Goal: Task Accomplishment & Management: Manage account settings

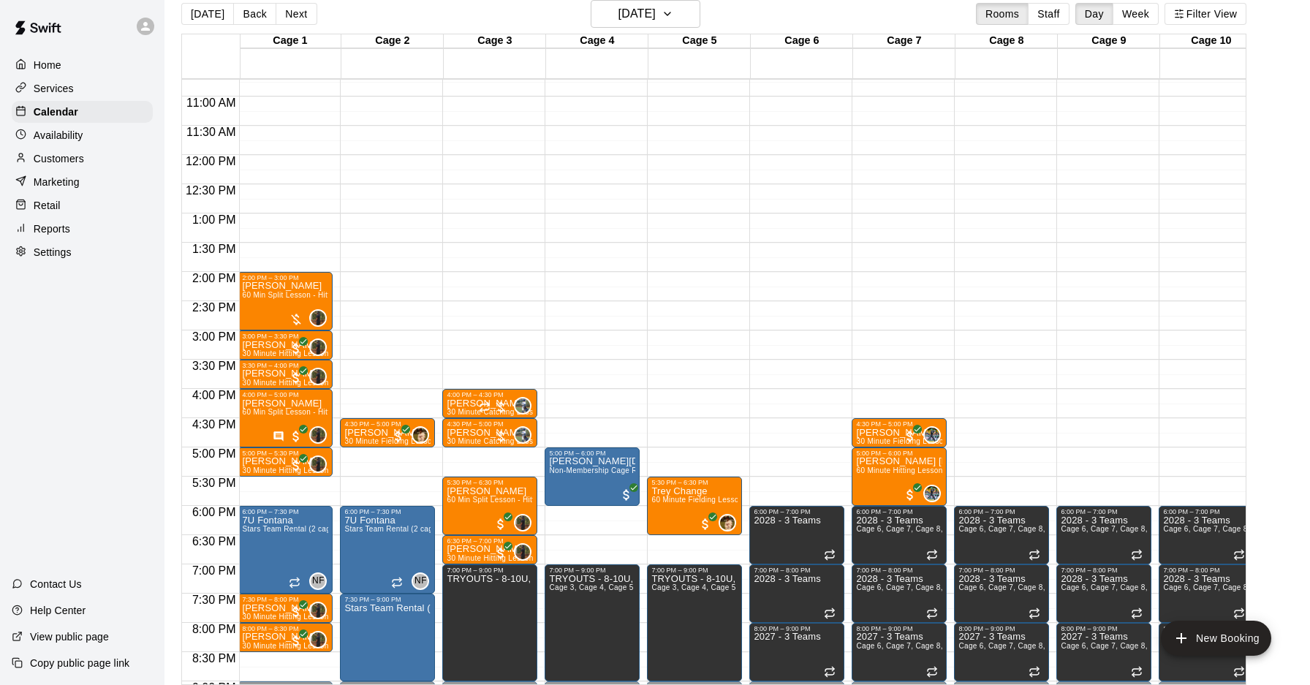
scroll to position [660, 1]
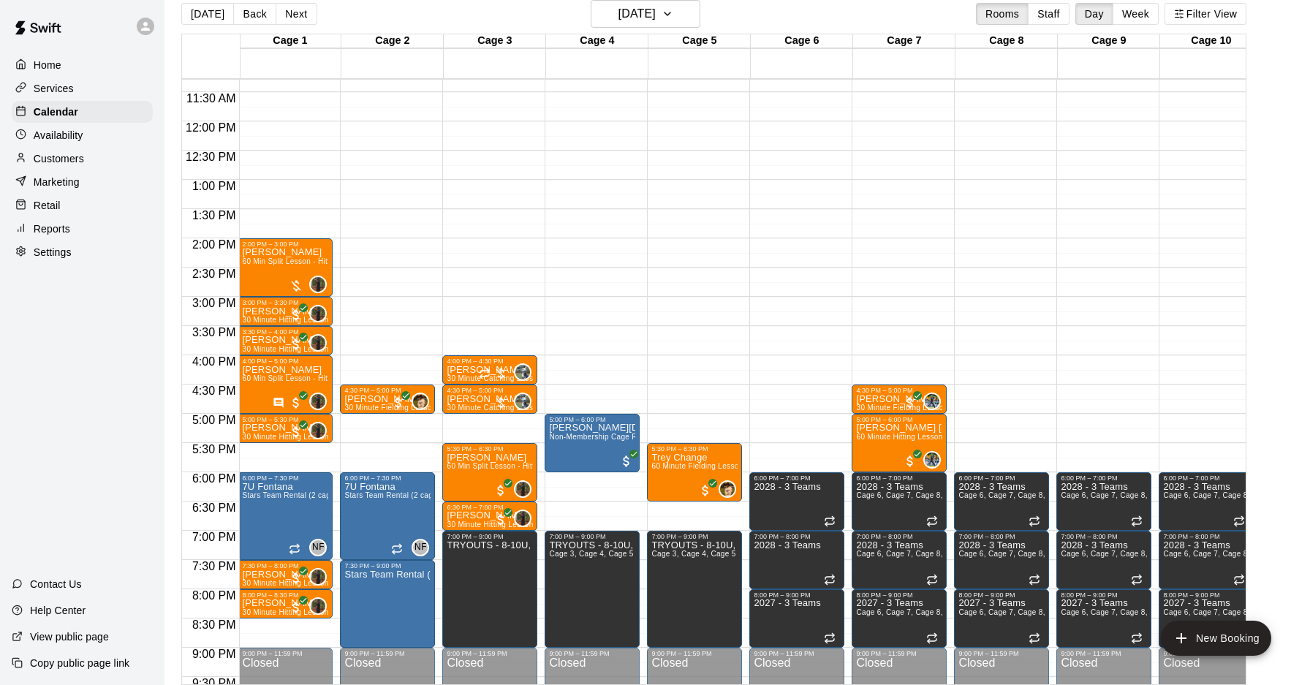
click at [492, 315] on div "12:00 AM – 10:00 AM Closed 4:00 PM – 4:30 PM [PERSON_NAME] 30 Minute Catching L…" at bounding box center [489, 121] width 95 height 1404
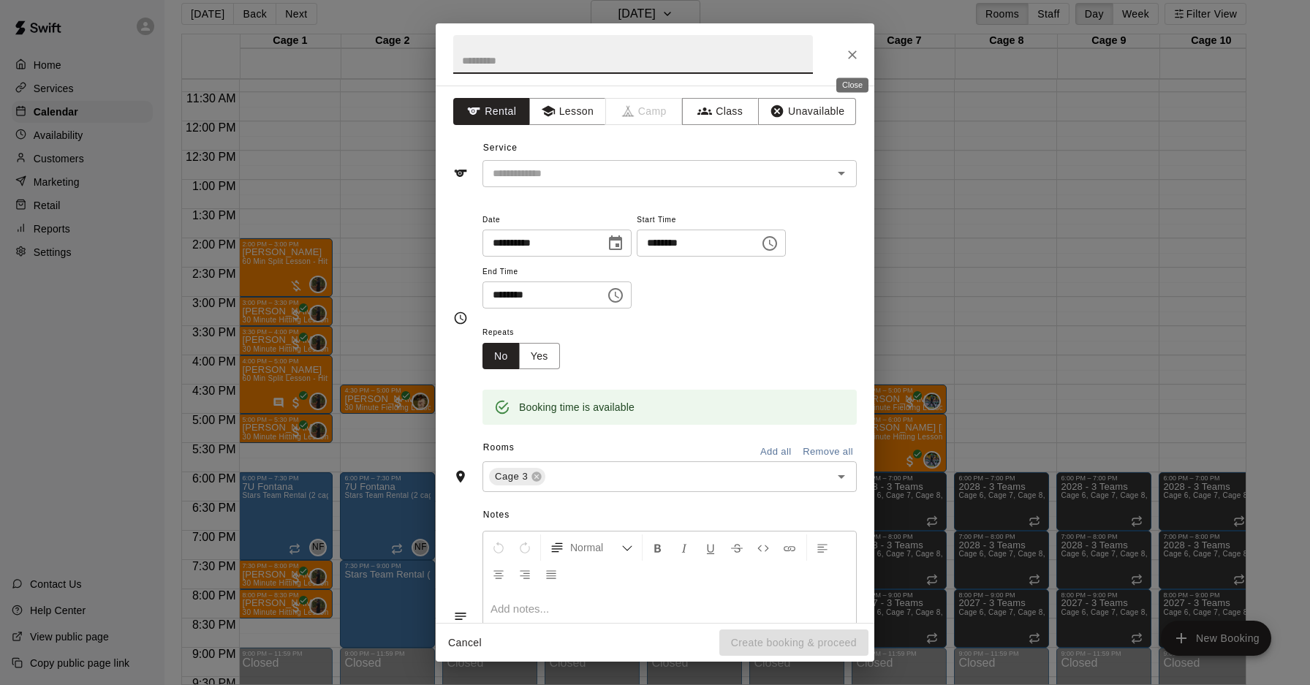
click at [852, 60] on icon "Close" at bounding box center [852, 55] width 15 height 15
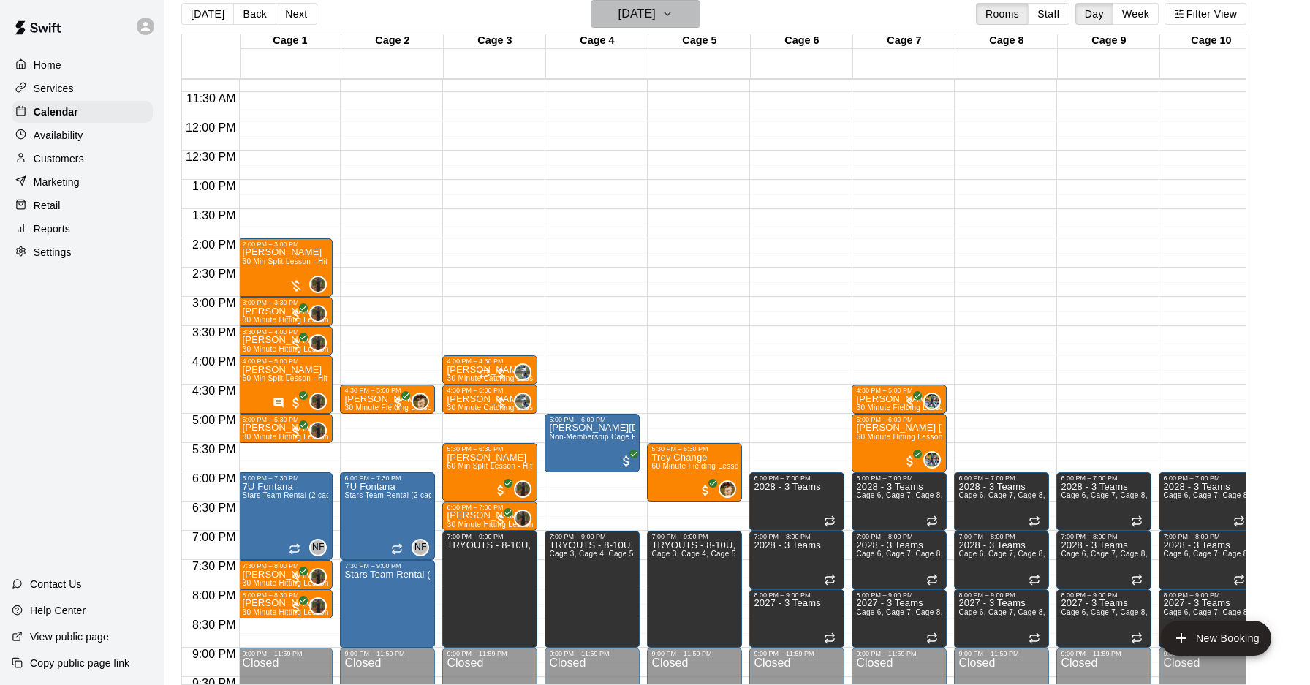
click at [645, 22] on h6 "[DATE]" at bounding box center [637, 14] width 37 height 20
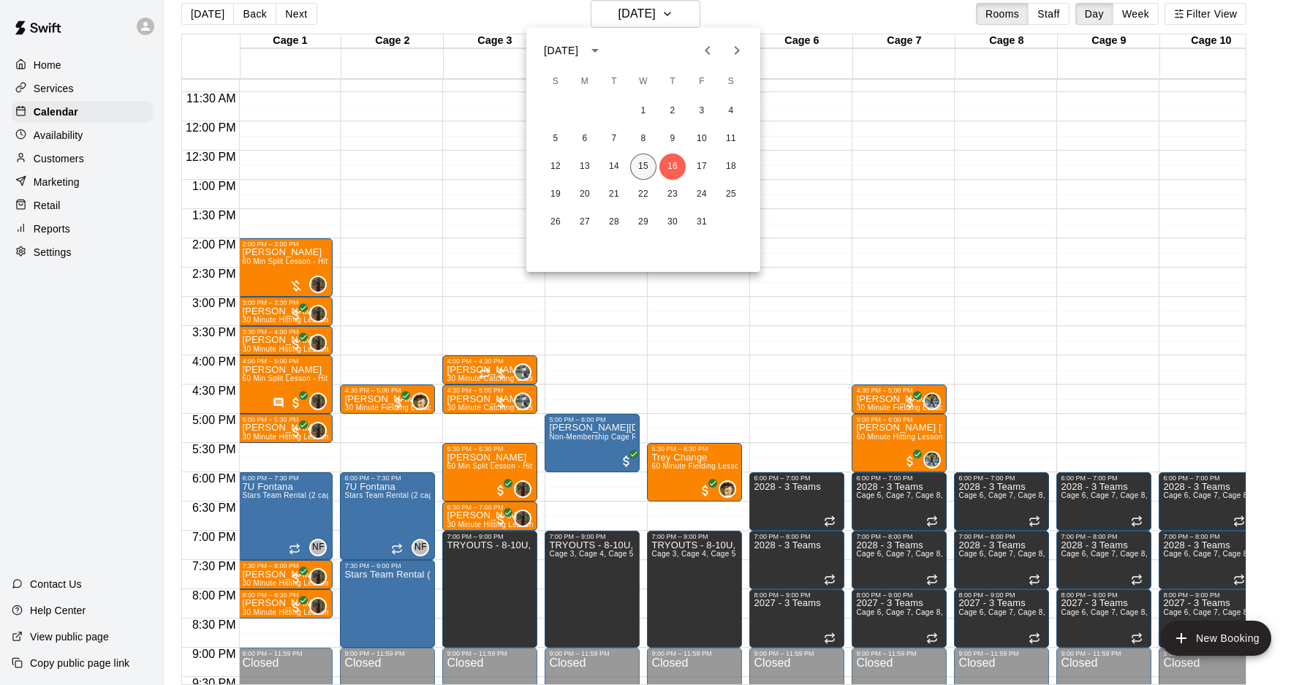
click at [638, 159] on button "15" at bounding box center [643, 167] width 26 height 26
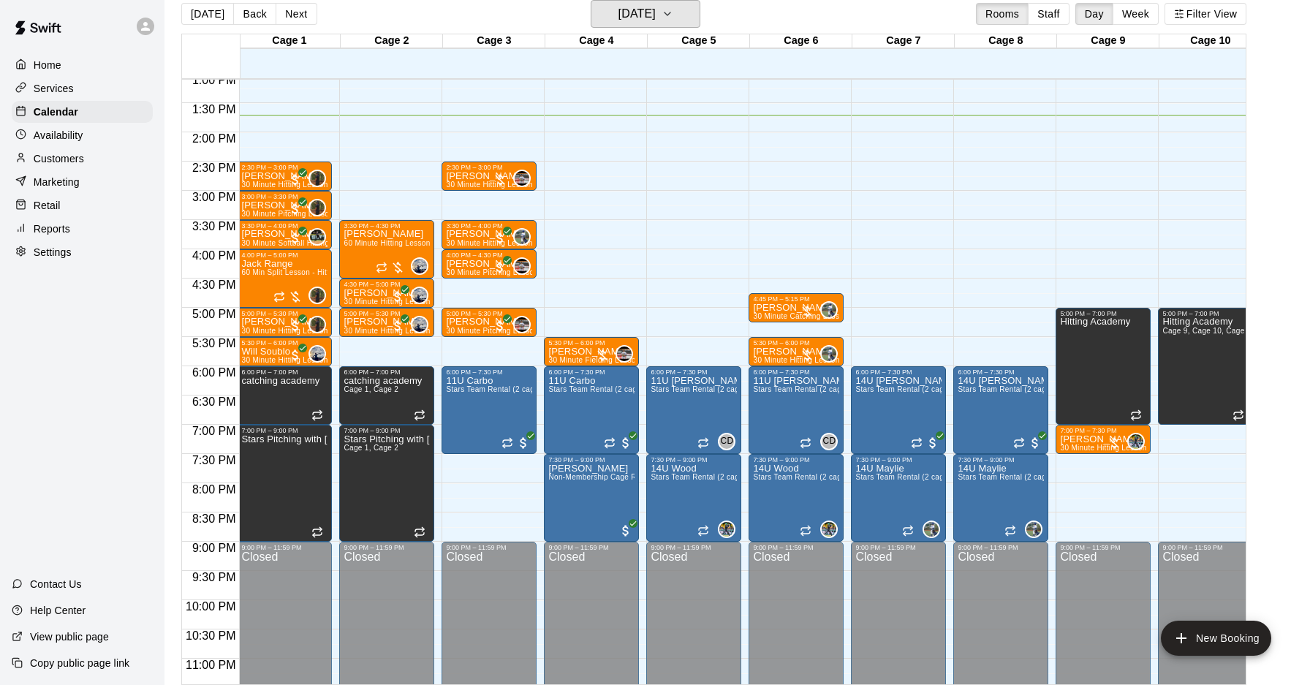
scroll to position [708, 2]
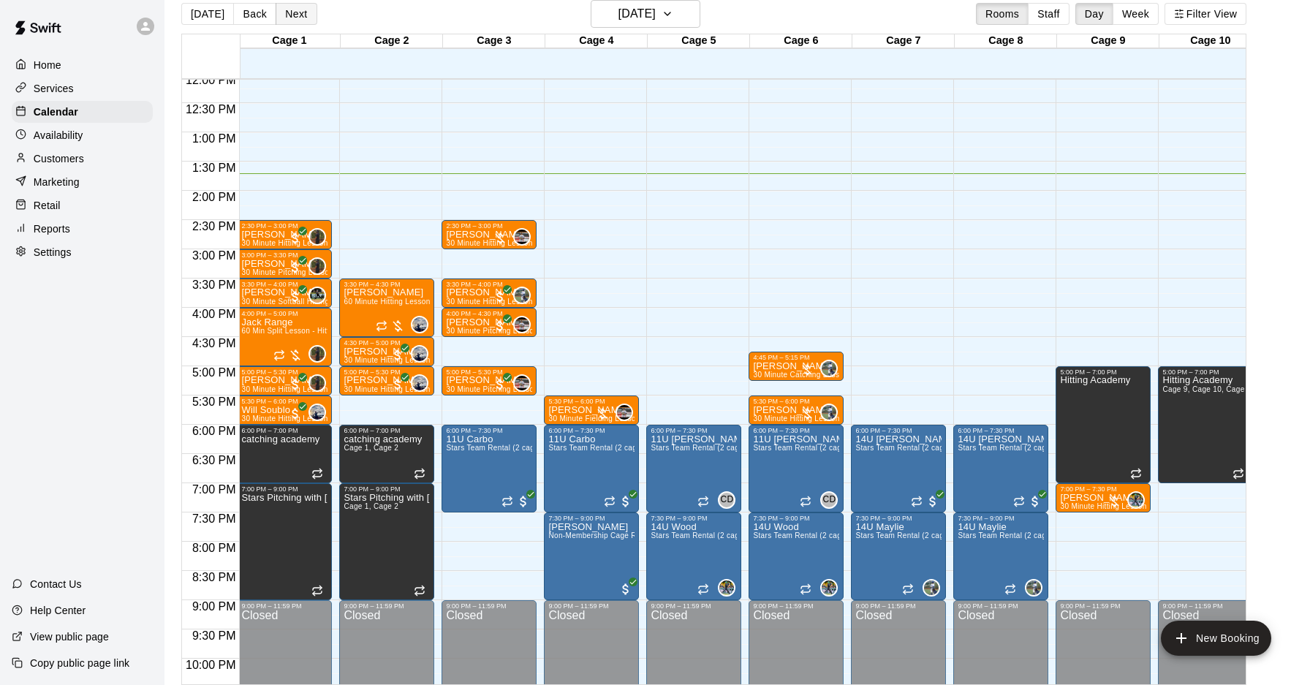
click at [297, 16] on button "Next" at bounding box center [296, 14] width 41 height 22
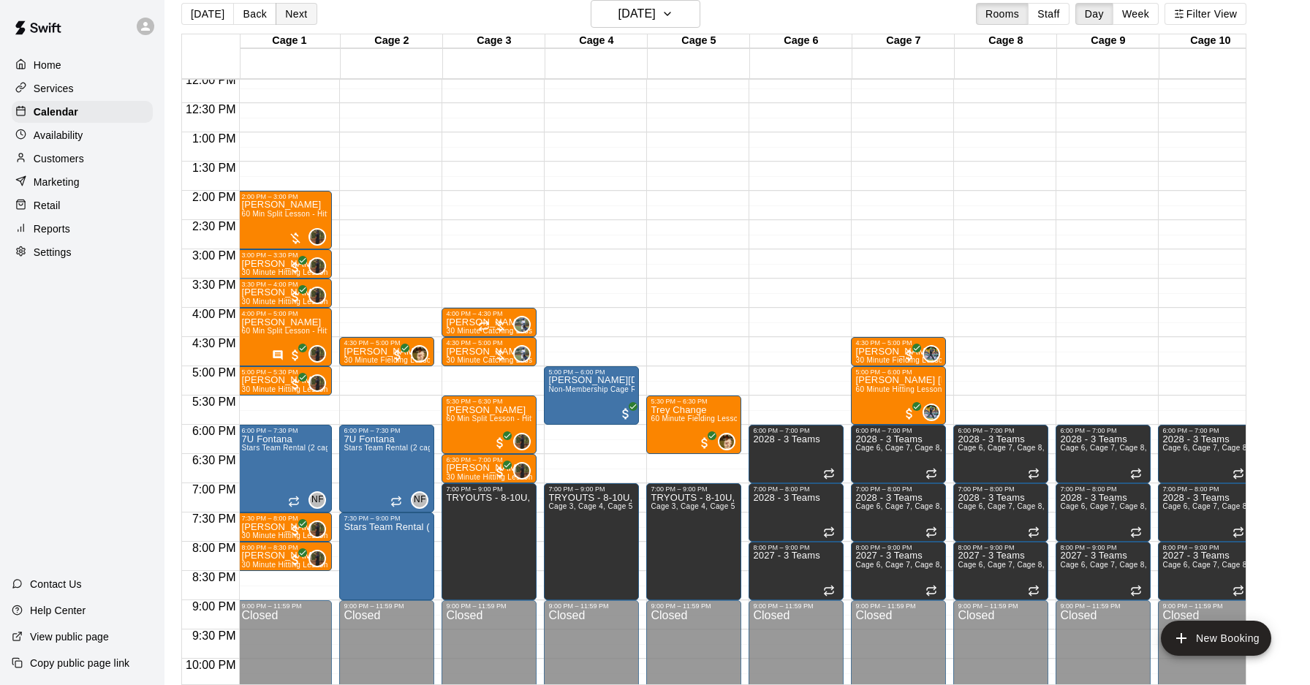
click at [295, 16] on button "Next" at bounding box center [296, 14] width 41 height 22
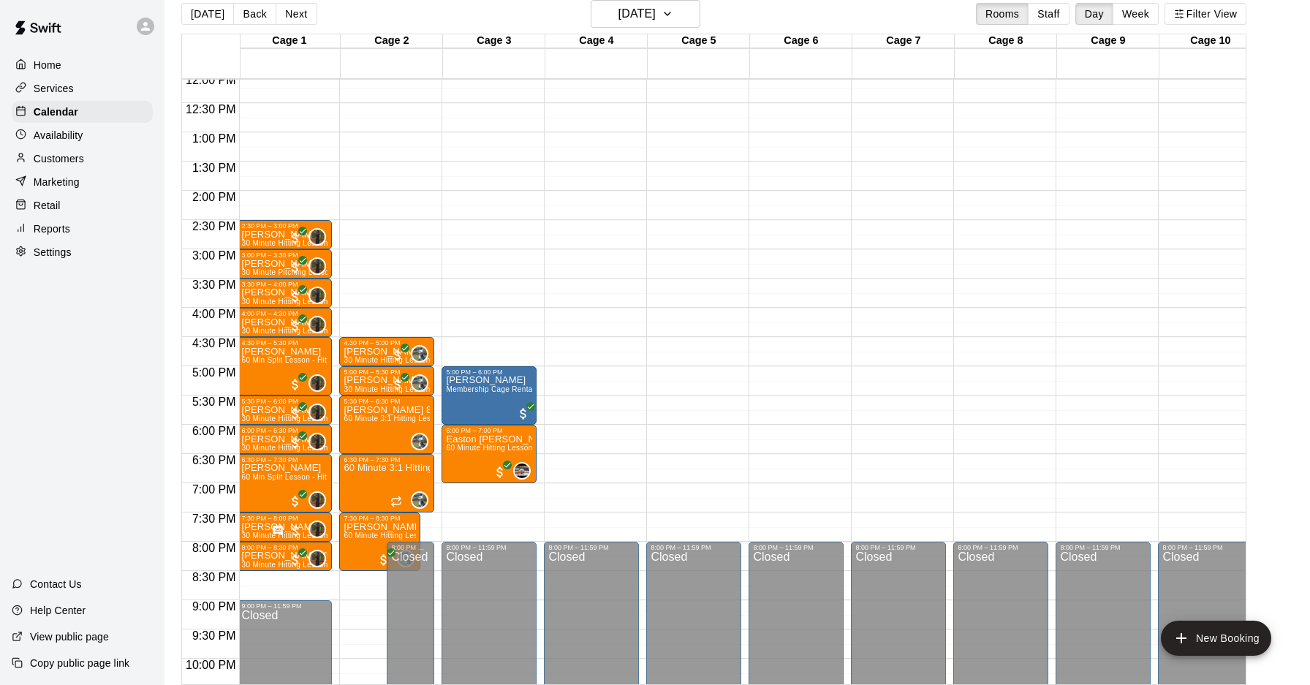
scroll to position [0, 0]
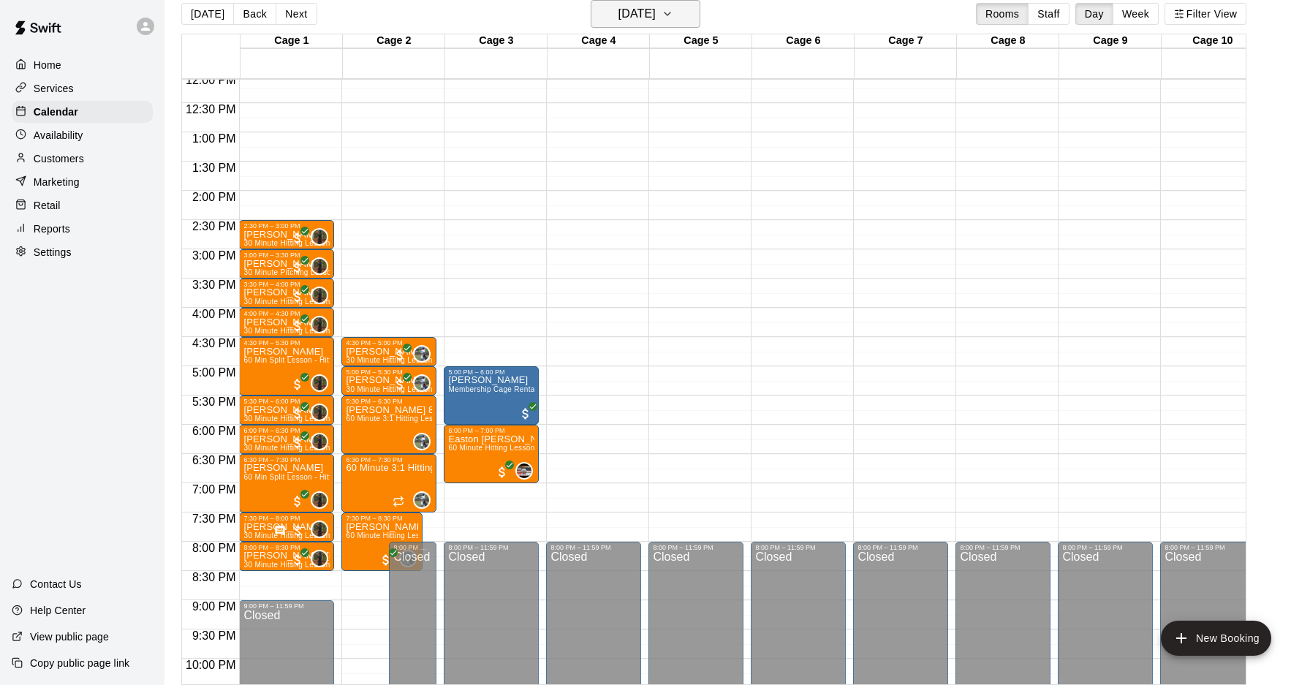
click at [673, 20] on icon "button" at bounding box center [668, 14] width 12 height 18
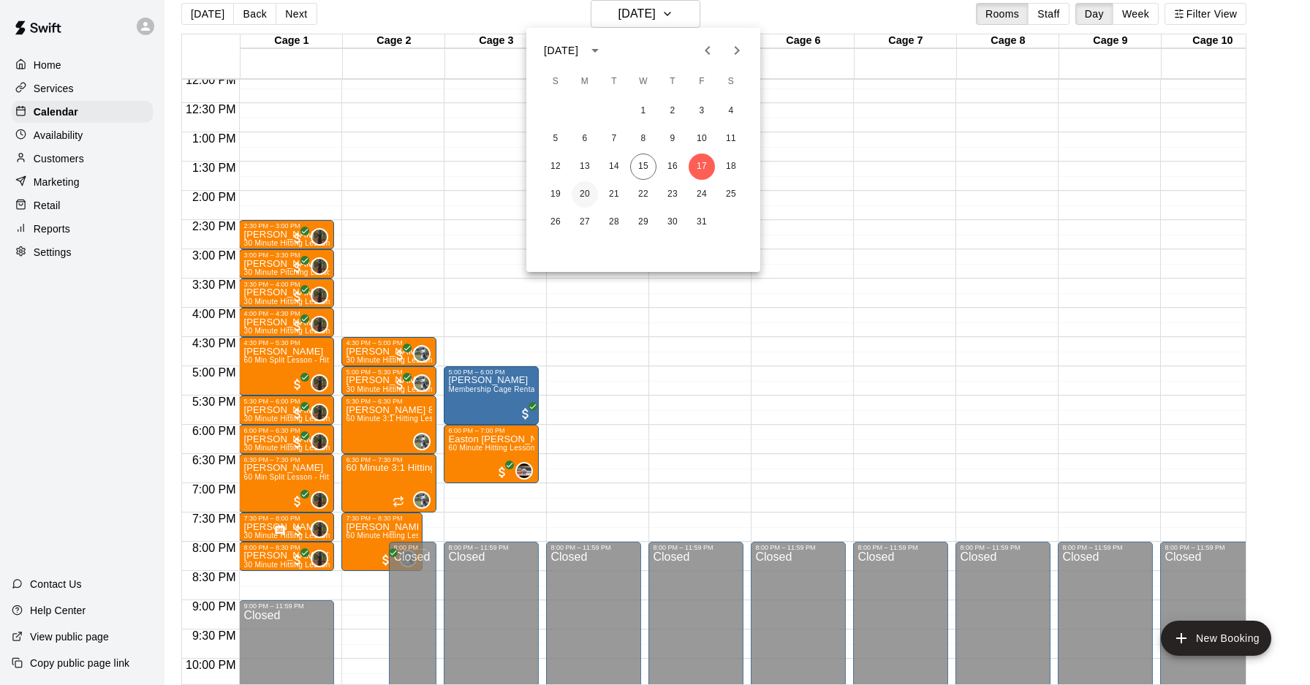
click at [581, 200] on button "20" at bounding box center [585, 194] width 26 height 26
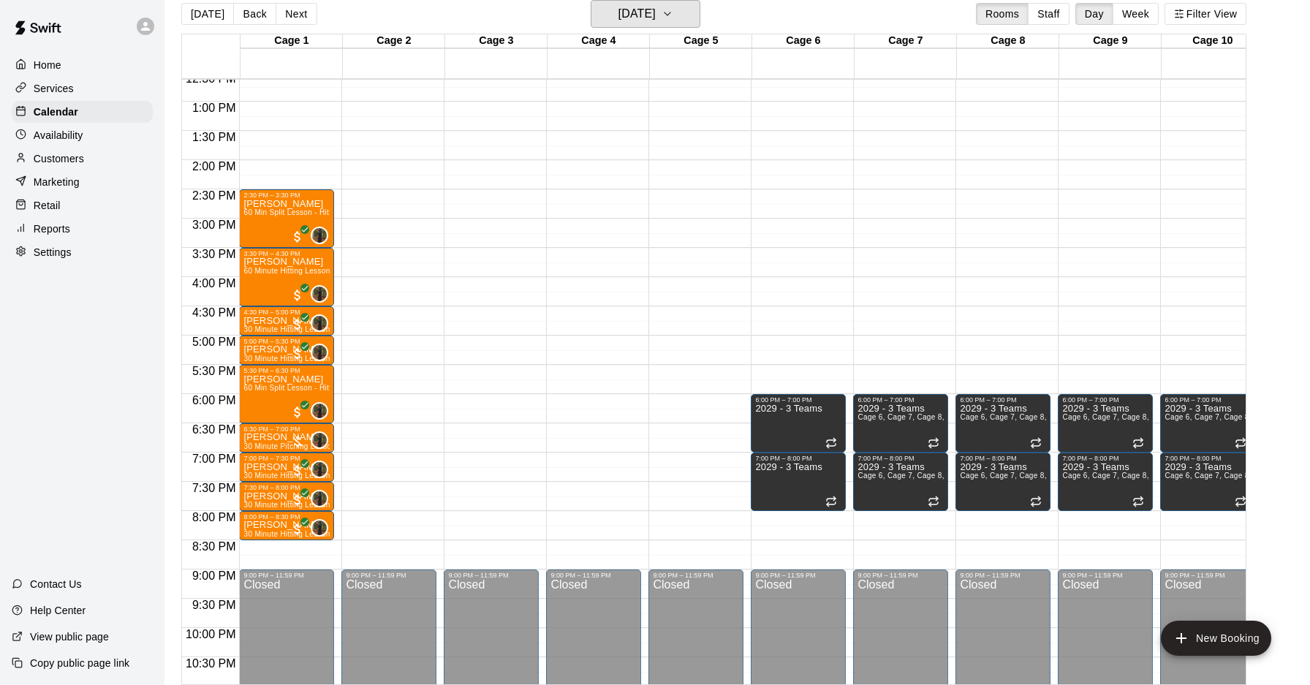
scroll to position [735, 0]
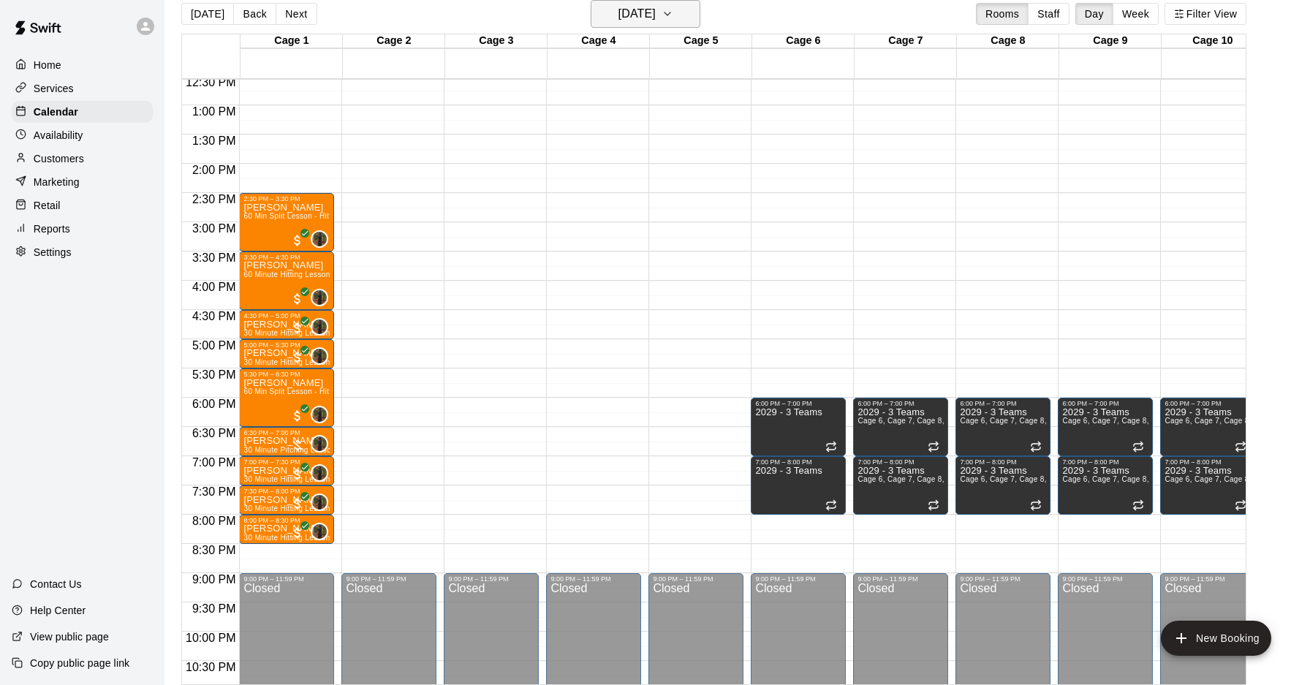
click at [673, 18] on icon "button" at bounding box center [668, 14] width 12 height 18
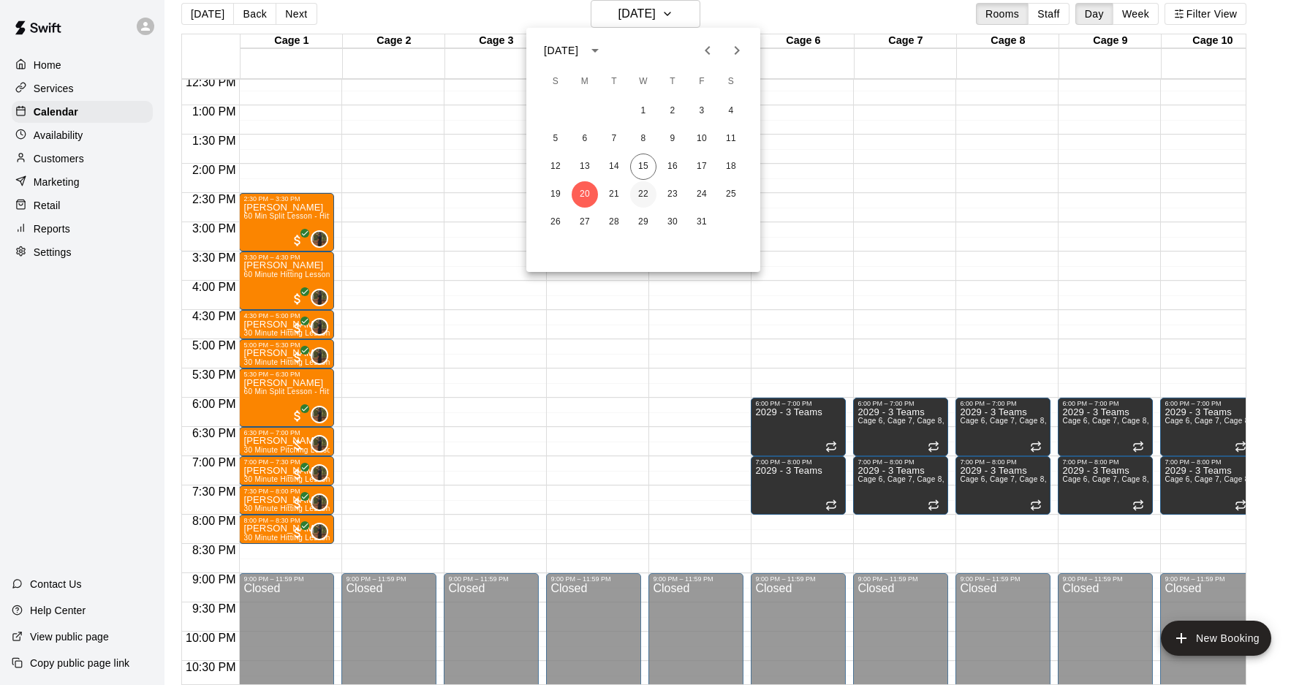
click at [636, 197] on button "22" at bounding box center [643, 194] width 26 height 26
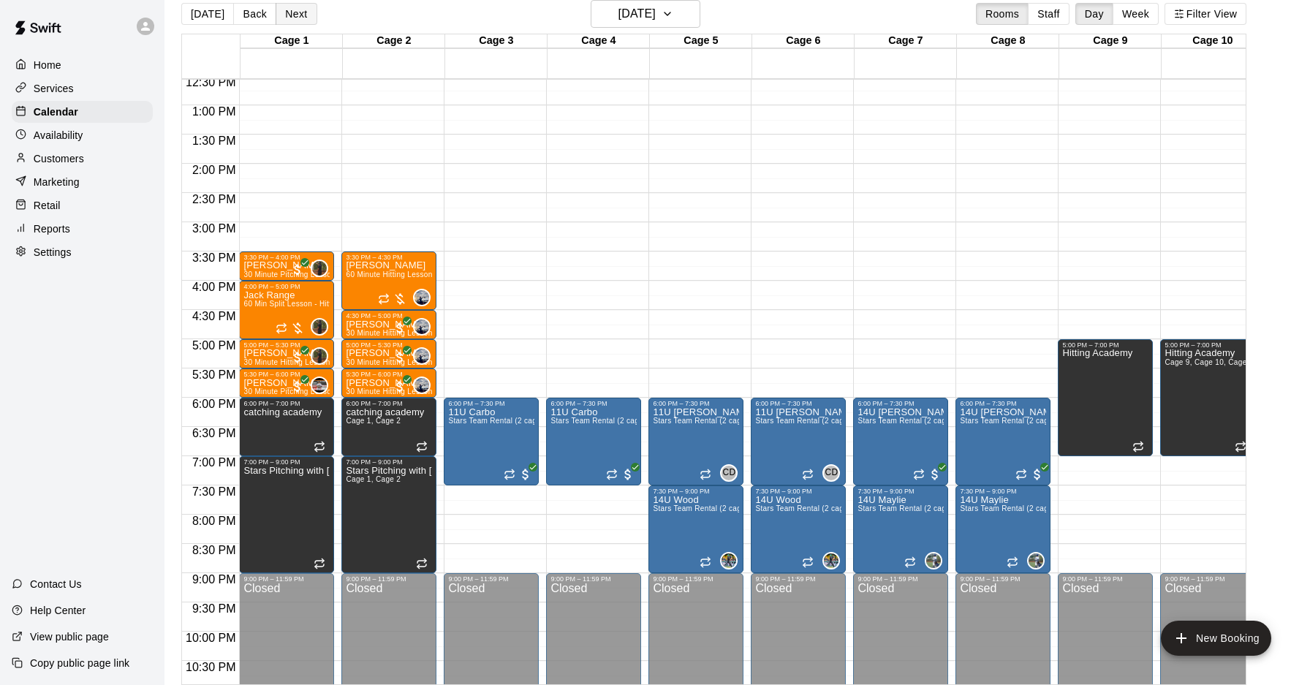
click at [281, 19] on button "Next" at bounding box center [296, 14] width 41 height 22
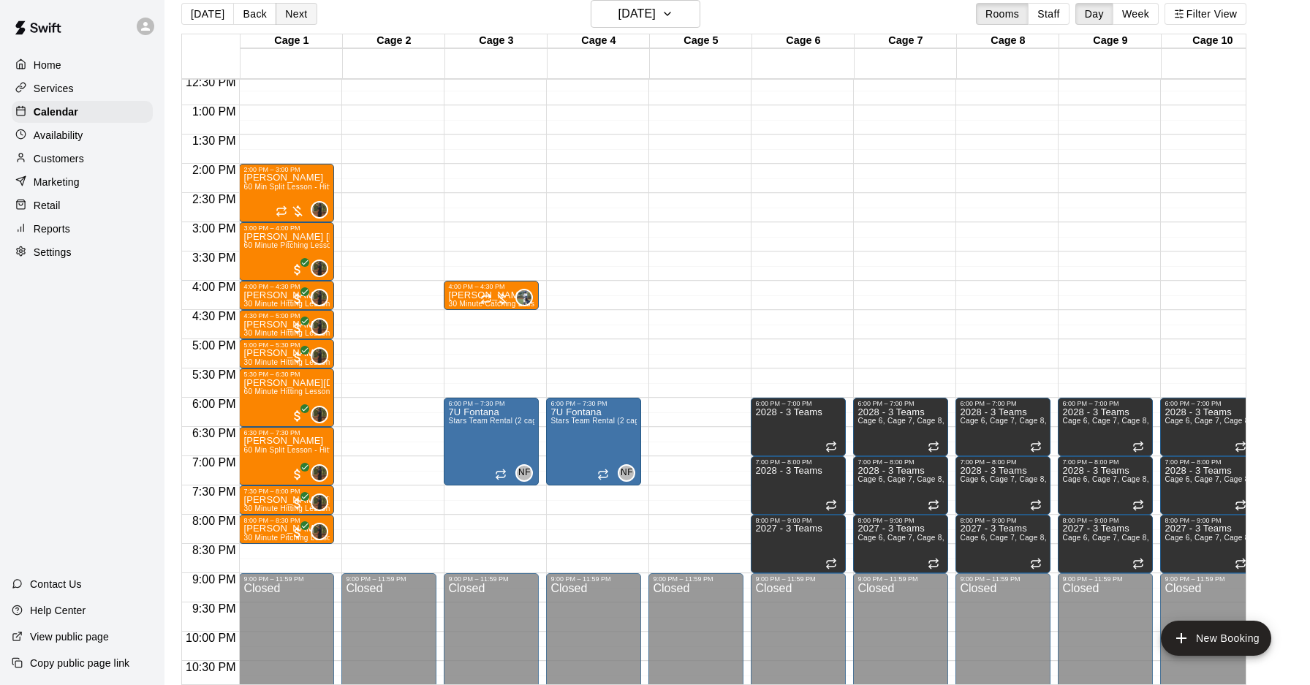
click at [294, 15] on button "Next" at bounding box center [296, 14] width 41 height 22
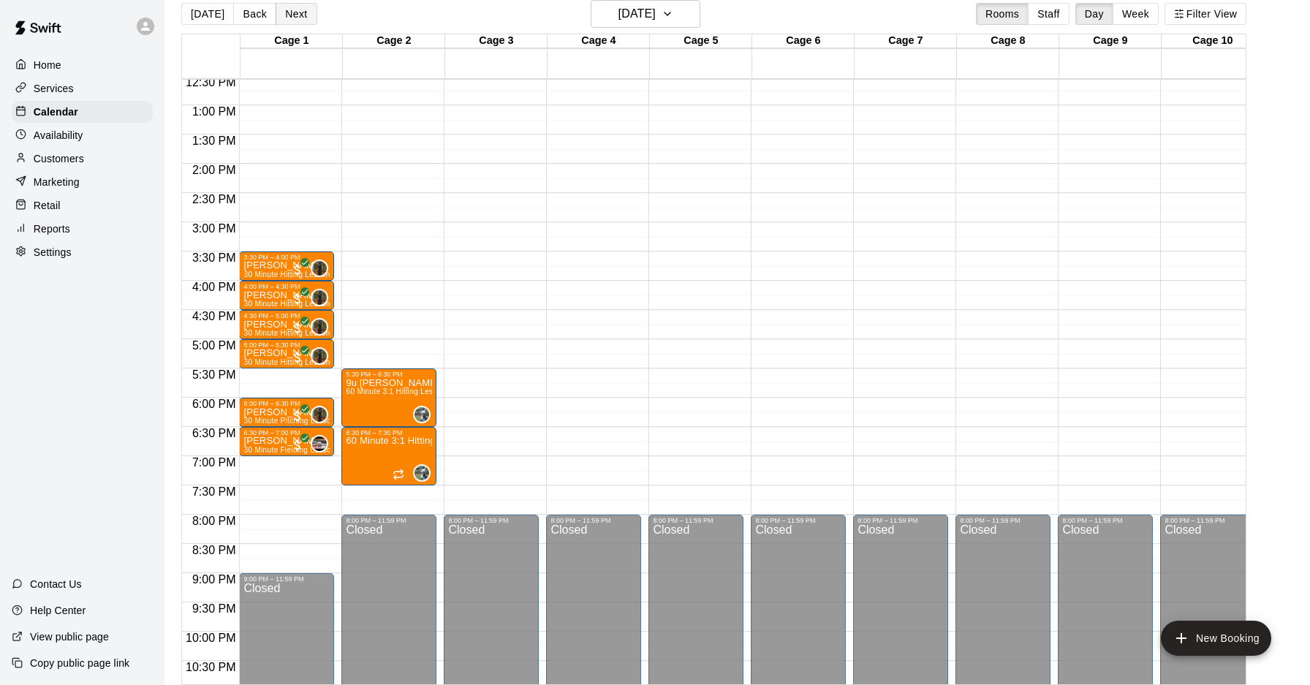
click at [293, 12] on button "Next" at bounding box center [296, 14] width 41 height 22
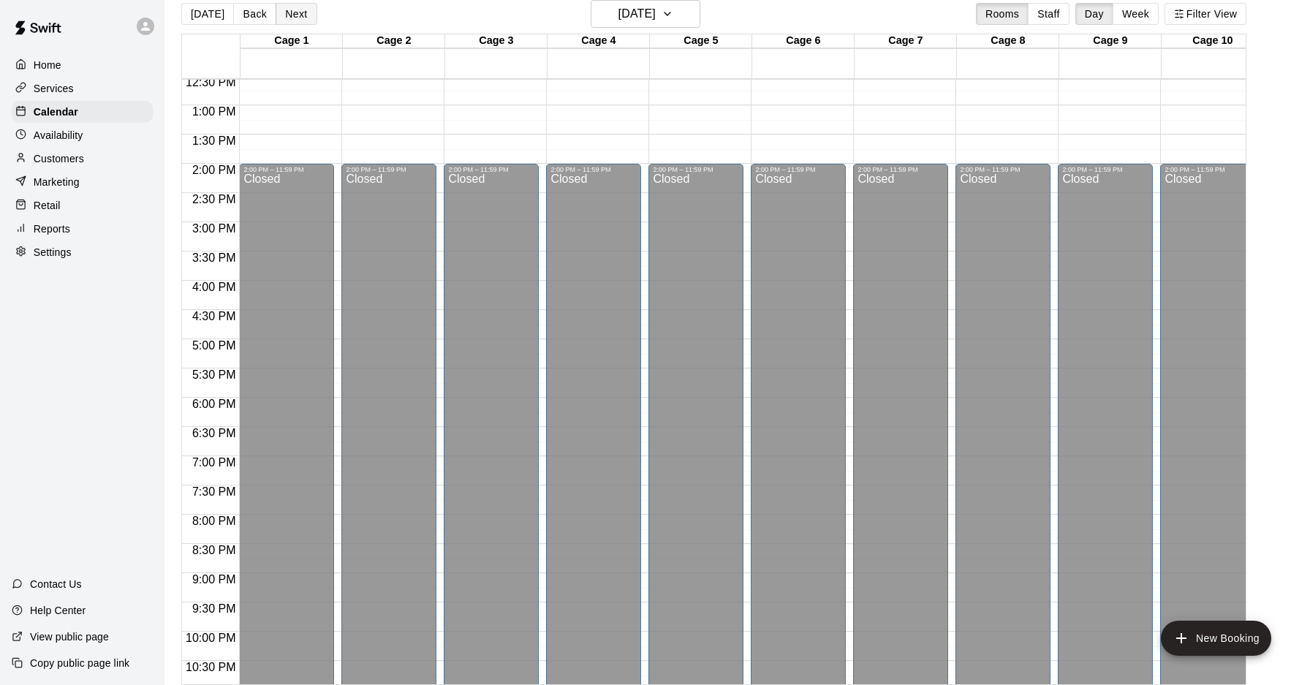
click at [293, 12] on button "Next" at bounding box center [296, 14] width 41 height 22
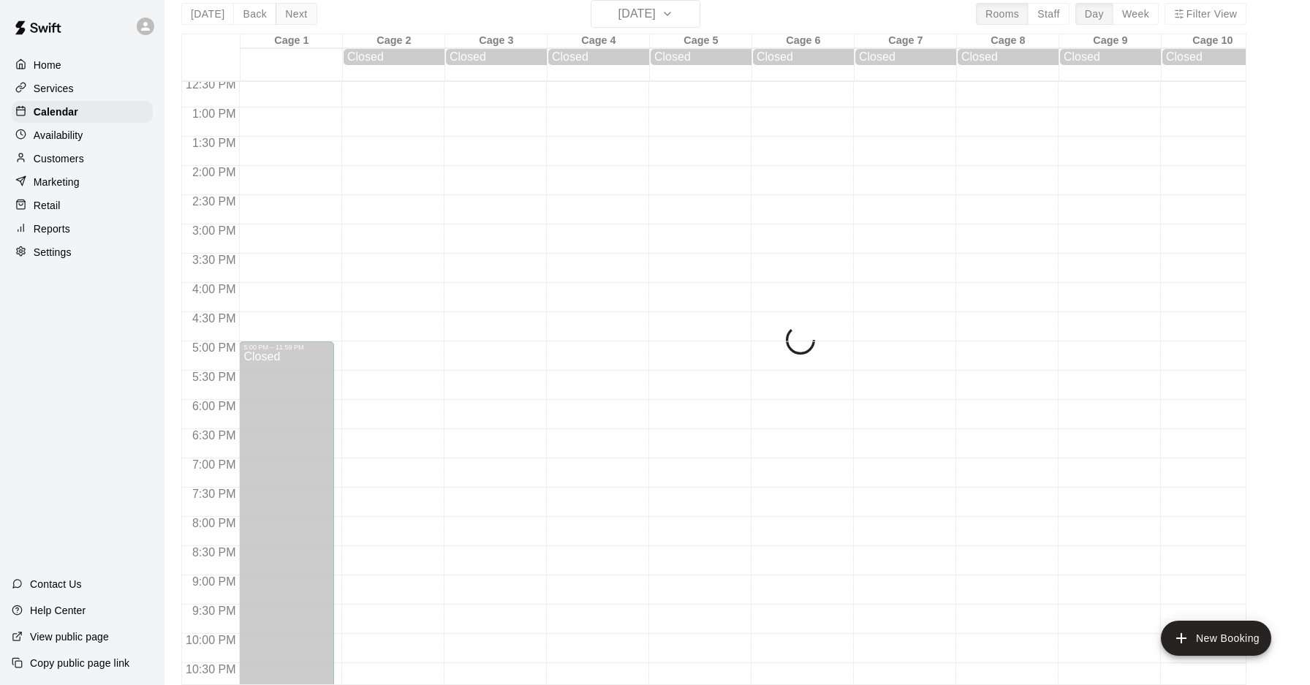
click at [293, 12] on div "[DATE] Back [DATE][DATE] Rooms Staff Day Week Filter View Cage 1 26 Sun Cage 2 …" at bounding box center [713, 342] width 1065 height 685
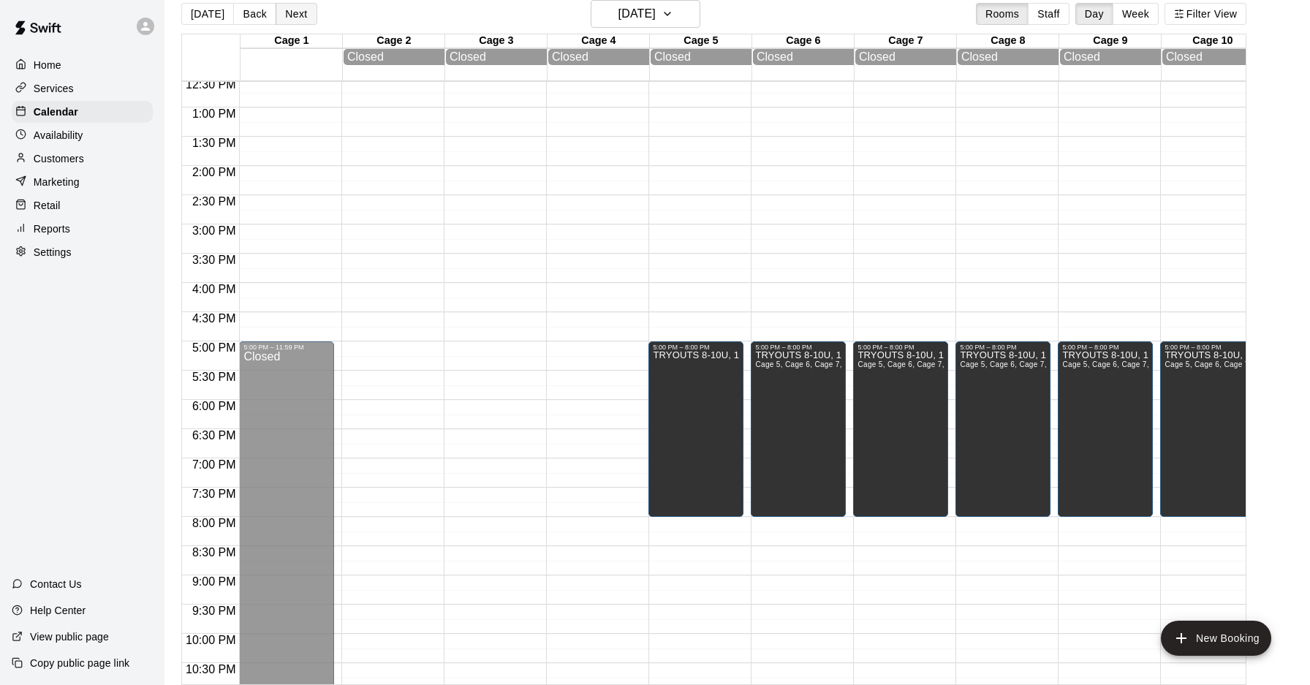
click at [293, 12] on button "Next" at bounding box center [296, 14] width 41 height 22
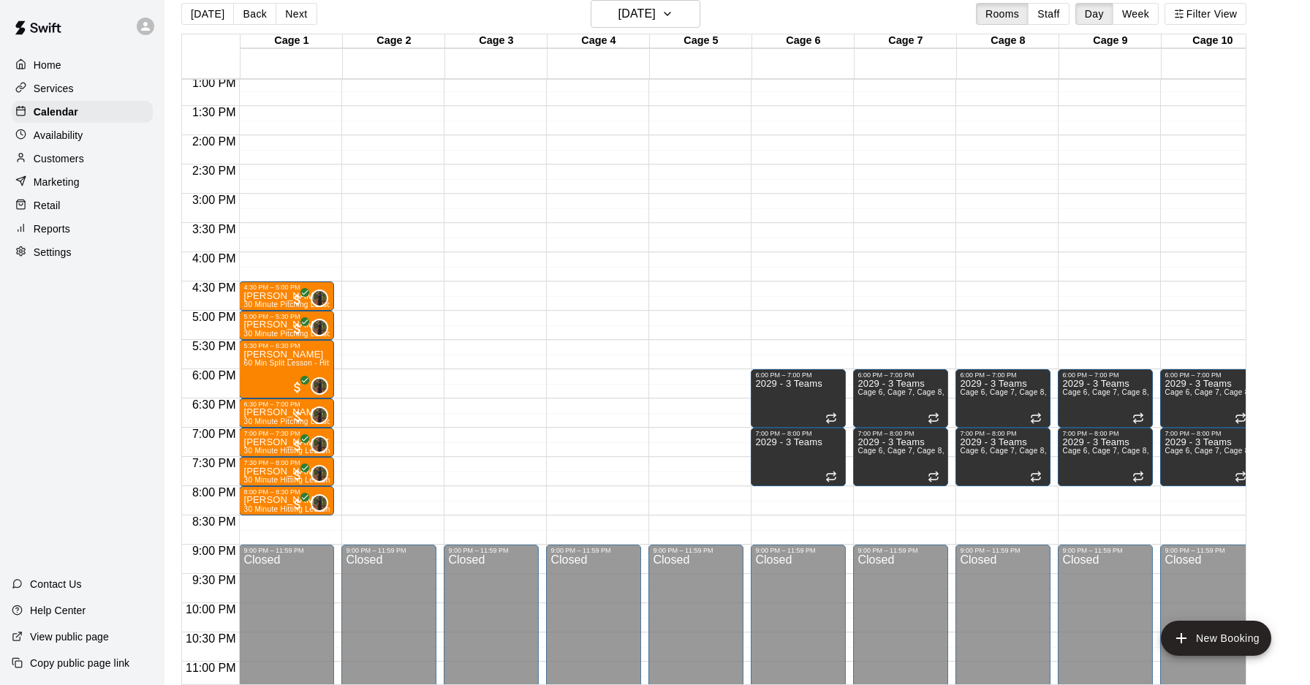
scroll to position [777, 0]
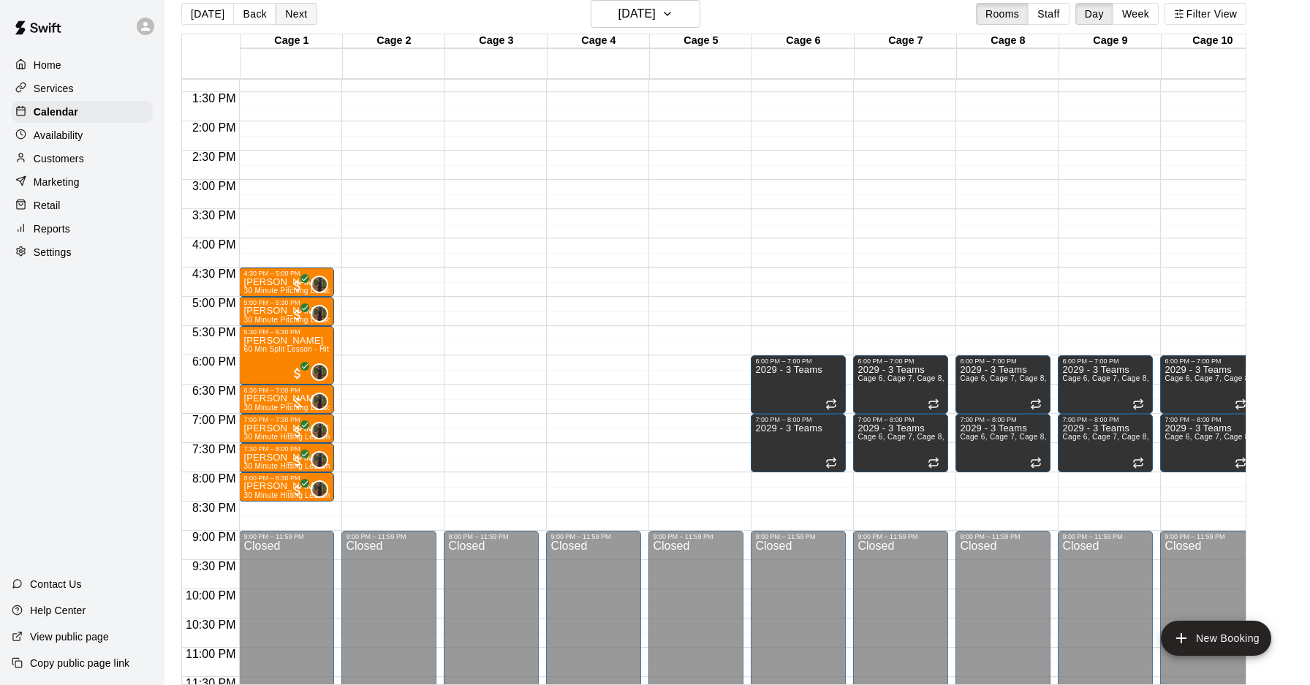
click at [290, 18] on button "Next" at bounding box center [296, 14] width 41 height 22
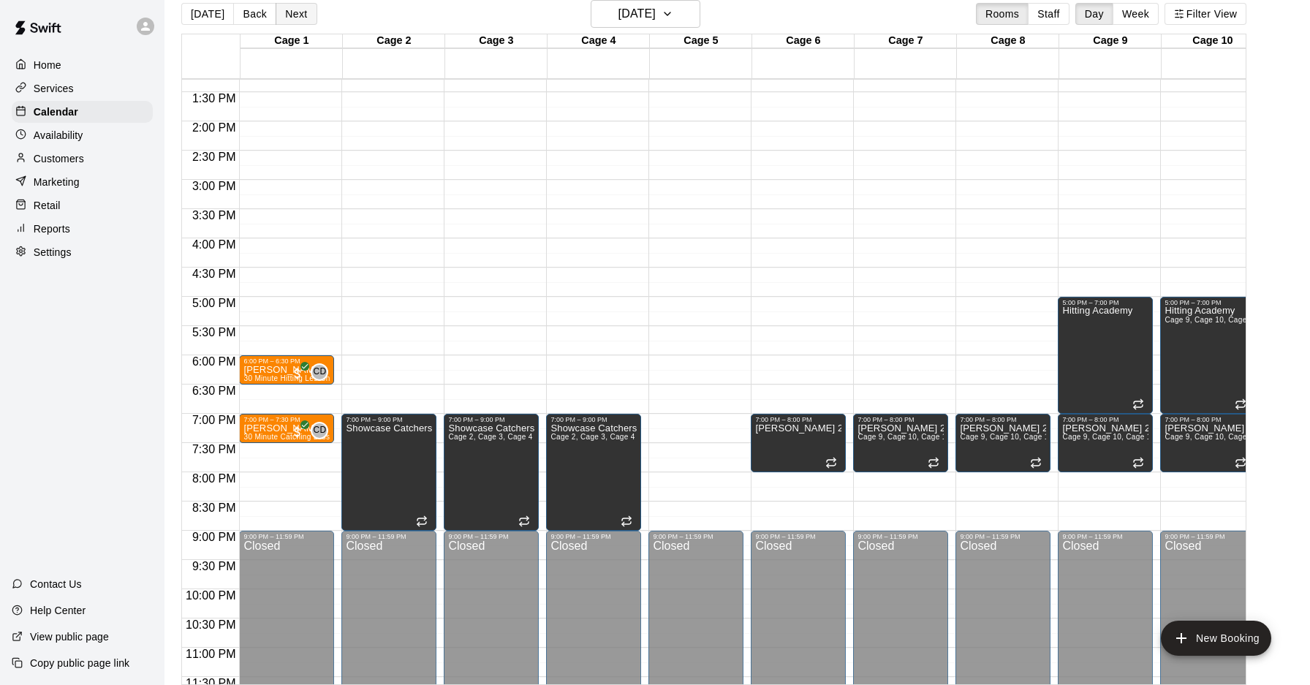
click at [300, 11] on button "Next" at bounding box center [296, 14] width 41 height 22
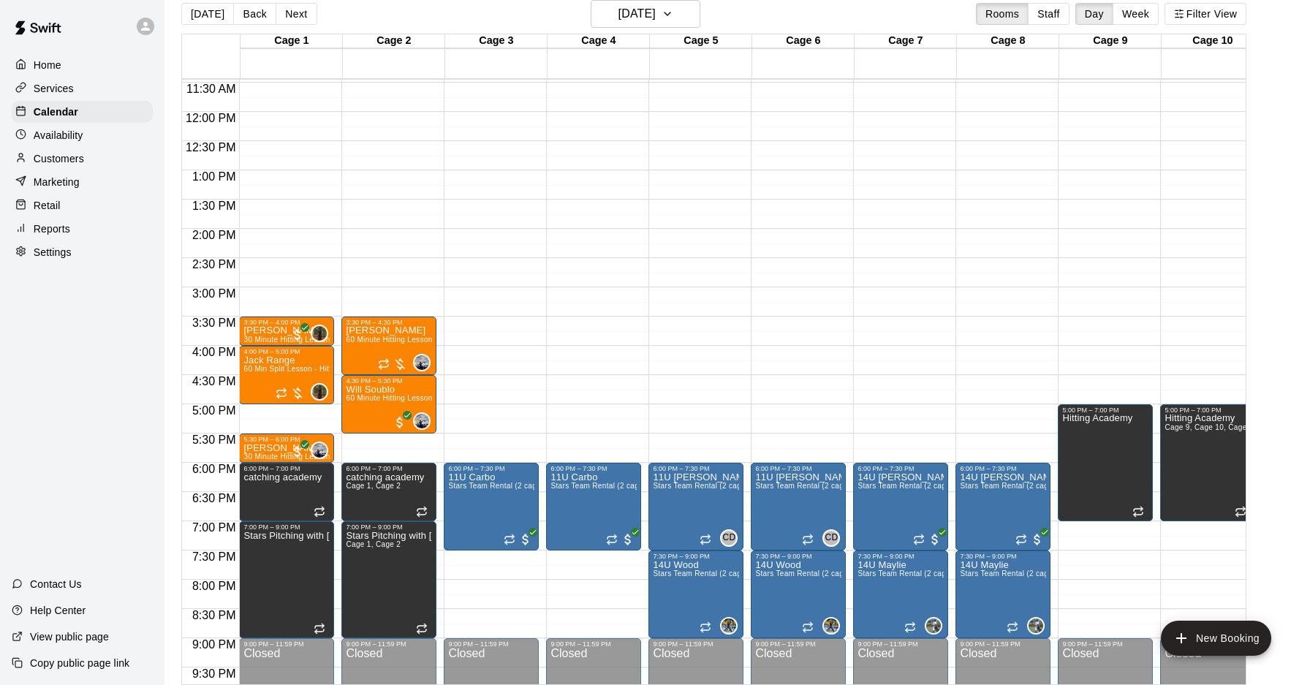
scroll to position [668, 0]
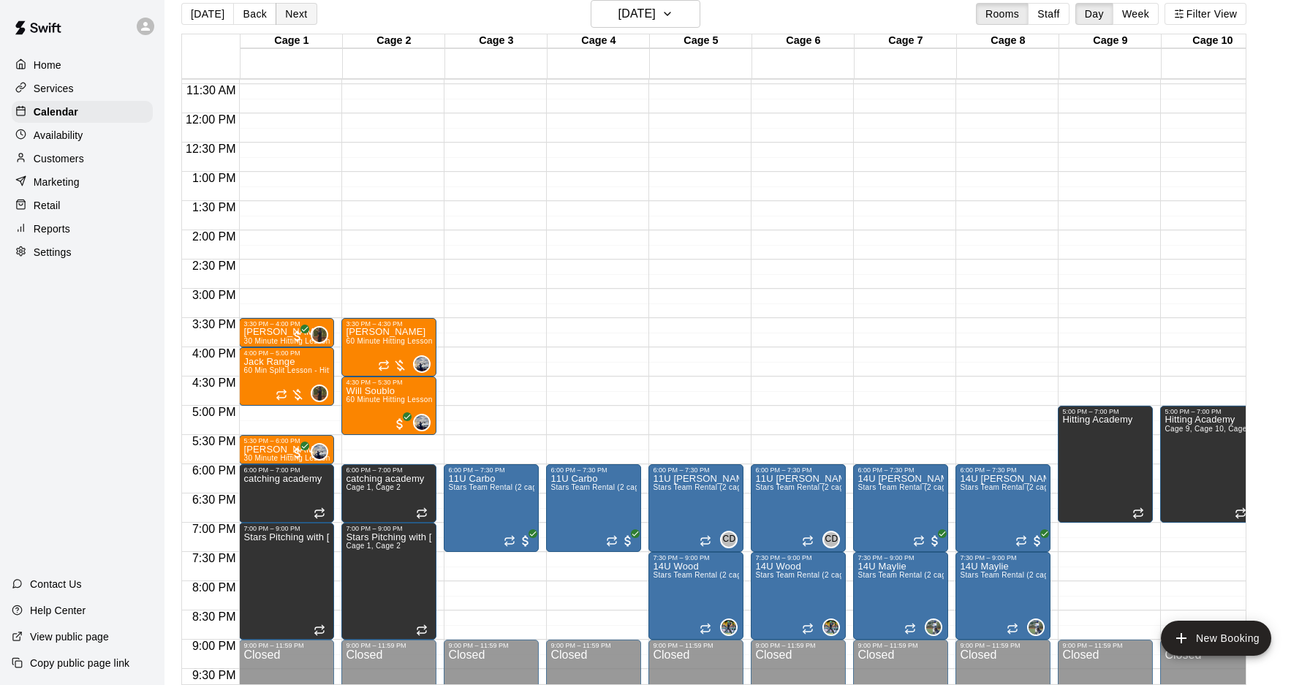
click at [282, 18] on button "Next" at bounding box center [296, 14] width 41 height 22
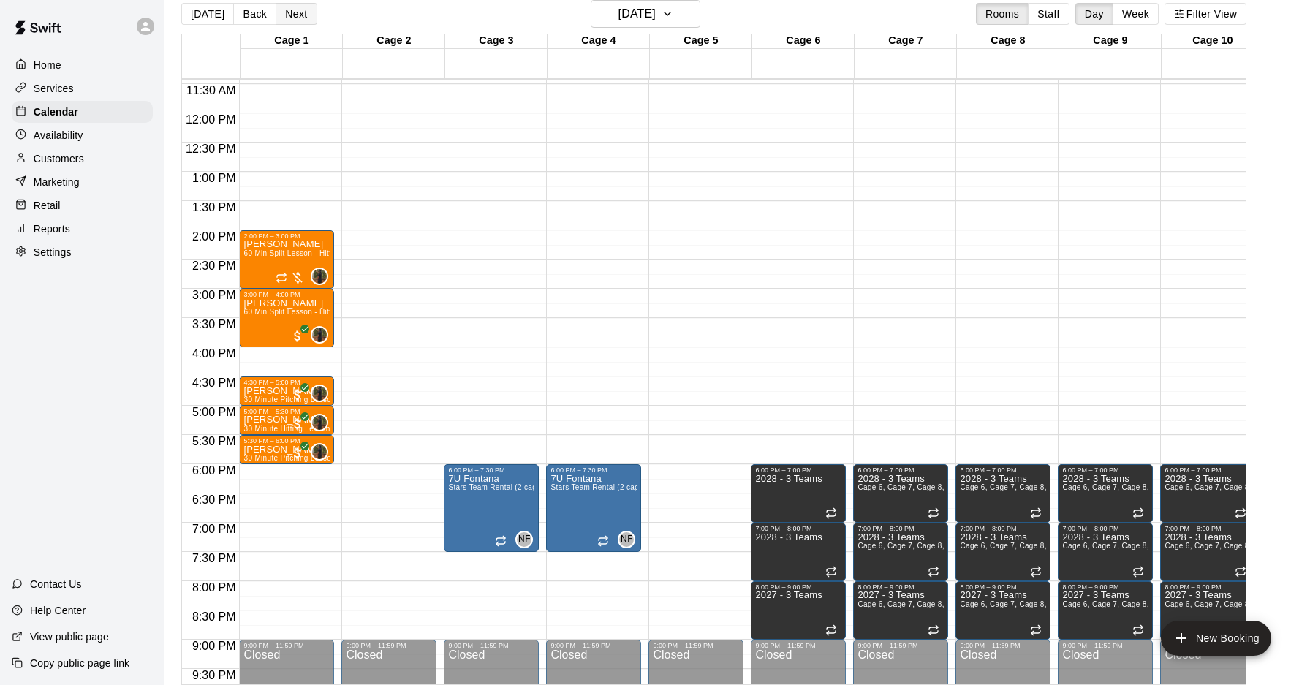
click at [294, 17] on button "Next" at bounding box center [296, 14] width 41 height 22
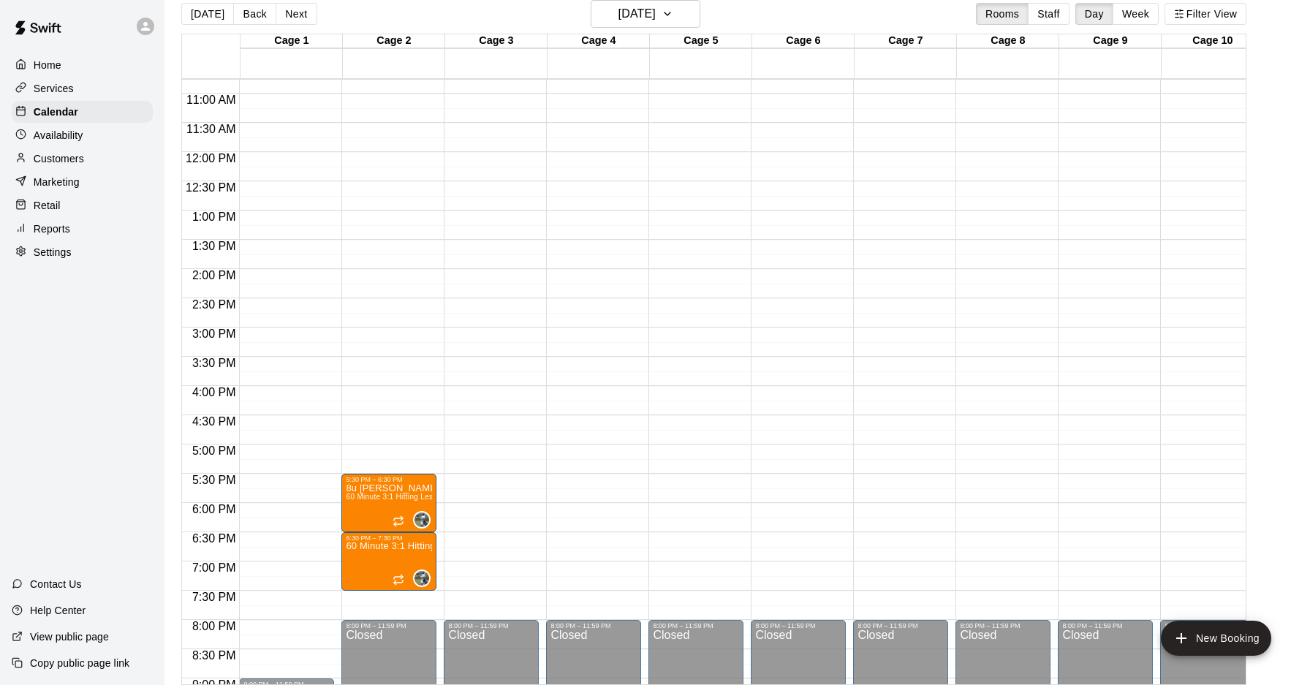
scroll to position [604, 0]
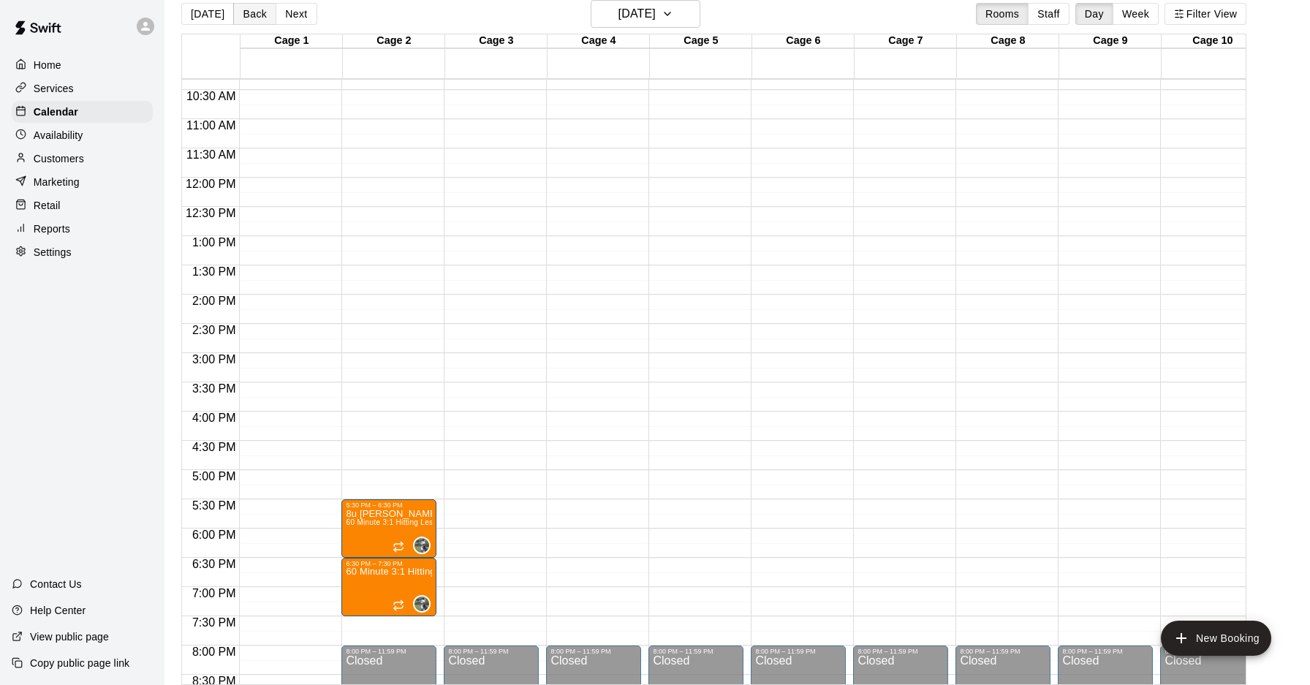
click at [244, 20] on button "Back" at bounding box center [254, 14] width 43 height 22
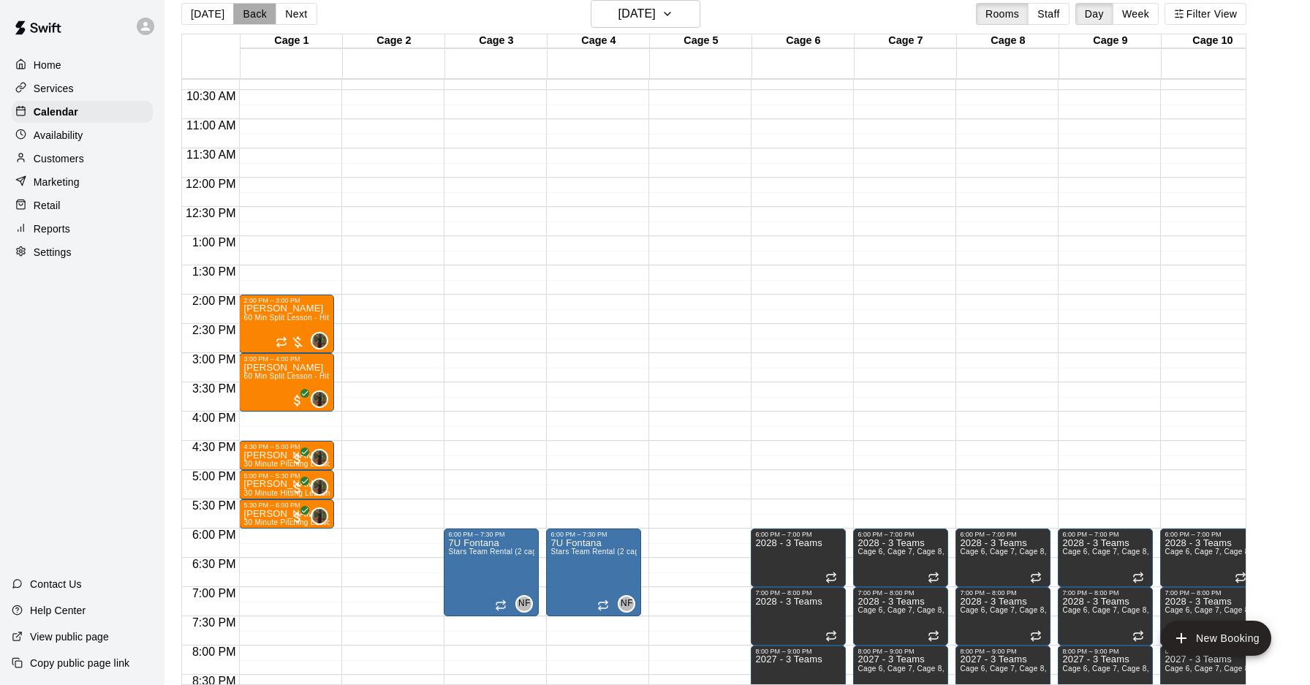
click at [252, 15] on button "Back" at bounding box center [254, 14] width 43 height 22
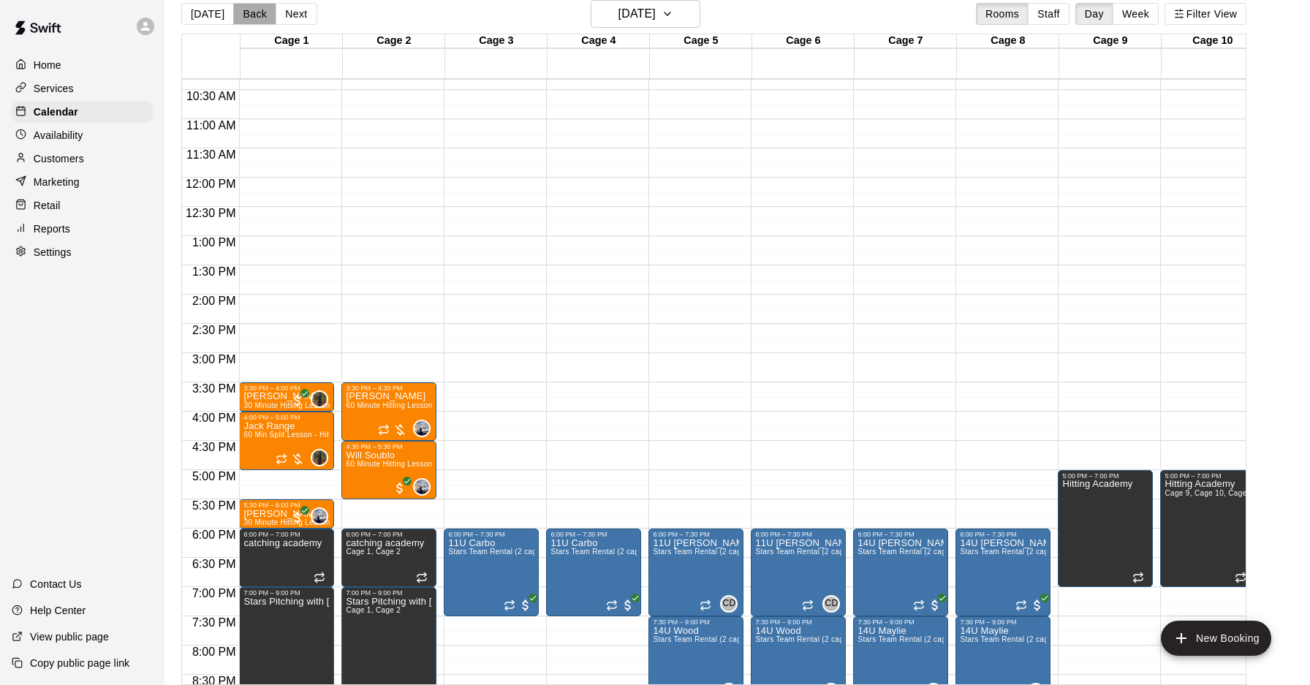
click at [250, 18] on button "Back" at bounding box center [254, 14] width 43 height 22
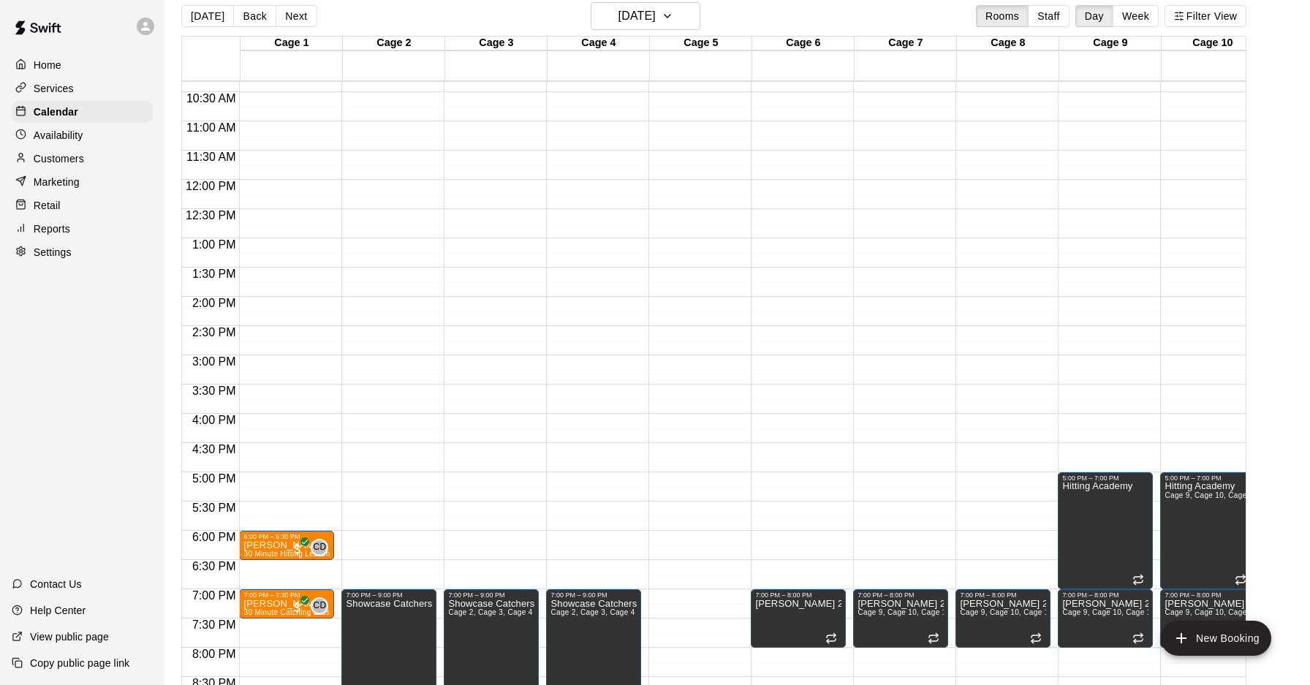
scroll to position [16, 0]
click at [254, 16] on button "Back" at bounding box center [254, 15] width 43 height 22
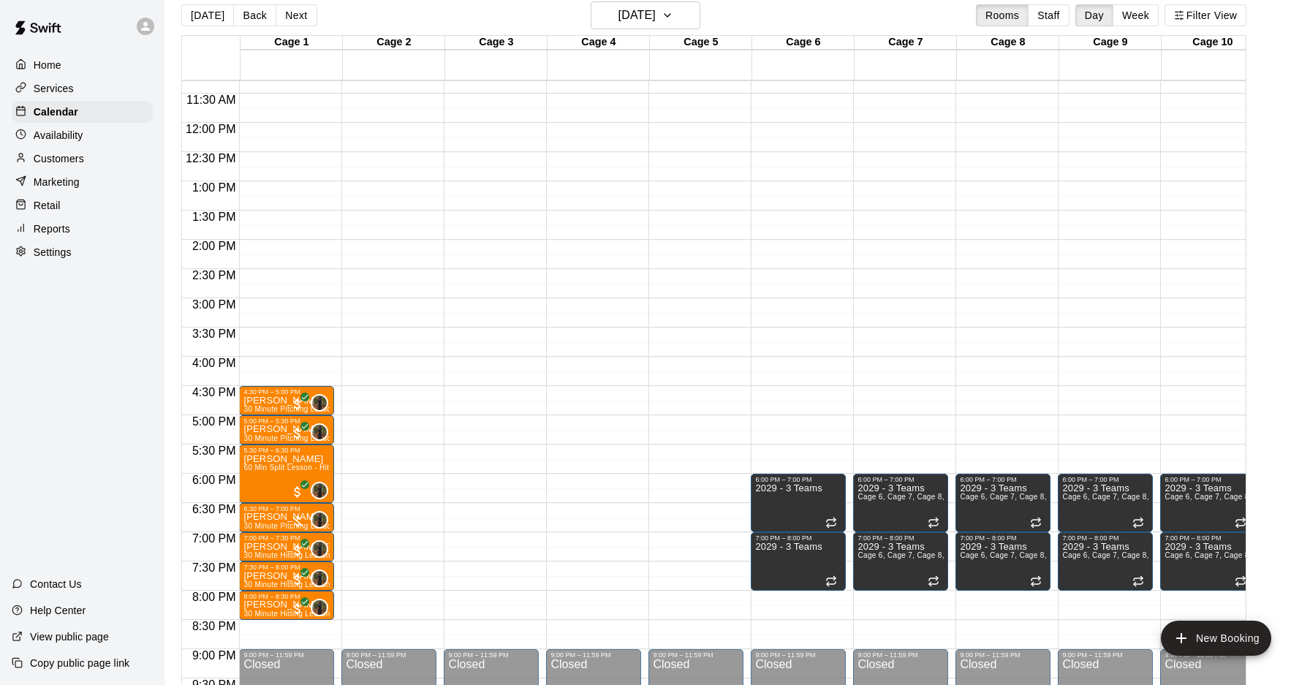
scroll to position [665, 0]
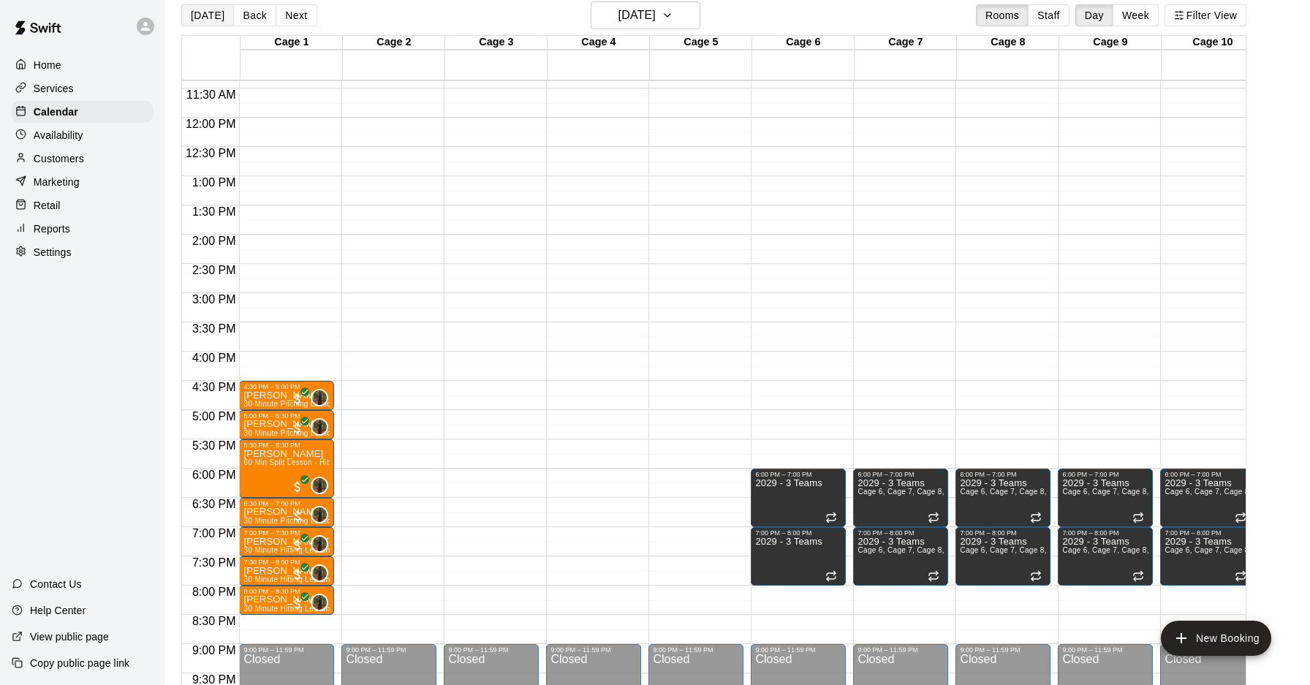
click at [208, 18] on button "[DATE]" at bounding box center [207, 15] width 53 height 22
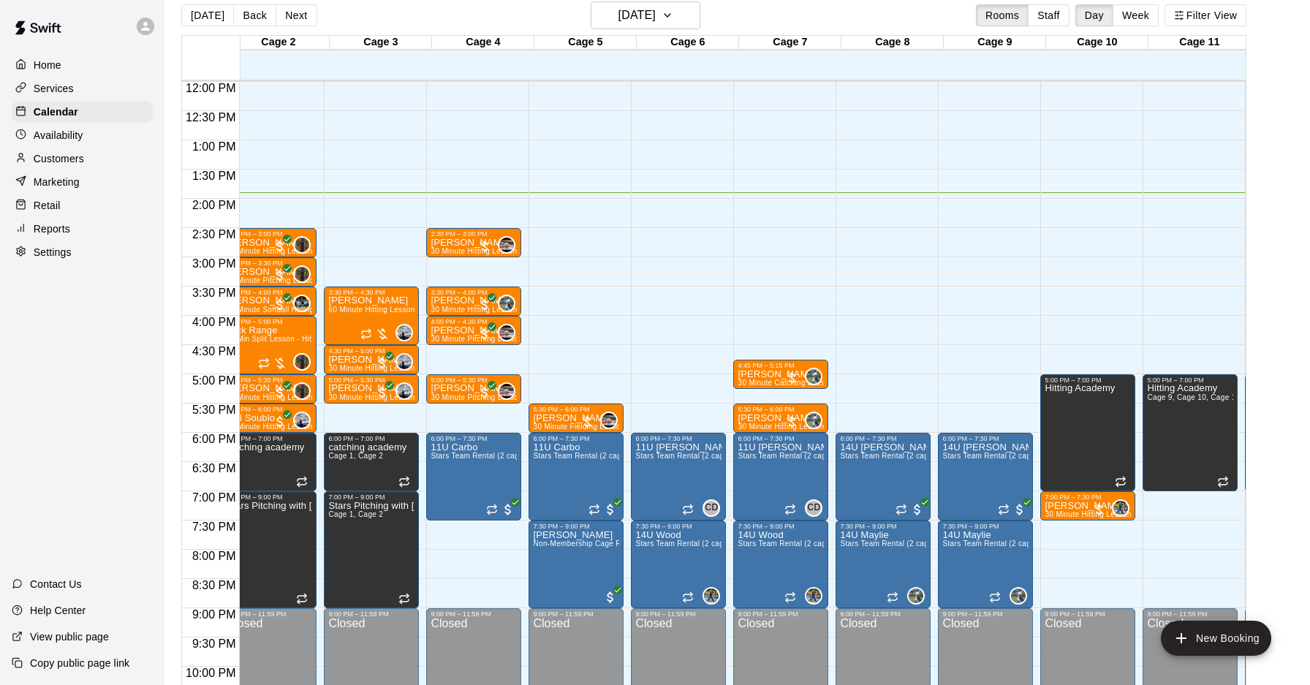
scroll to position [0, 0]
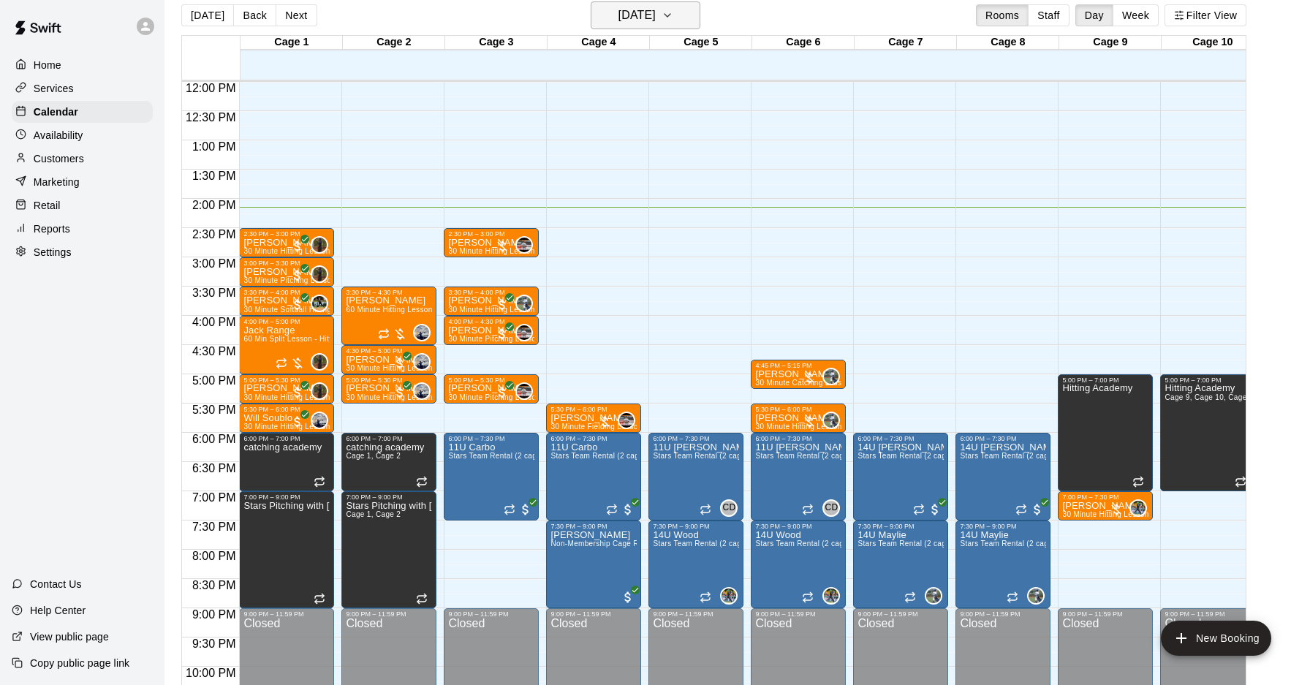
click at [623, 25] on h6 "[DATE]" at bounding box center [637, 15] width 37 height 20
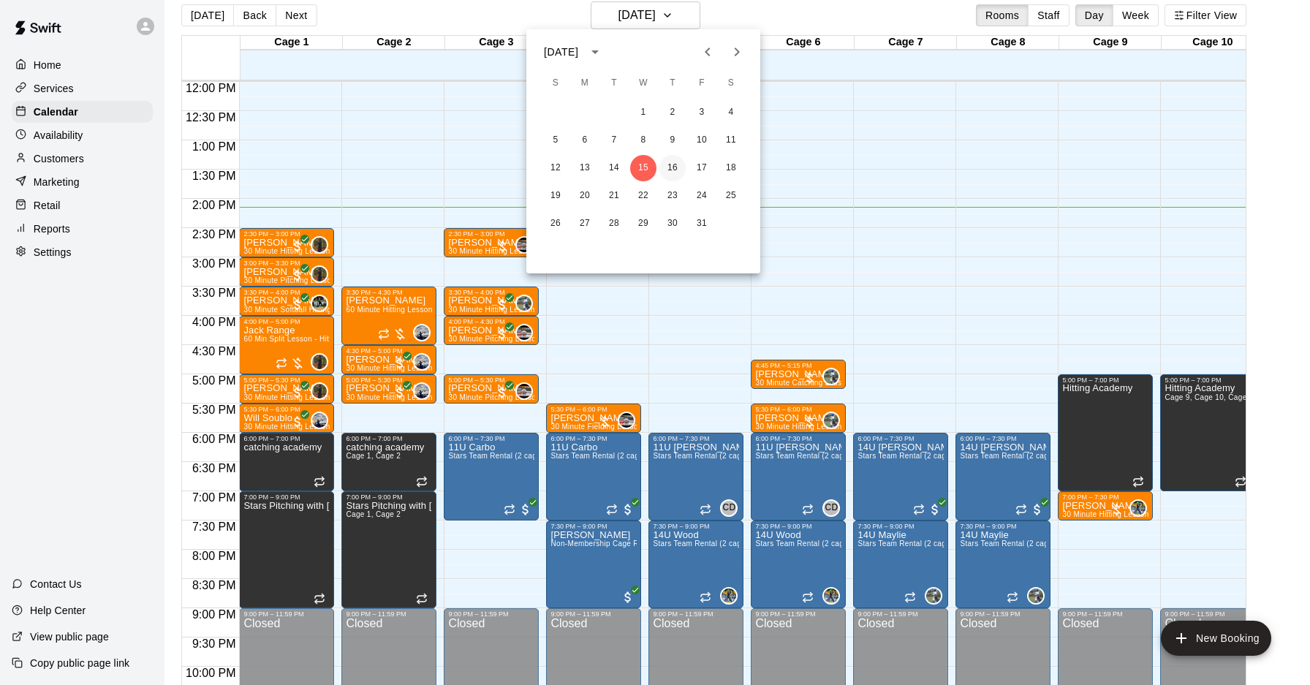
click at [670, 166] on button "16" at bounding box center [673, 168] width 26 height 26
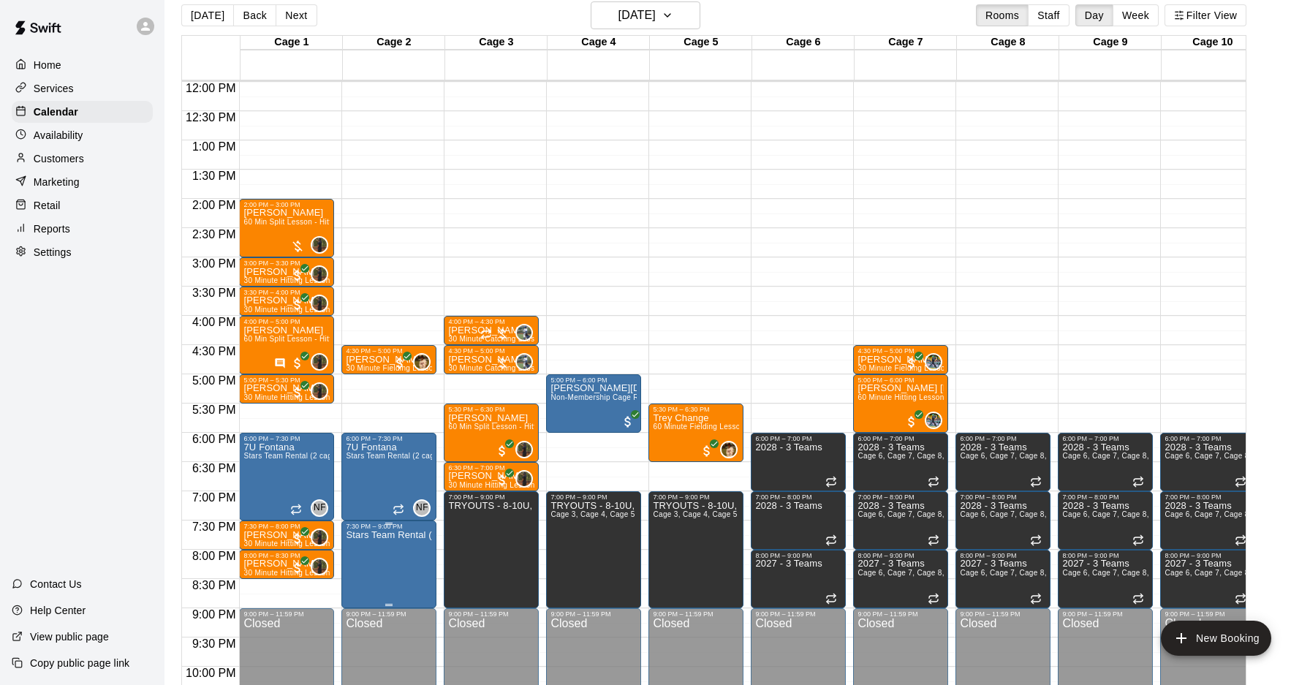
click at [360, 575] on img "edit" at bounding box center [361, 579] width 17 height 17
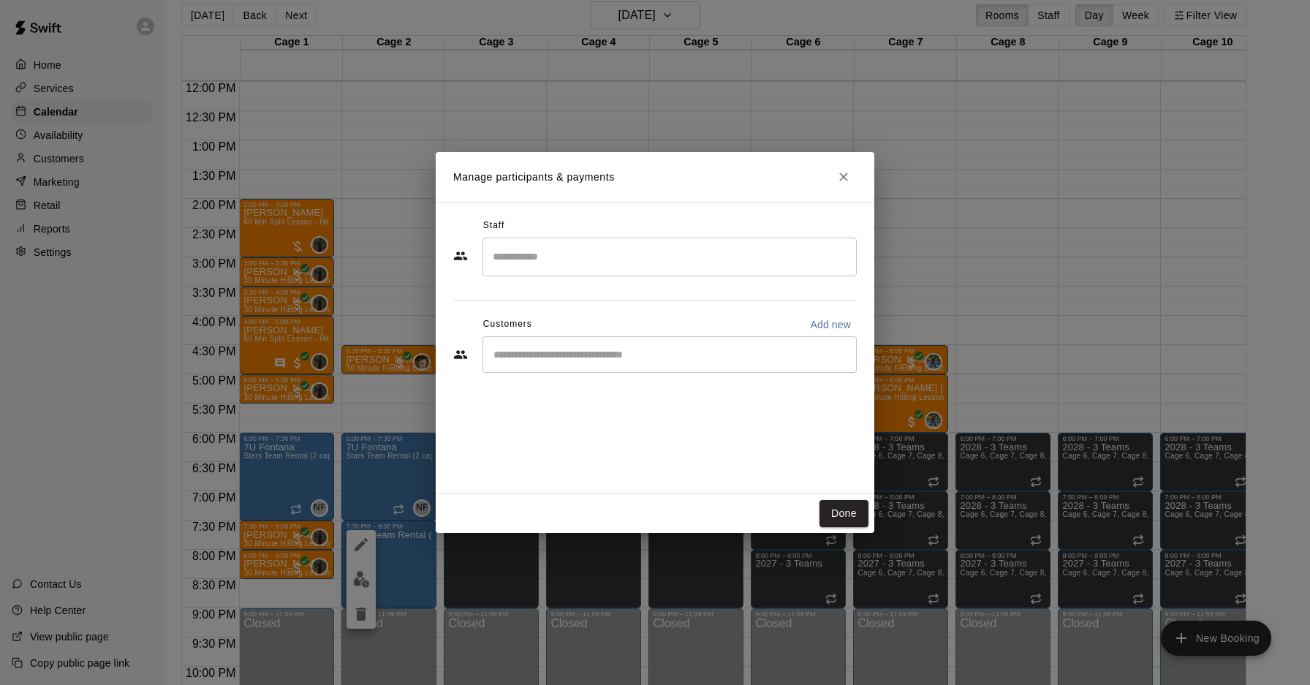
click at [617, 353] on input "Start typing to search customers..." at bounding box center [669, 354] width 361 height 15
click at [607, 355] on input "Start typing to search customers..." at bounding box center [669, 354] width 361 height 15
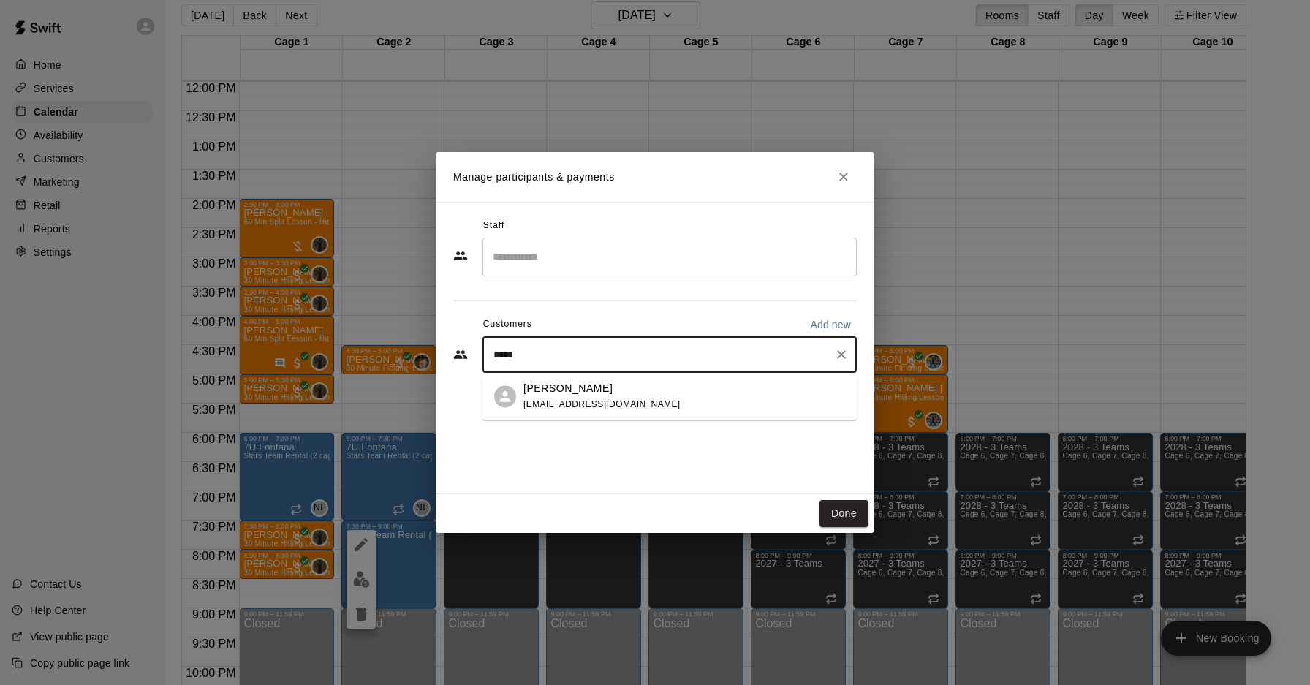
type input "******"
click at [610, 409] on div "[PERSON_NAME] [EMAIL_ADDRESS][DOMAIN_NAME]" at bounding box center [602, 396] width 157 height 31
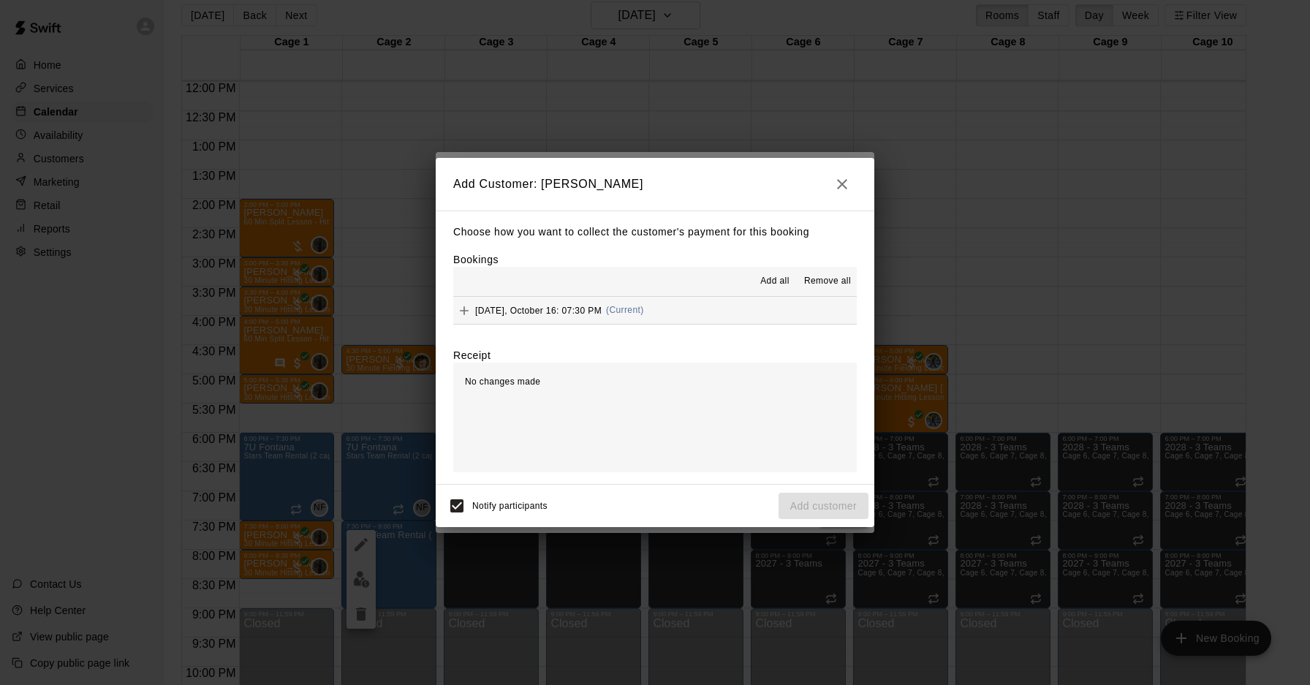
click at [629, 310] on span "(Current)" at bounding box center [625, 310] width 38 height 10
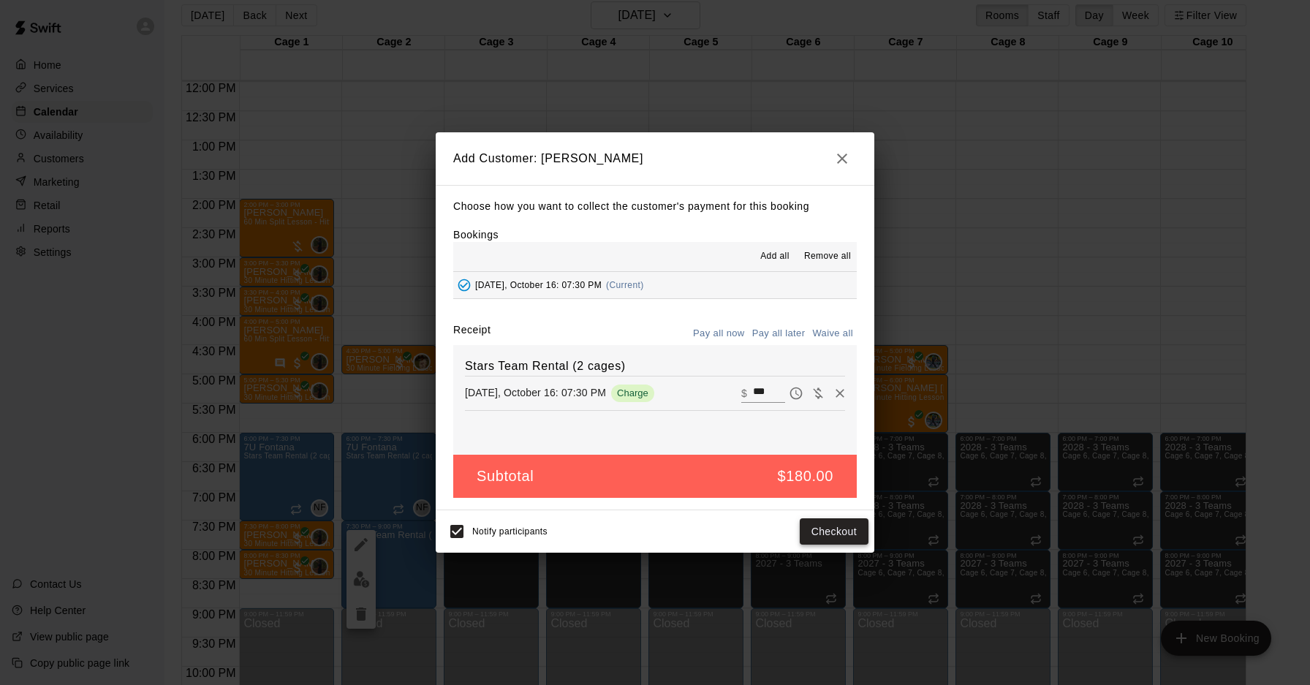
click at [825, 533] on button "Checkout" at bounding box center [834, 531] width 69 height 27
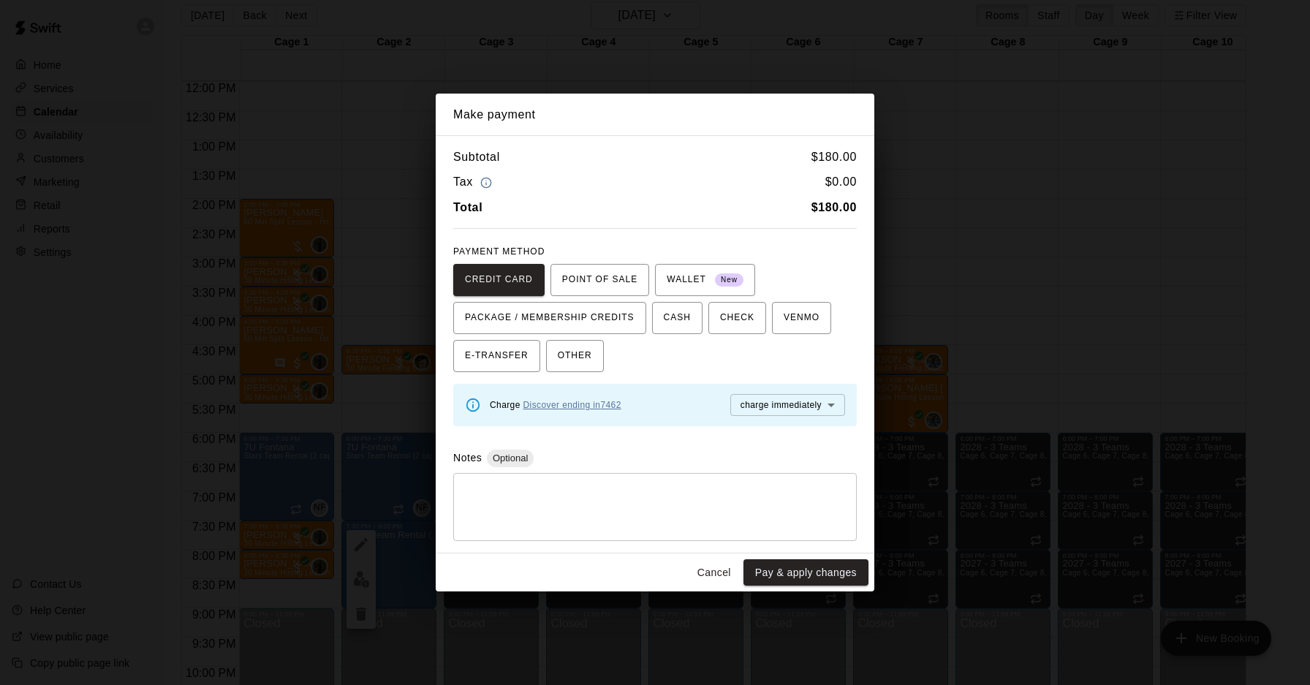
click at [555, 407] on link "Discover ending in 7462" at bounding box center [573, 405] width 98 height 10
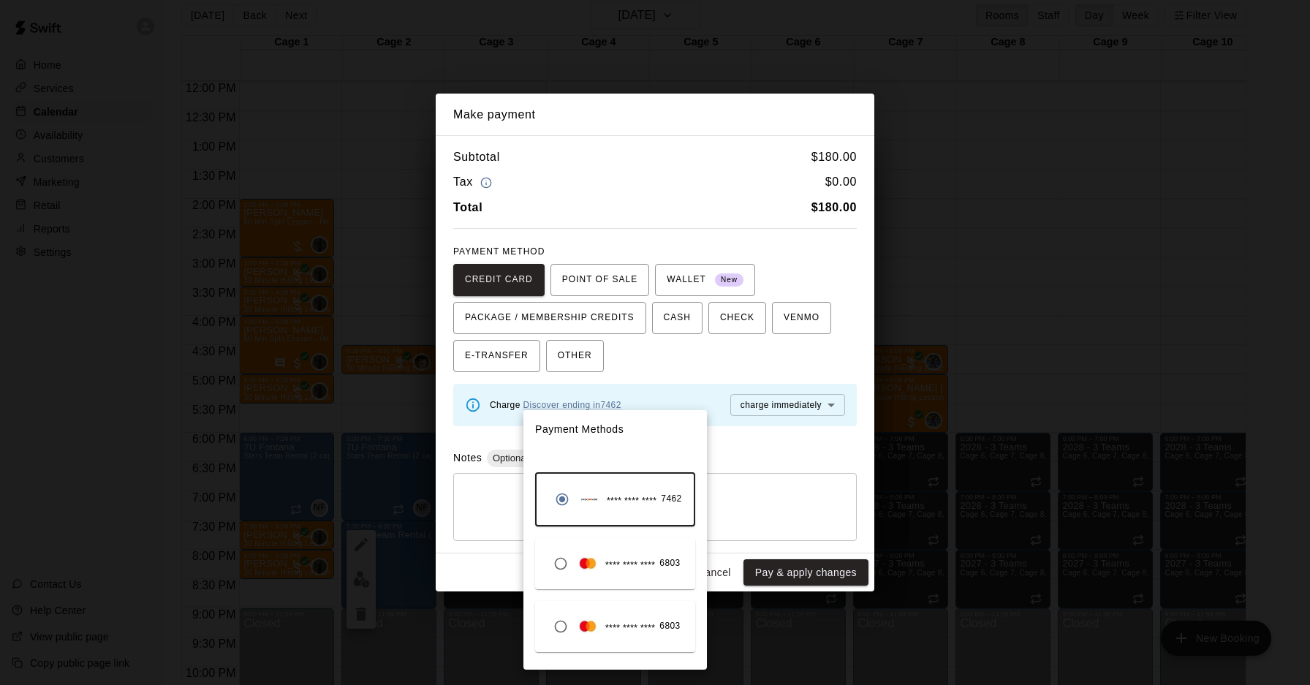
click at [676, 365] on div at bounding box center [655, 342] width 1310 height 685
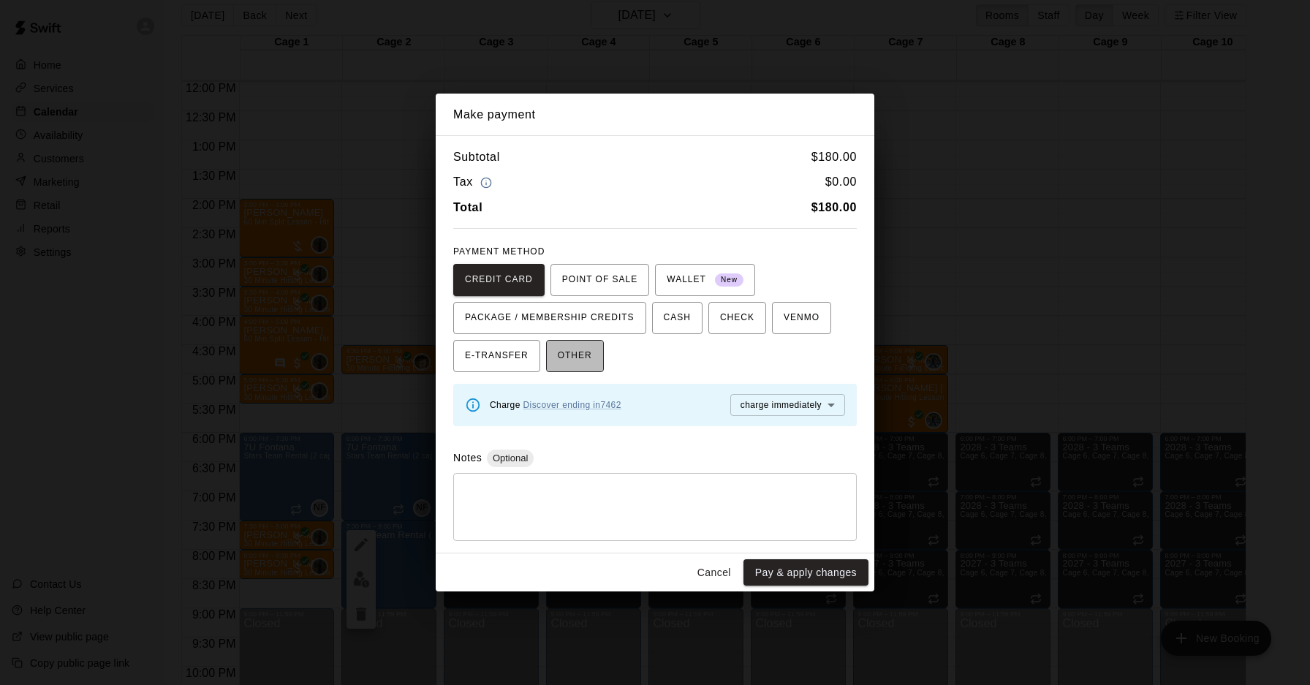
click at [569, 351] on span "OTHER" at bounding box center [575, 355] width 34 height 23
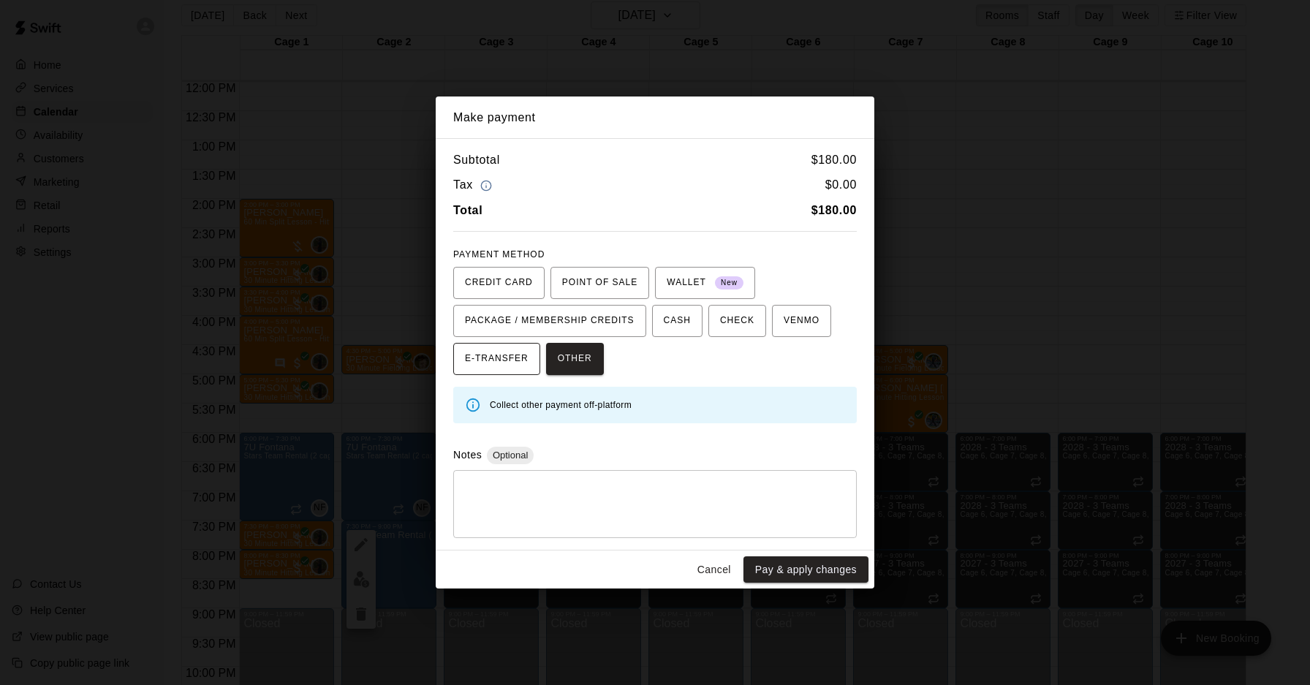
click at [518, 359] on span "E-TRANSFER" at bounding box center [497, 358] width 64 height 23
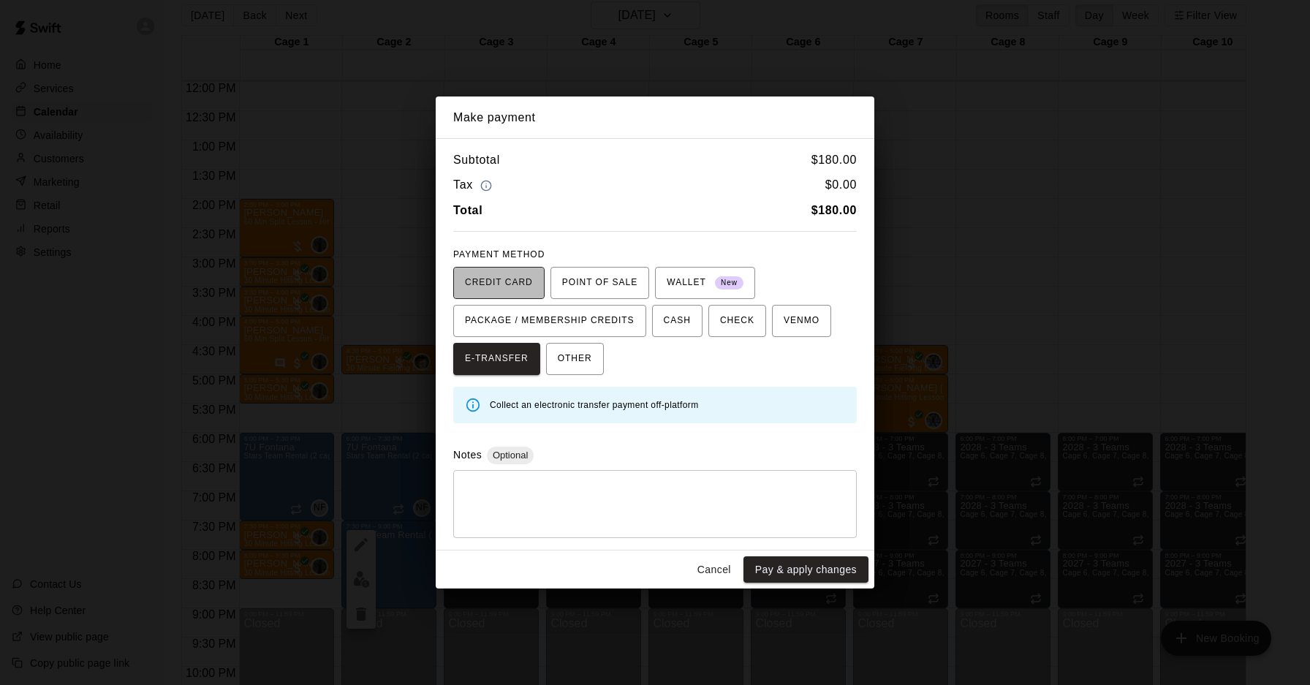
click at [513, 294] on span "CREDIT CARD" at bounding box center [499, 282] width 68 height 23
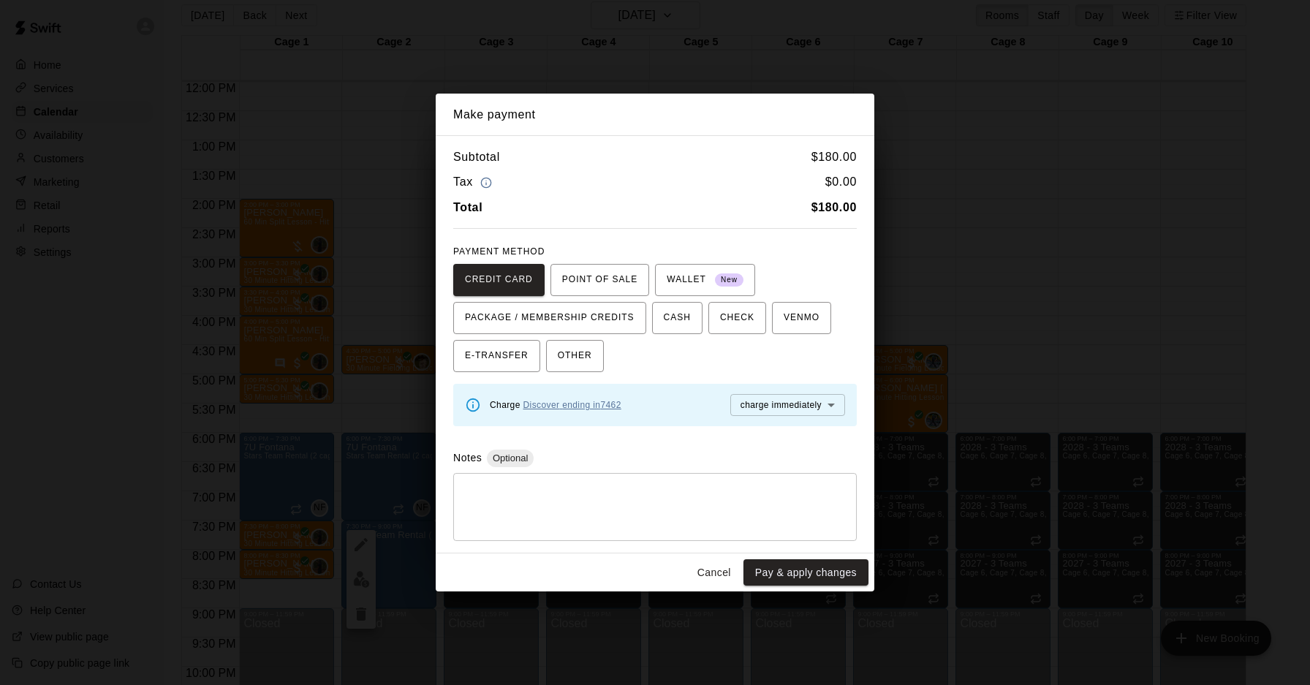
click at [578, 407] on link "Discover ending in 7462" at bounding box center [573, 405] width 98 height 10
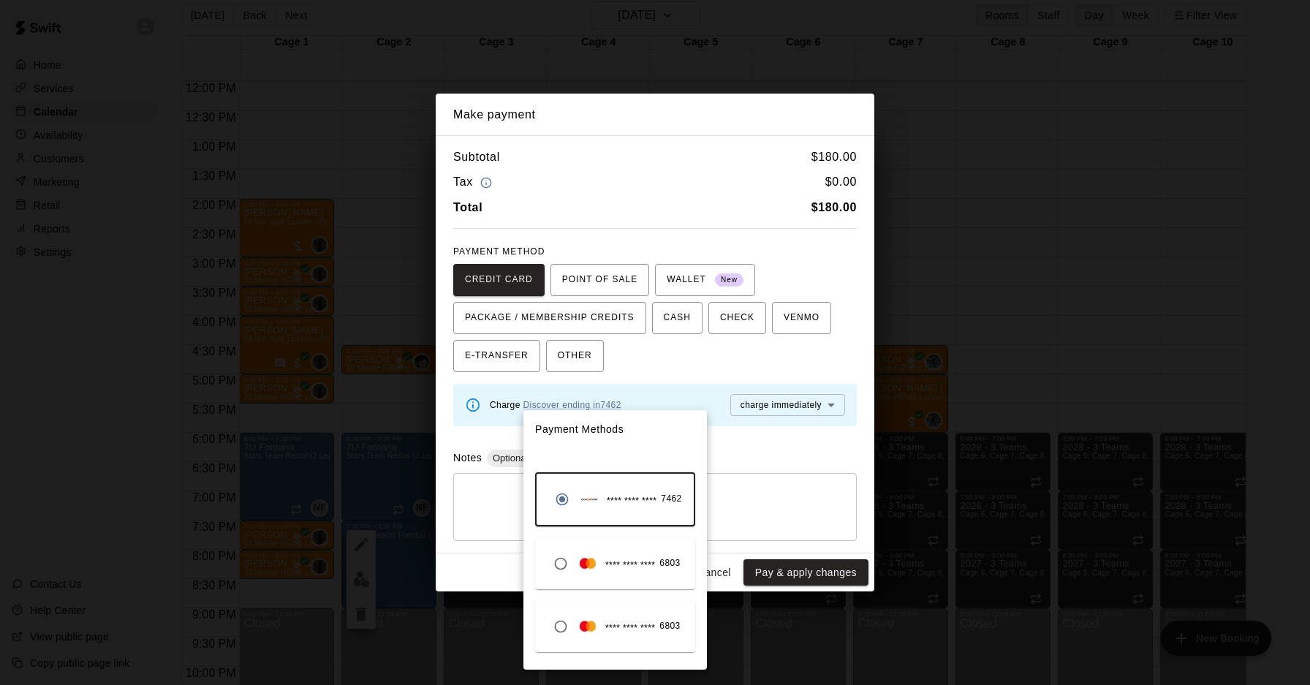
click at [755, 465] on div at bounding box center [655, 342] width 1310 height 685
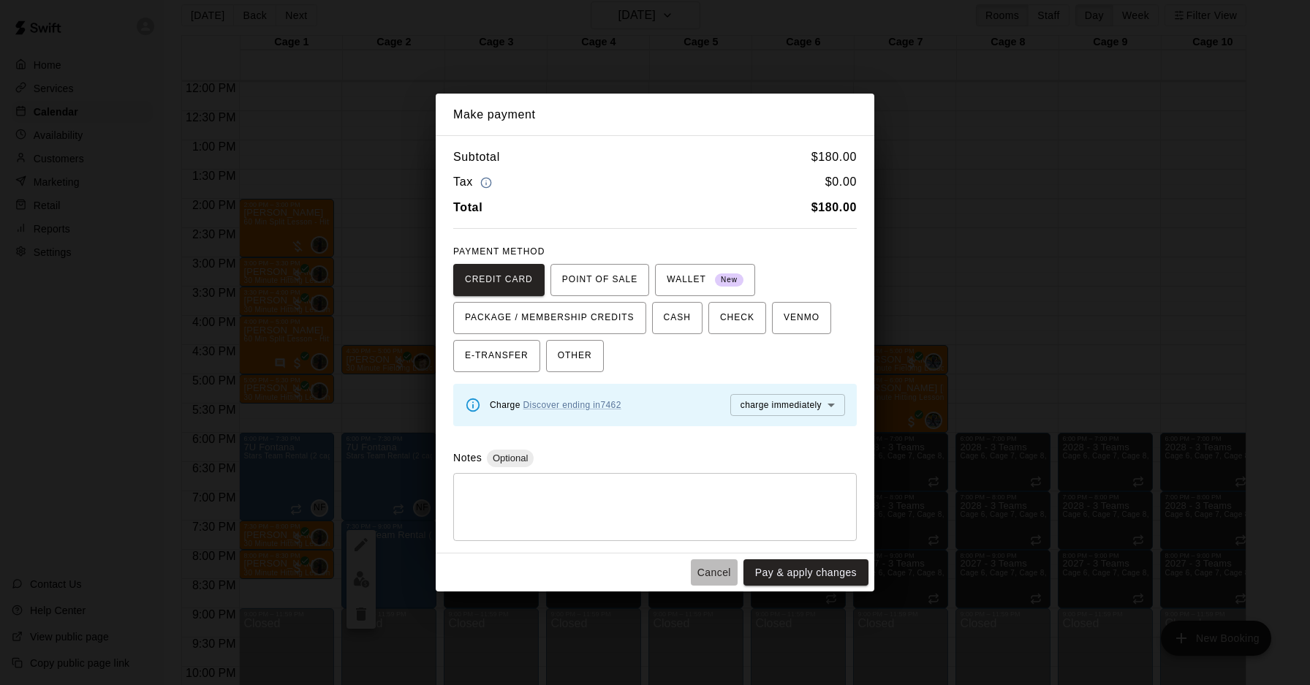
click at [698, 574] on button "Cancel" at bounding box center [714, 572] width 47 height 27
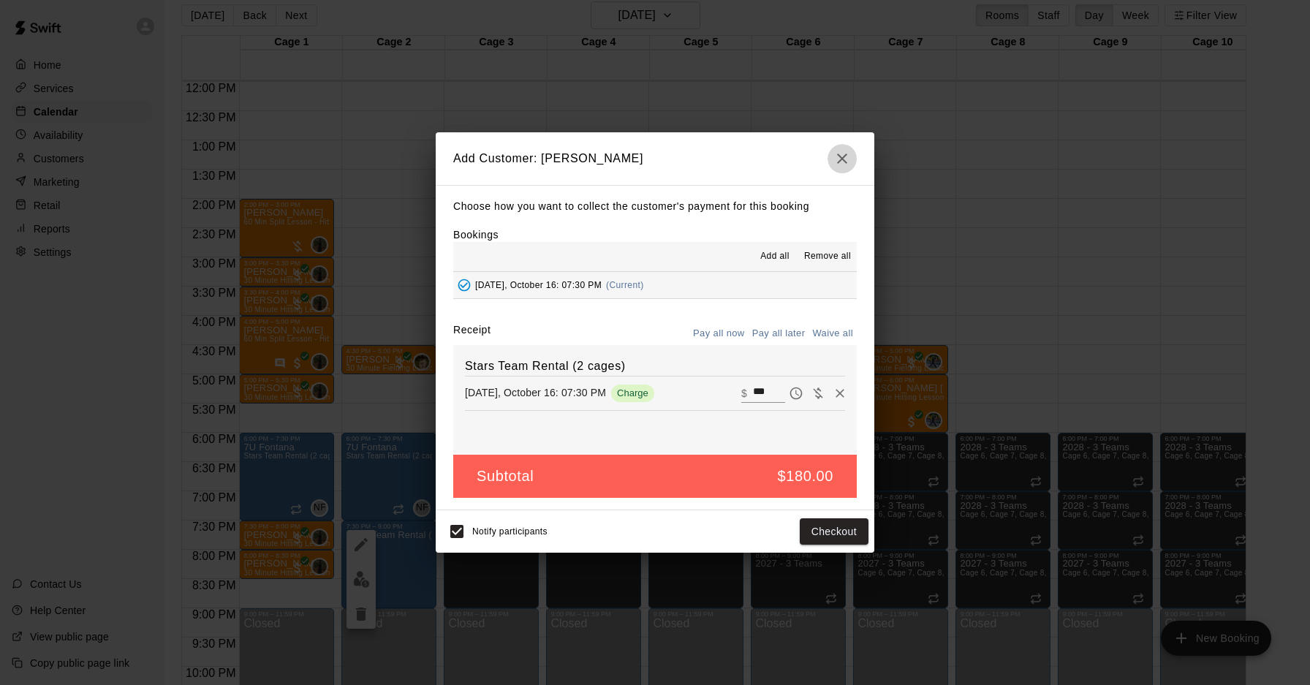
click at [847, 159] on icon "button" at bounding box center [843, 159] width 18 height 18
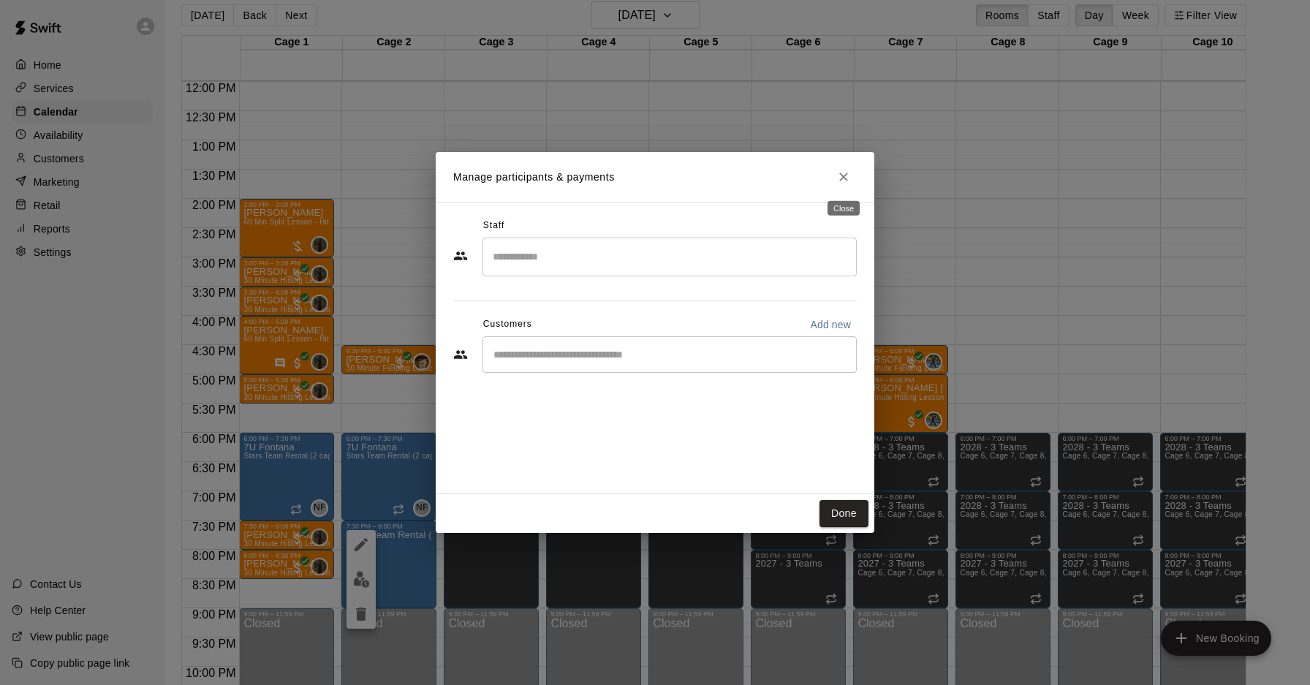
click at [842, 177] on icon "Close" at bounding box center [843, 177] width 15 height 15
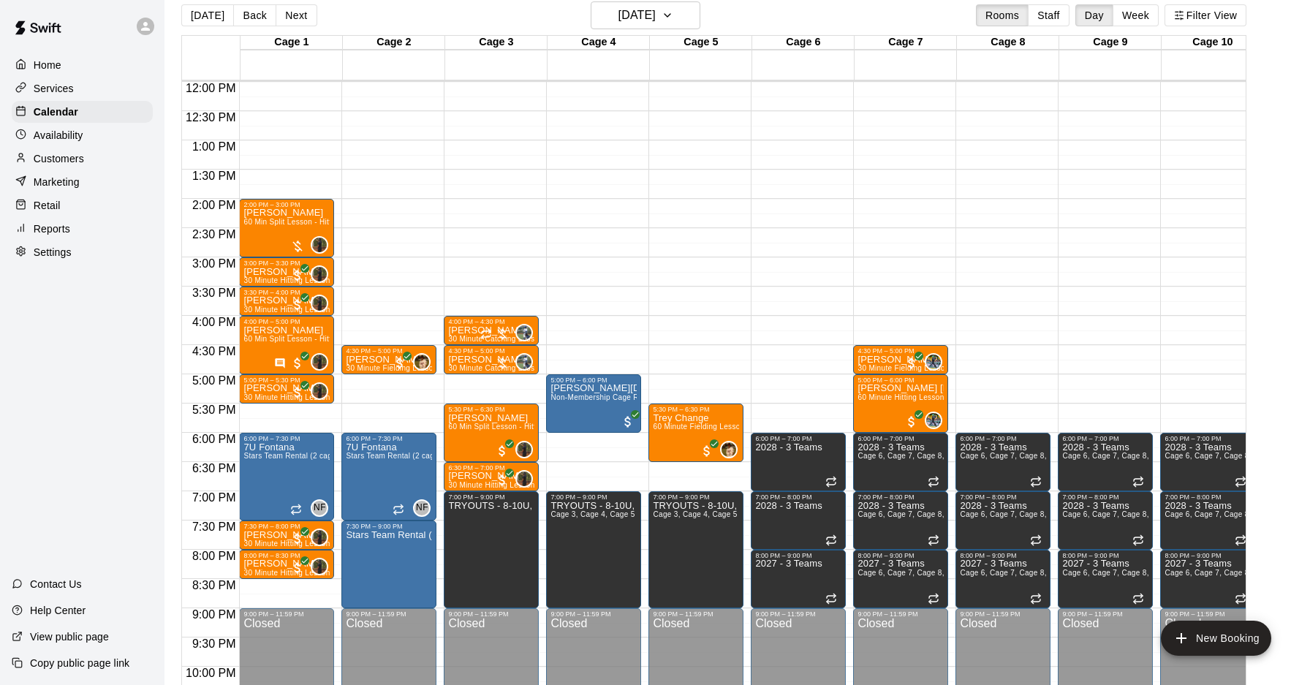
click at [82, 155] on p "Customers" at bounding box center [59, 158] width 50 height 15
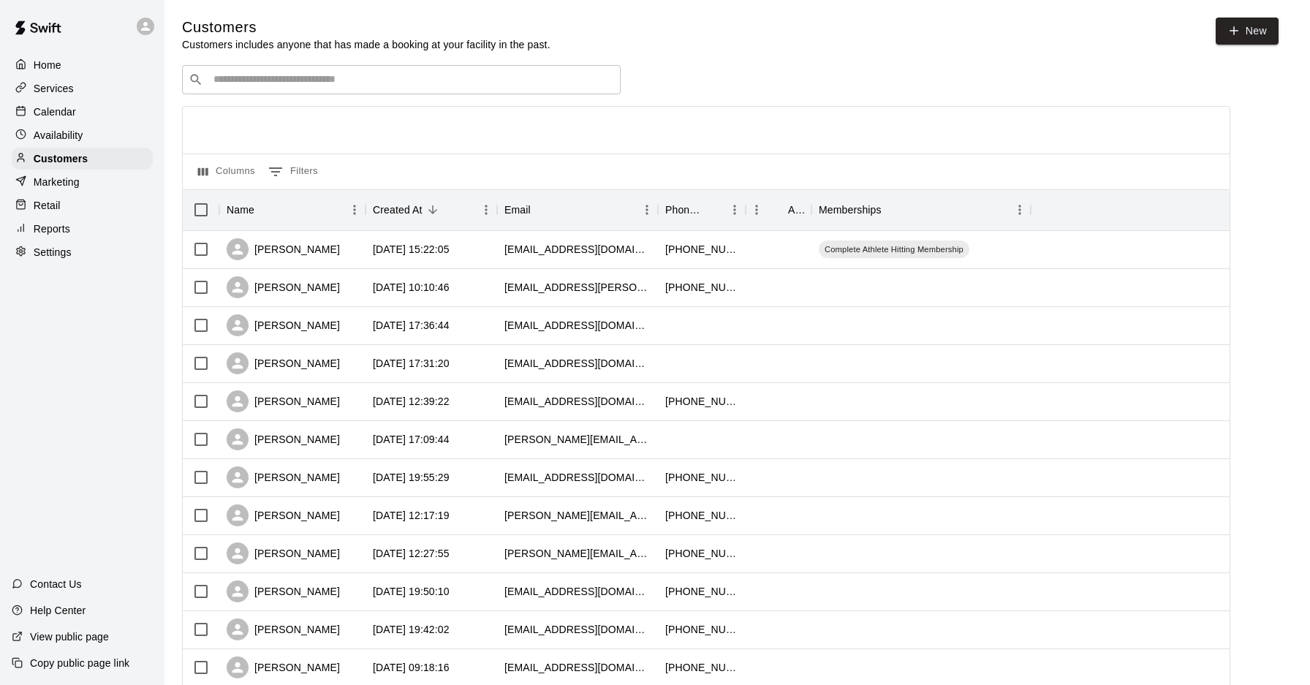
click at [230, 80] on input "Search customers by name or email" at bounding box center [411, 79] width 405 height 15
click at [85, 116] on div "Calendar" at bounding box center [82, 112] width 141 height 22
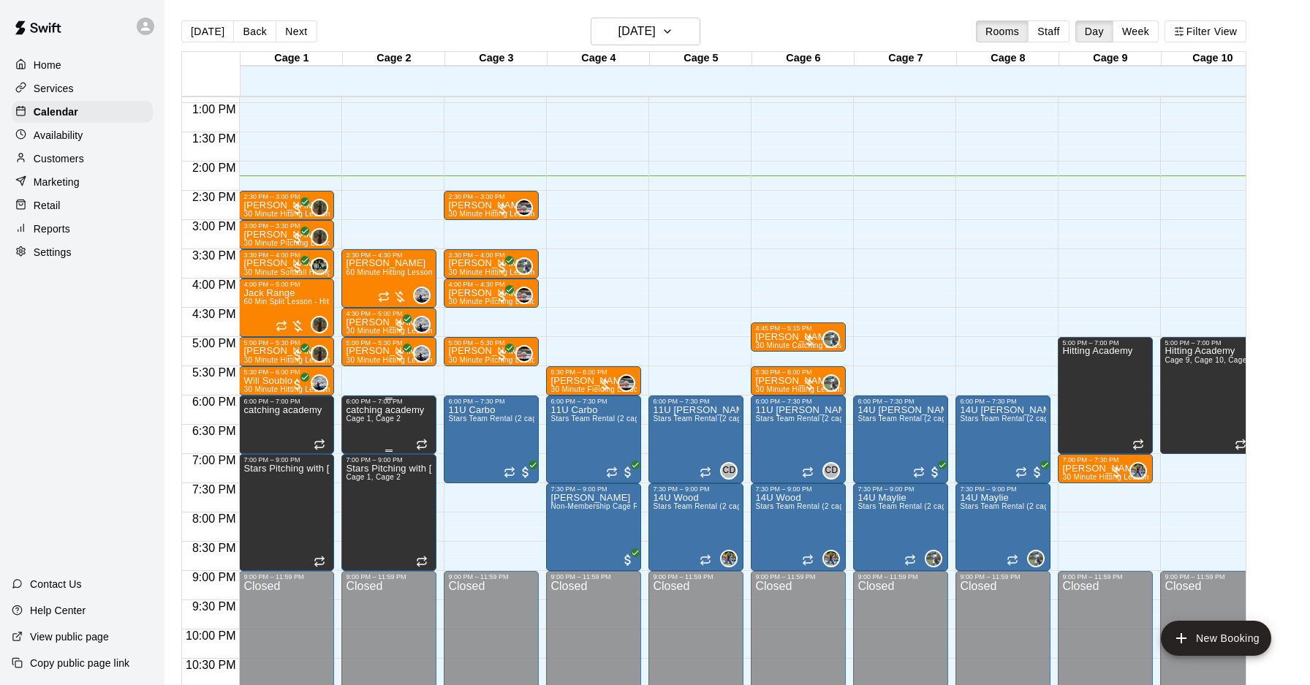
scroll to position [749, 0]
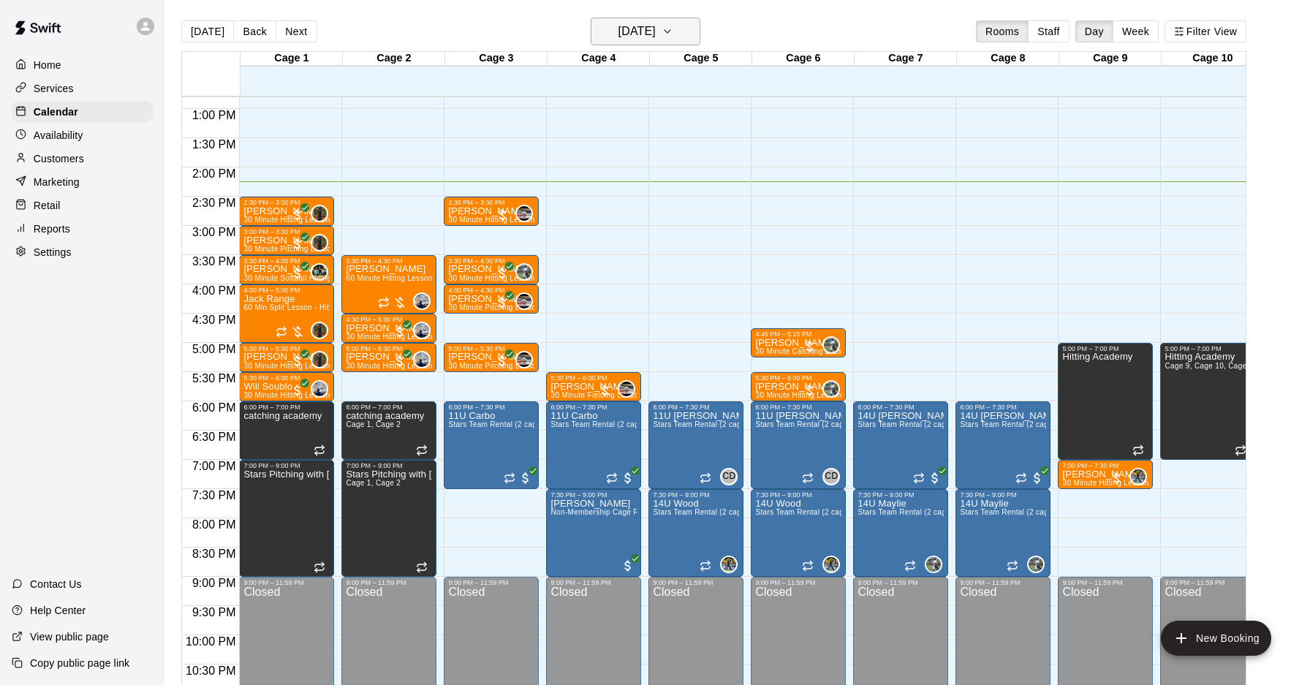
click at [684, 20] on button "[DATE]" at bounding box center [646, 32] width 110 height 28
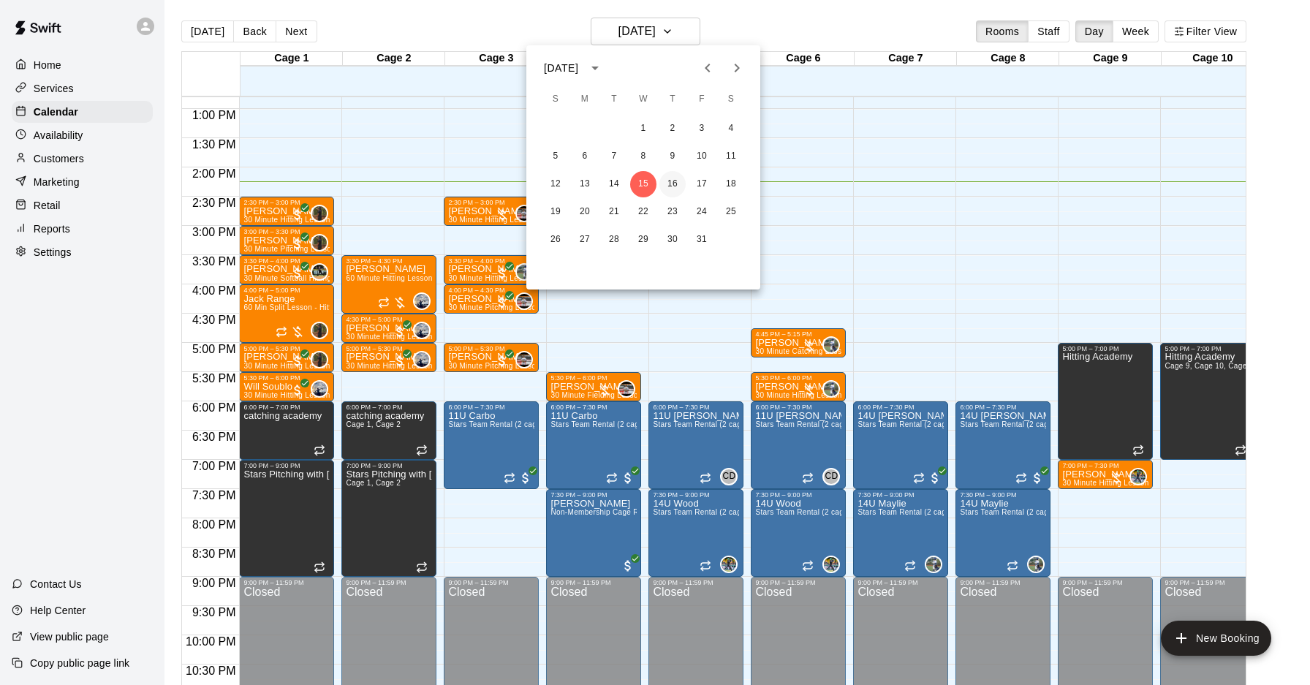
click at [670, 185] on button "16" at bounding box center [673, 184] width 26 height 26
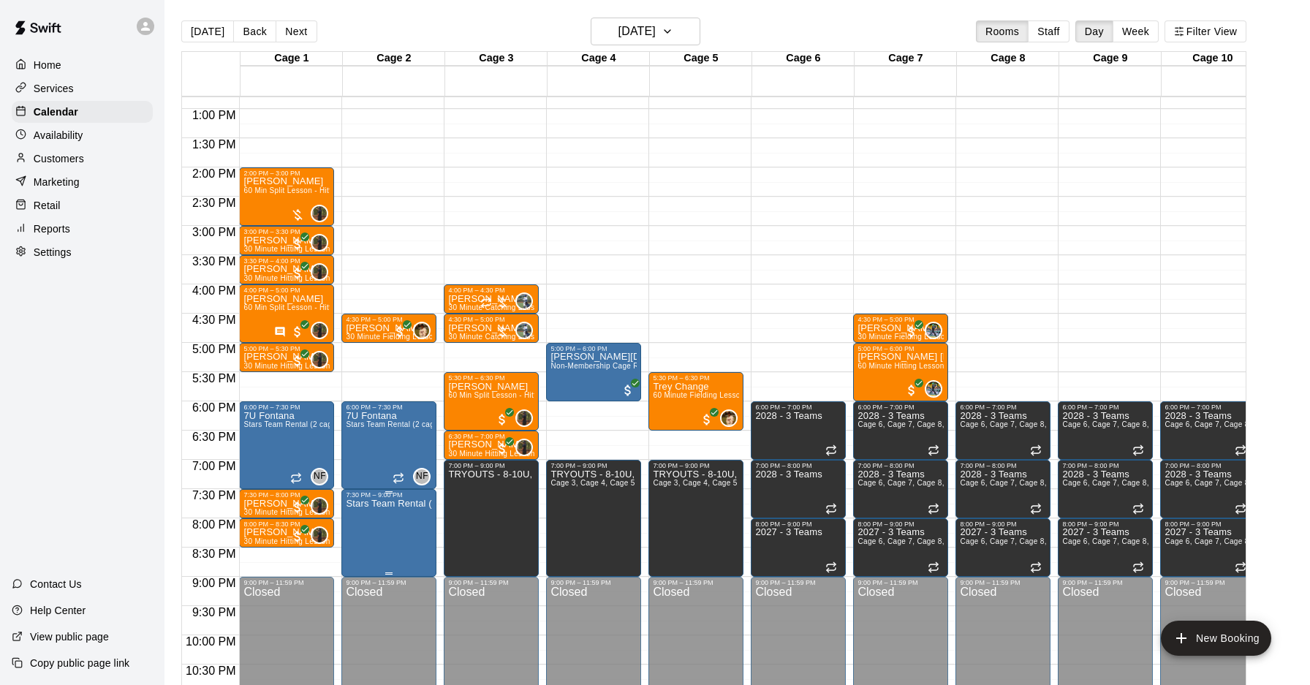
click at [364, 513] on icon "edit" at bounding box center [361, 513] width 18 height 18
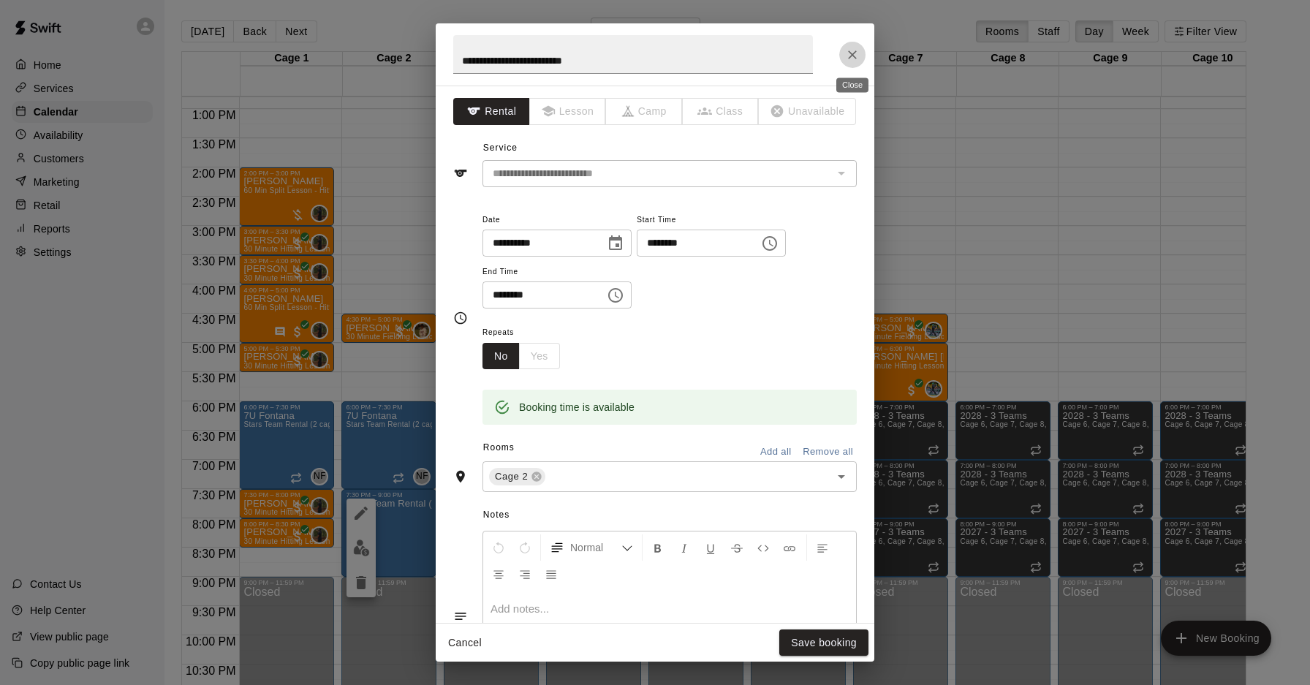
click at [856, 58] on icon "Close" at bounding box center [852, 55] width 15 height 15
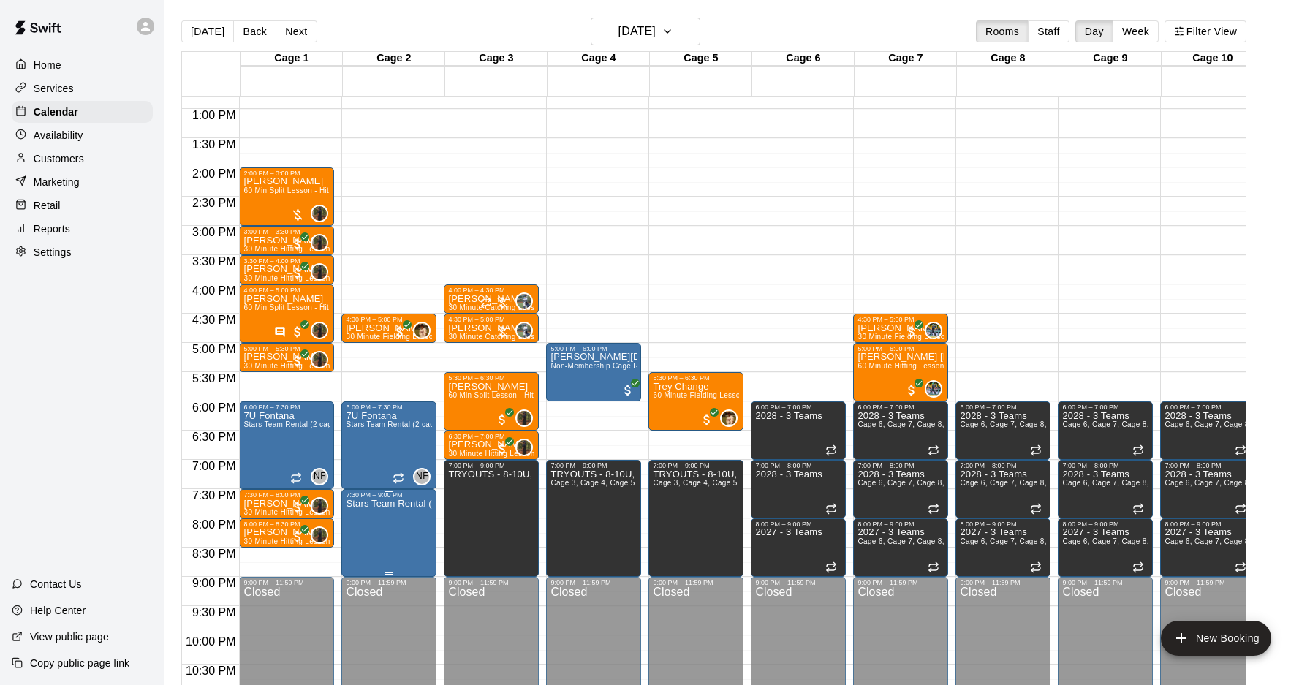
click at [365, 546] on img "edit" at bounding box center [361, 548] width 17 height 17
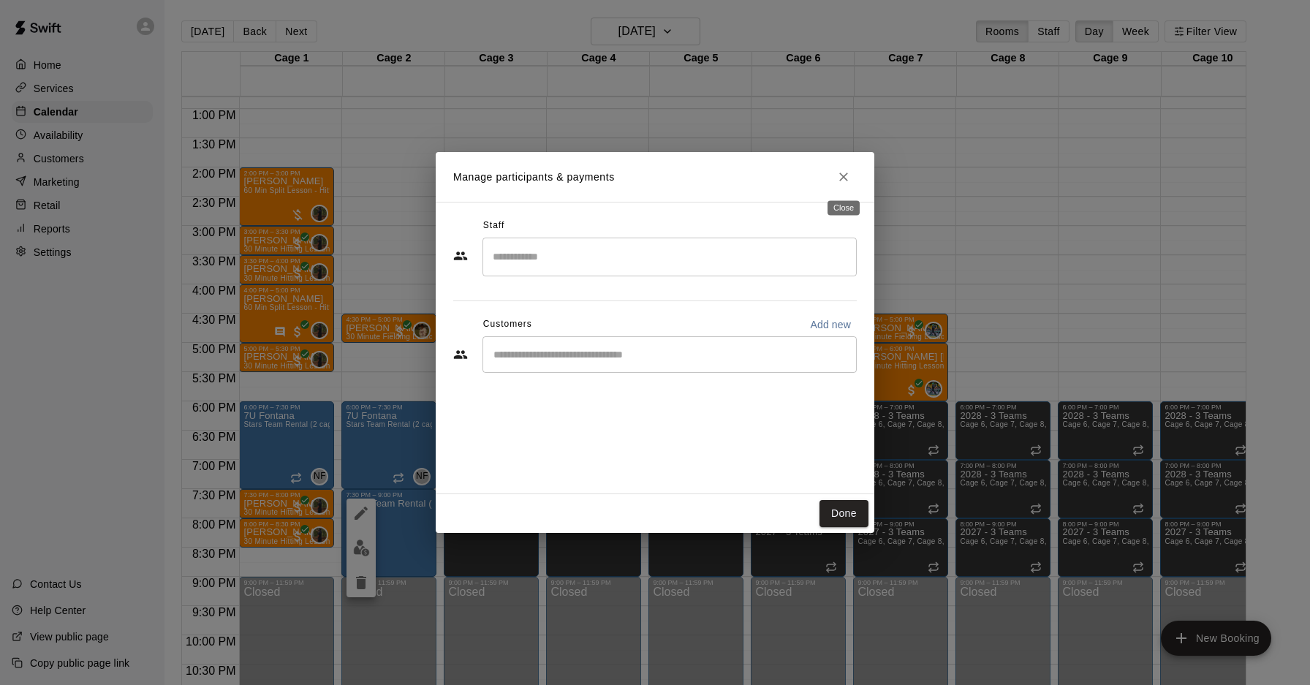
click at [841, 175] on icon "Close" at bounding box center [843, 177] width 9 height 9
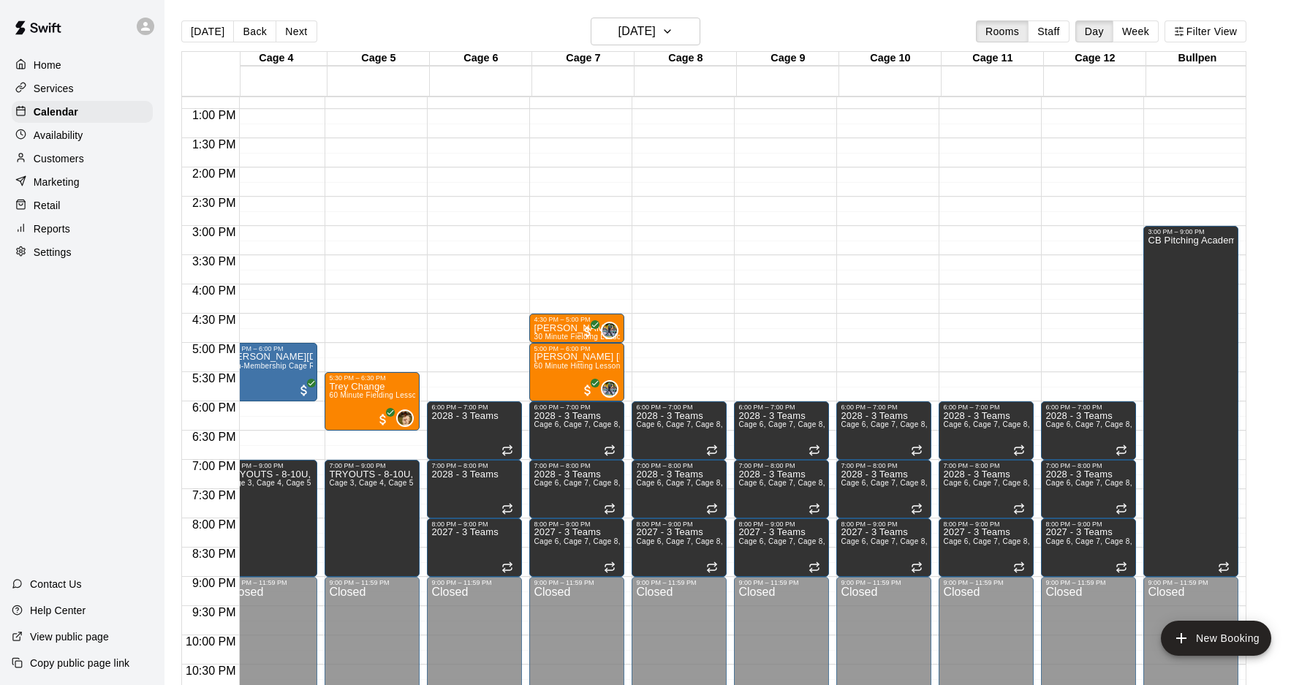
scroll to position [0, 0]
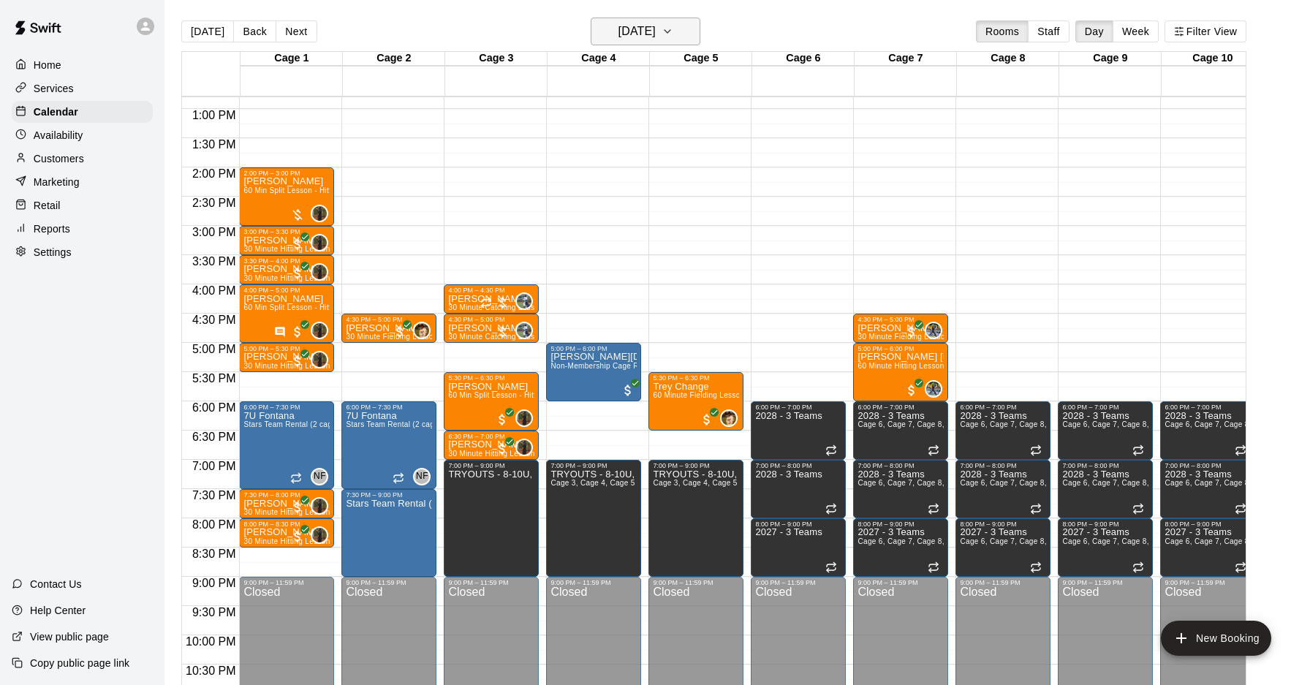
click at [614, 23] on button "[DATE]" at bounding box center [646, 32] width 110 height 28
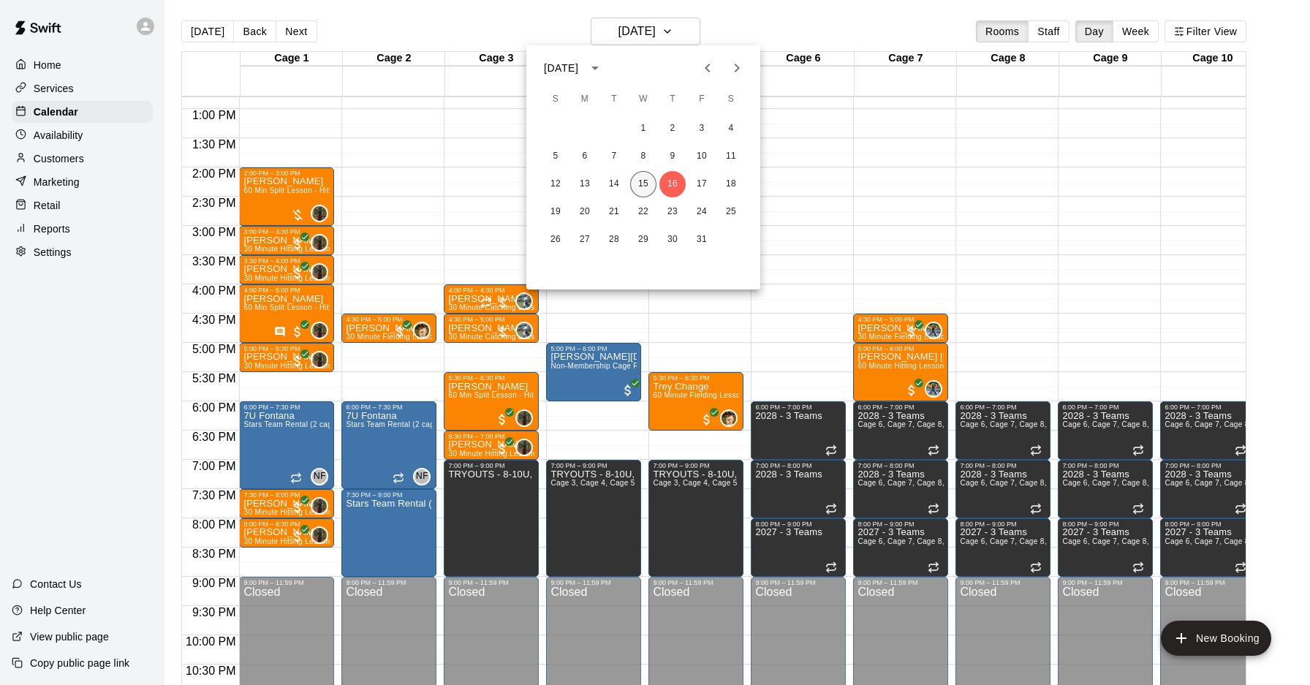
click at [643, 179] on button "15" at bounding box center [643, 184] width 26 height 26
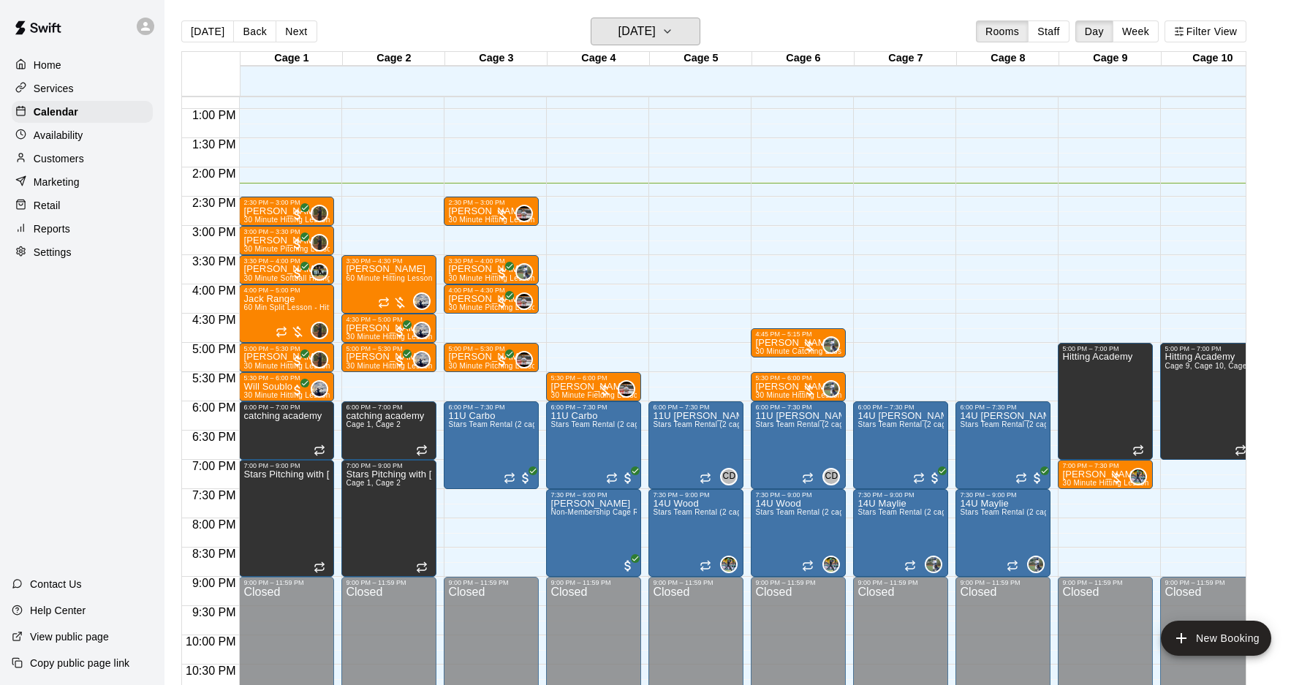
scroll to position [788, 0]
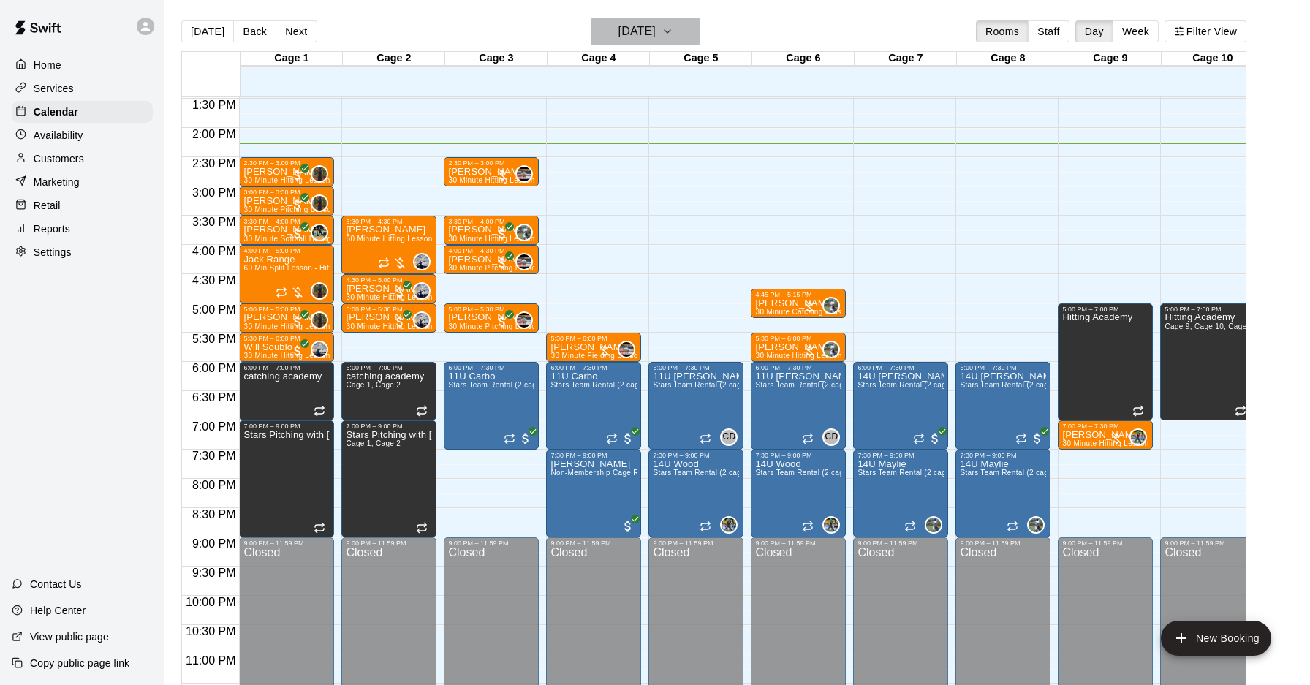
click at [608, 21] on button "[DATE]" at bounding box center [646, 32] width 110 height 28
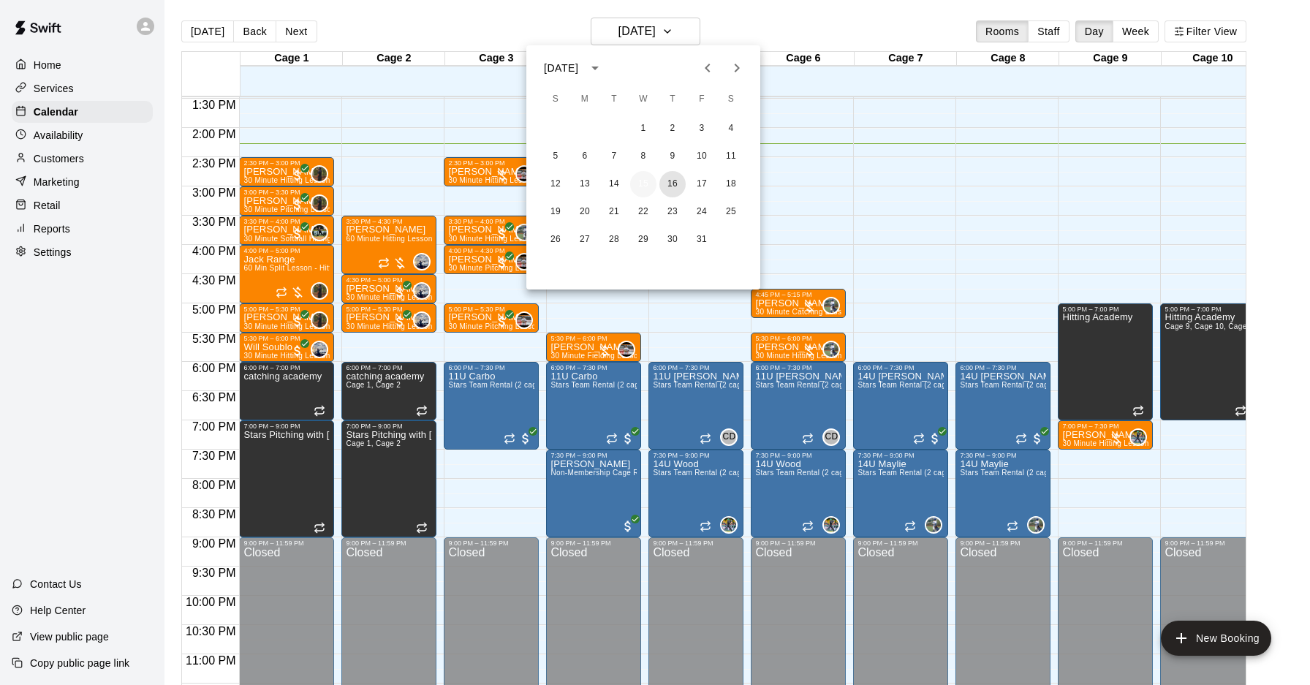
click at [672, 183] on button "16" at bounding box center [673, 184] width 26 height 26
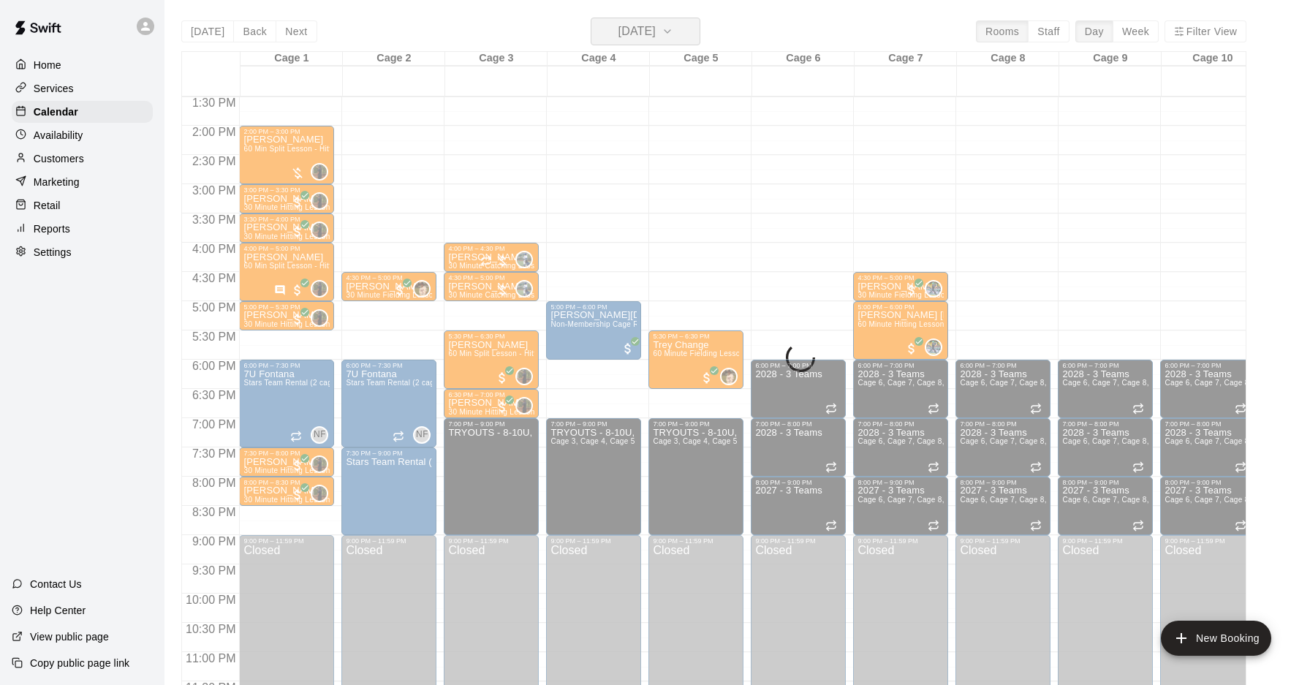
scroll to position [785, 0]
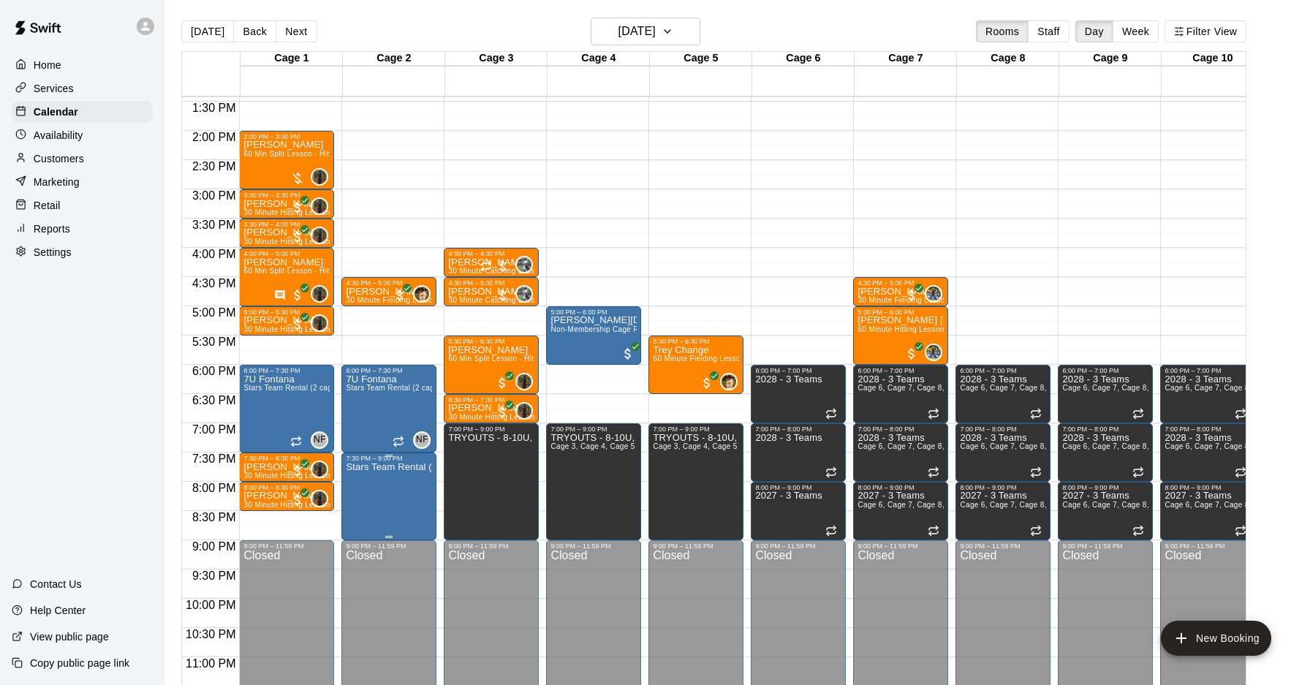
click at [356, 508] on img "edit" at bounding box center [361, 512] width 17 height 17
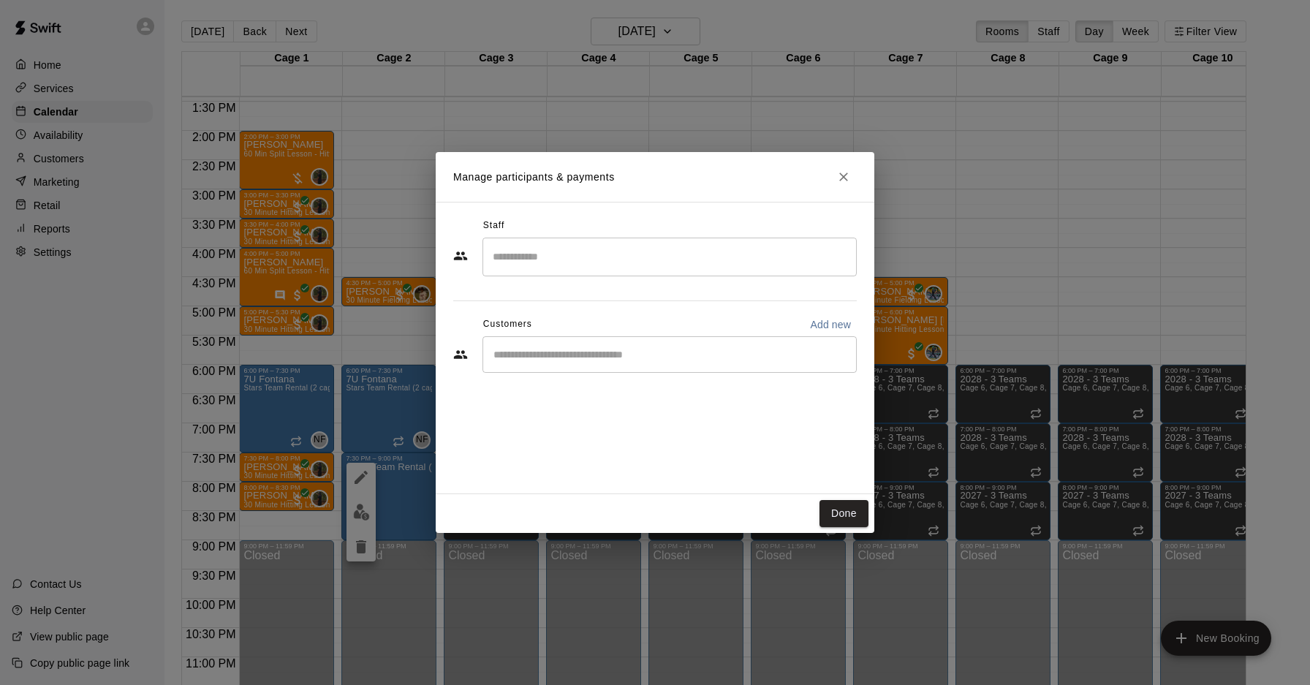
click at [592, 363] on div "​" at bounding box center [670, 354] width 374 height 37
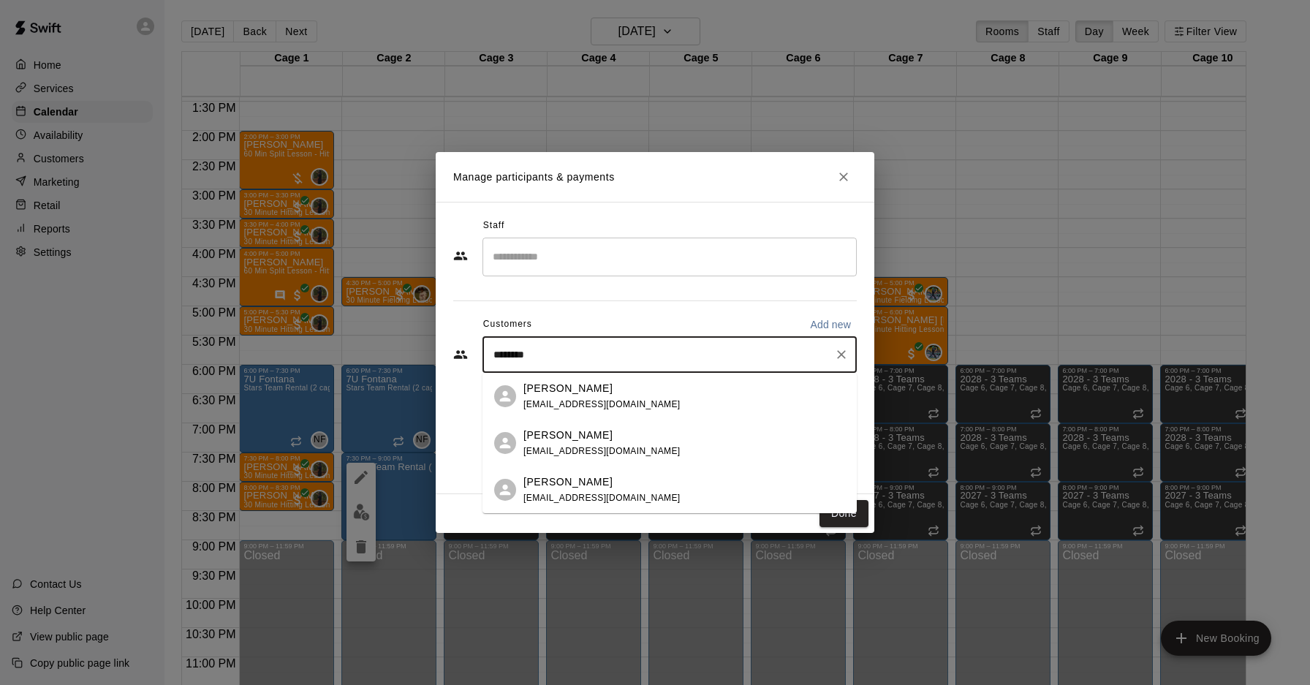
type input "*********"
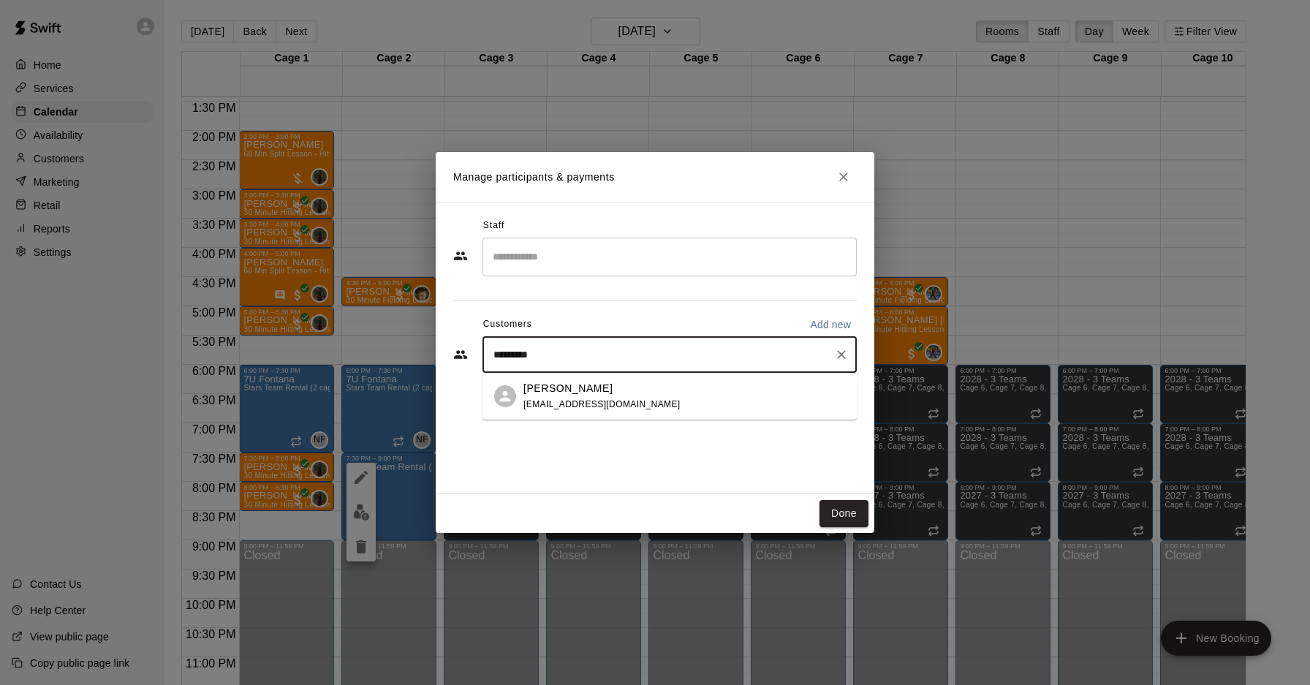
click at [618, 412] on div "[PERSON_NAME] [EMAIL_ADDRESS][DOMAIN_NAME]" at bounding box center [670, 396] width 374 height 47
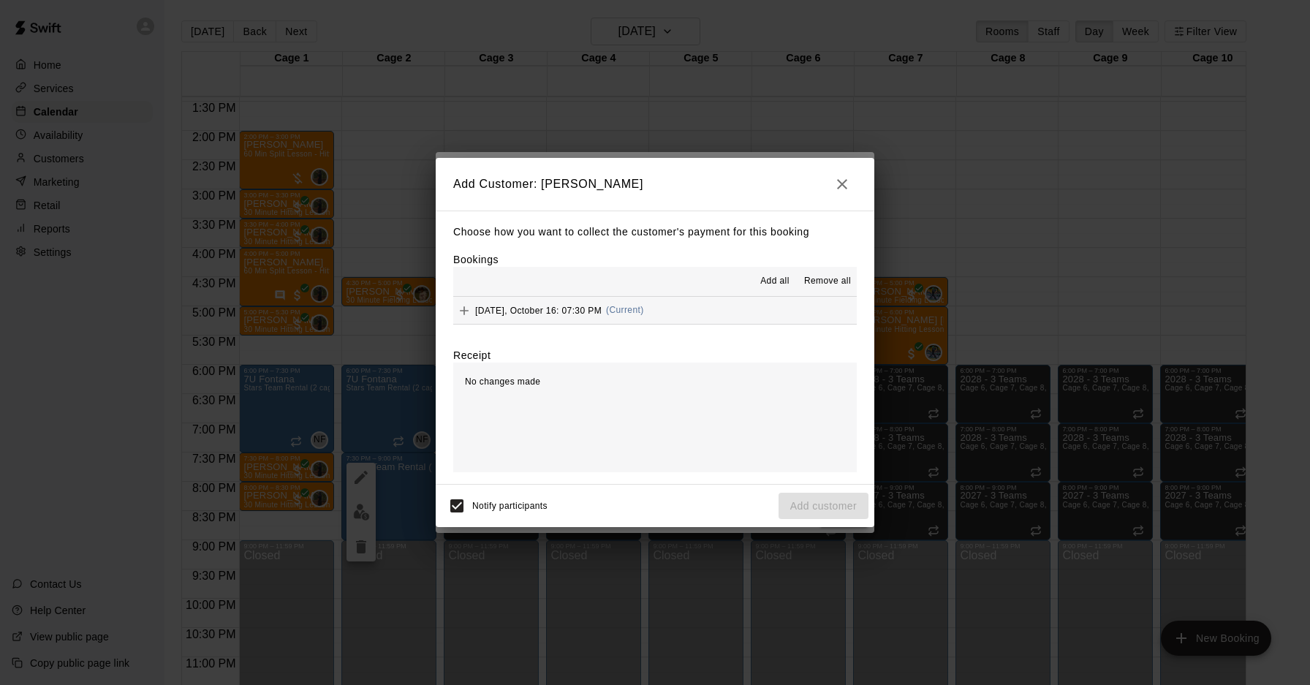
click at [844, 183] on icon "button" at bounding box center [843, 184] width 18 height 18
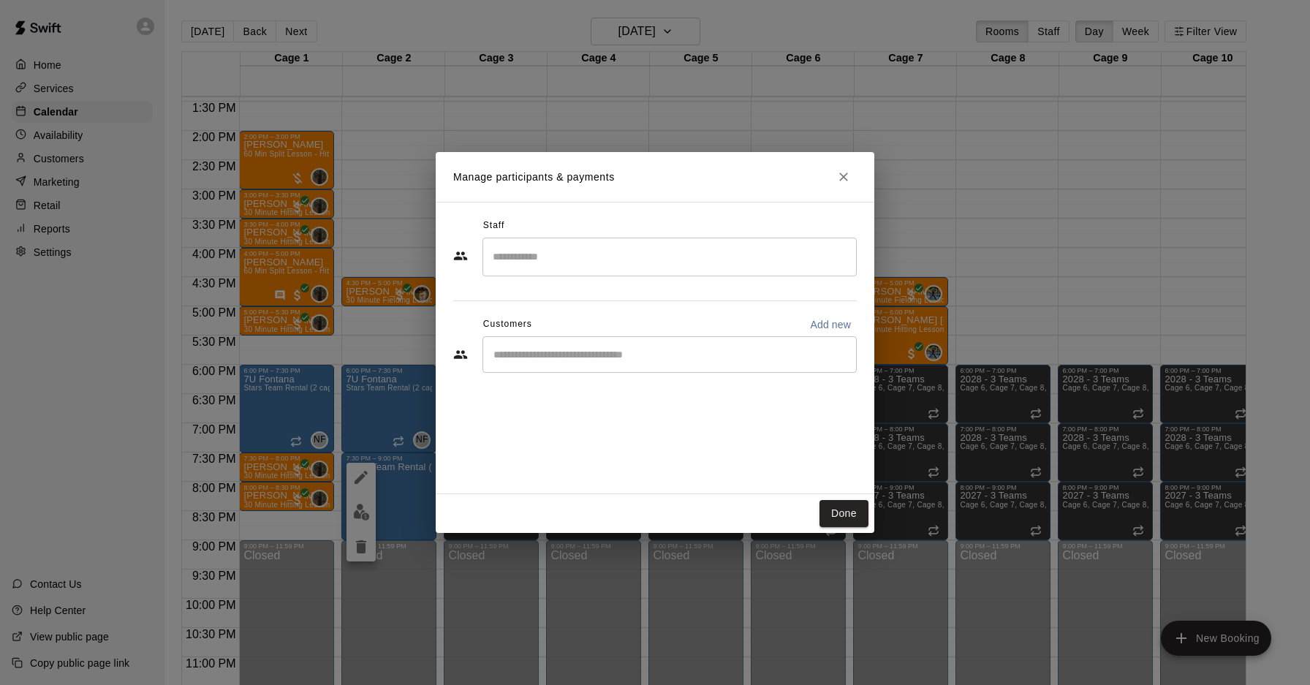
click at [553, 262] on input "Search staff" at bounding box center [669, 257] width 361 height 26
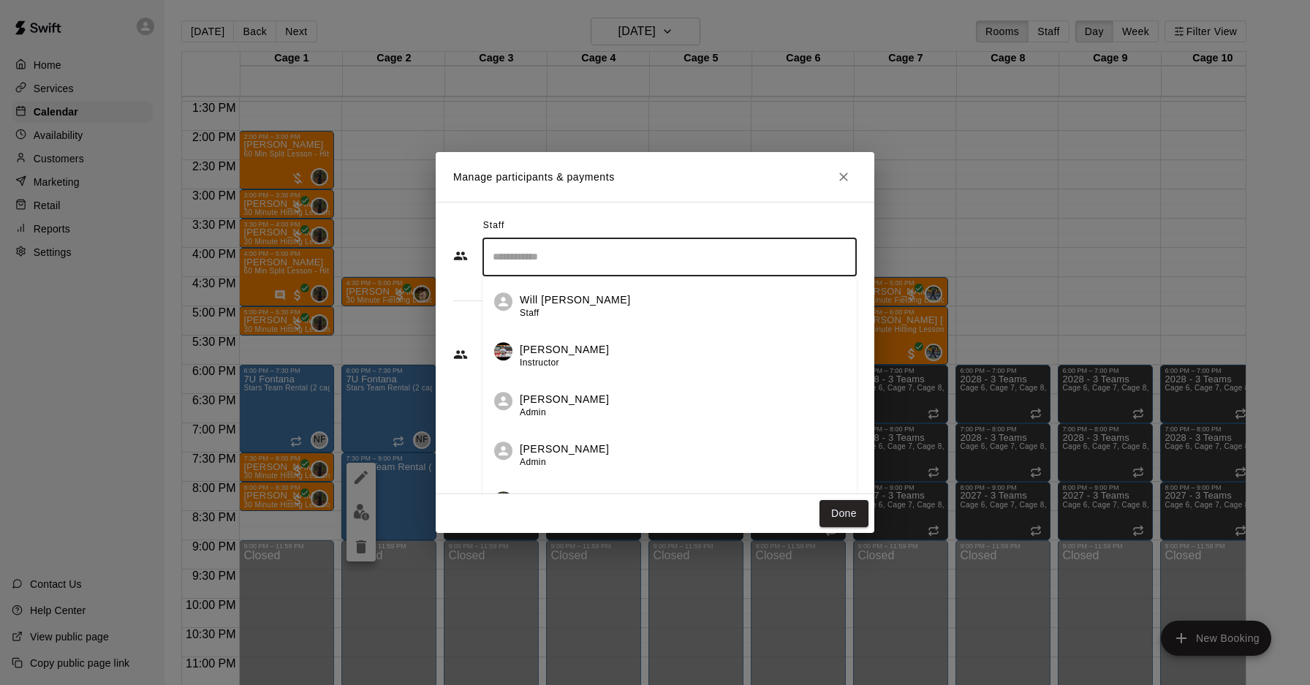
click at [844, 174] on icon "Close" at bounding box center [843, 177] width 15 height 15
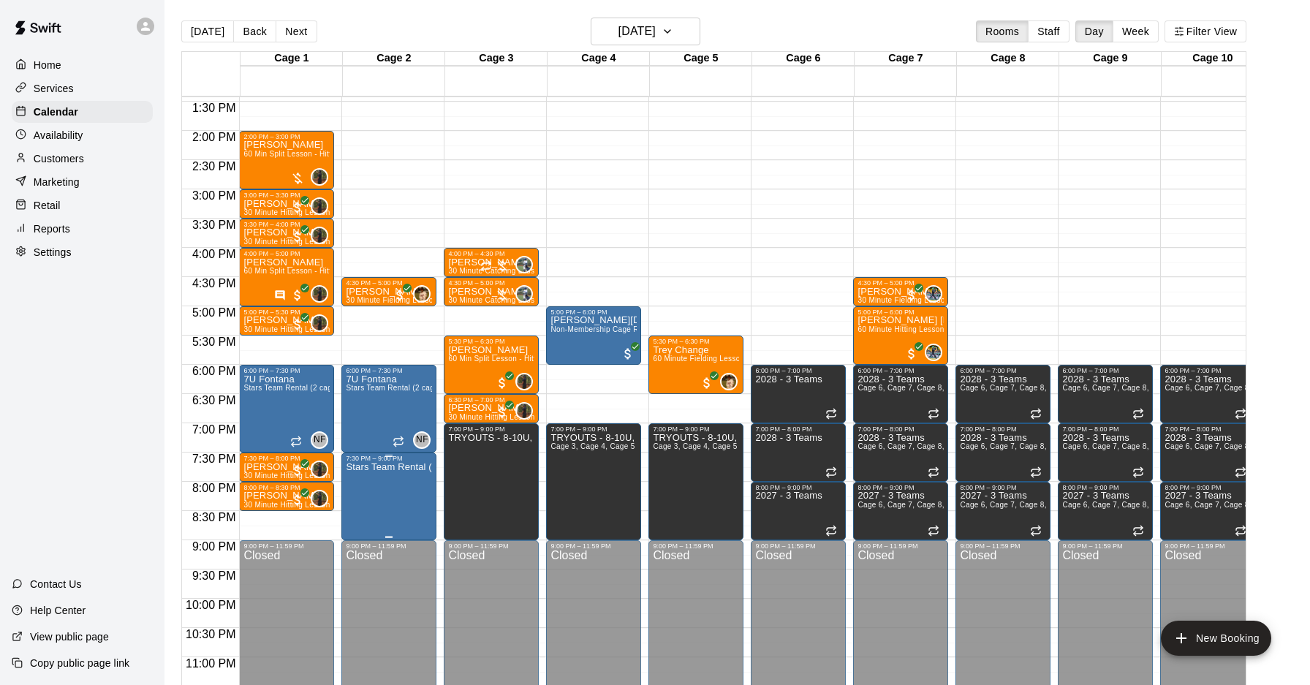
click at [362, 480] on icon "edit" at bounding box center [361, 478] width 18 height 18
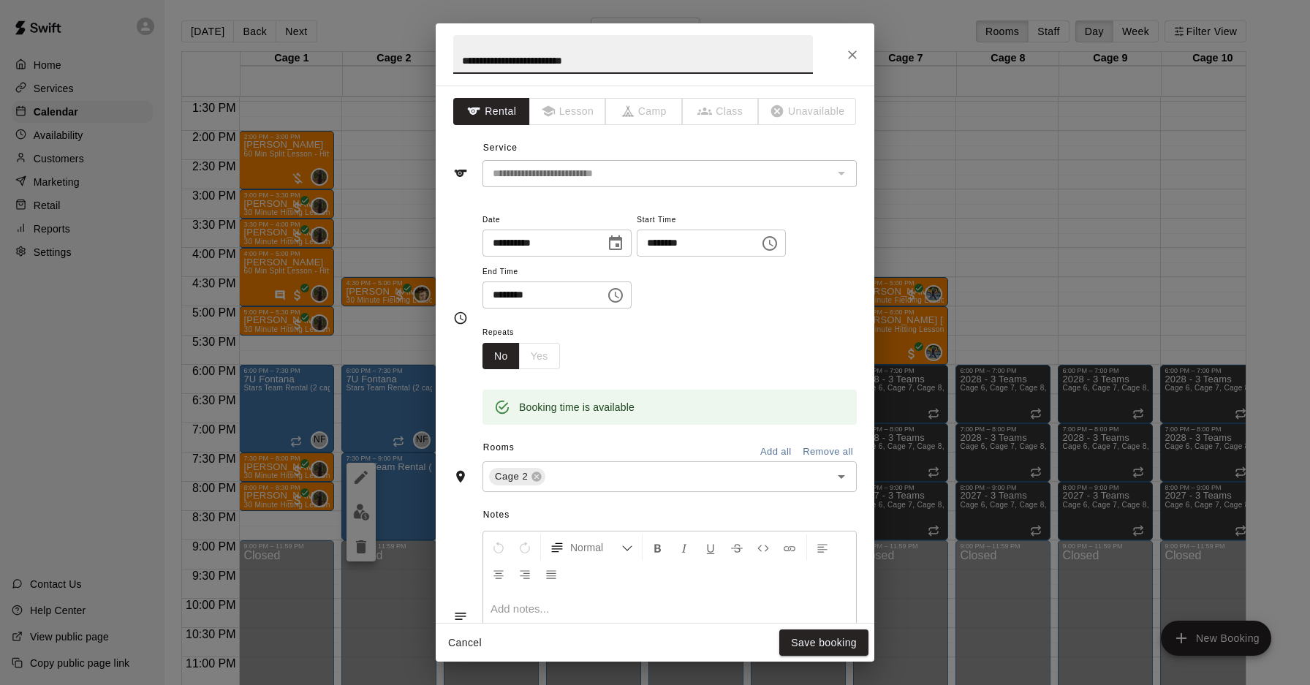
drag, startPoint x: 617, startPoint y: 62, endPoint x: 509, endPoint y: 75, distance: 109.0
click at [502, 72] on input "**********" at bounding box center [633, 54] width 360 height 39
drag, startPoint x: 619, startPoint y: 60, endPoint x: 427, endPoint y: 60, distance: 191.6
click at [427, 60] on div "**********" at bounding box center [655, 342] width 1310 height 685
type input "*******"
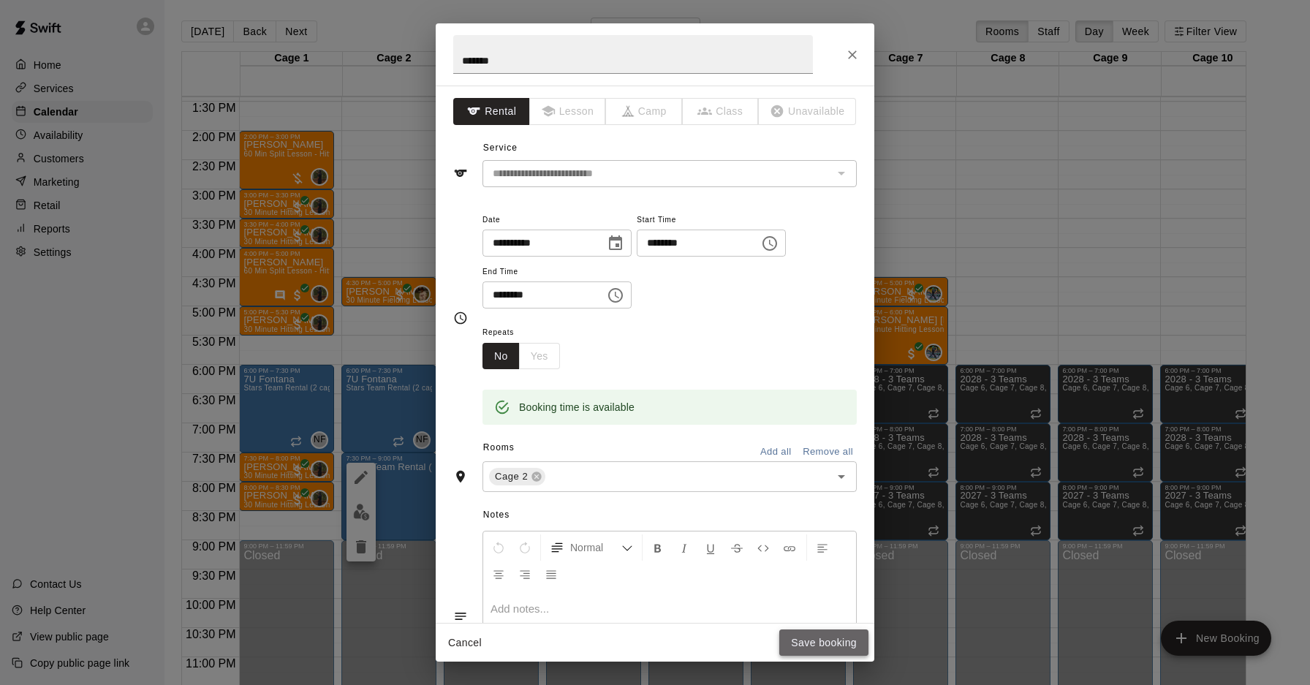
click at [831, 646] on button "Save booking" at bounding box center [823, 643] width 89 height 27
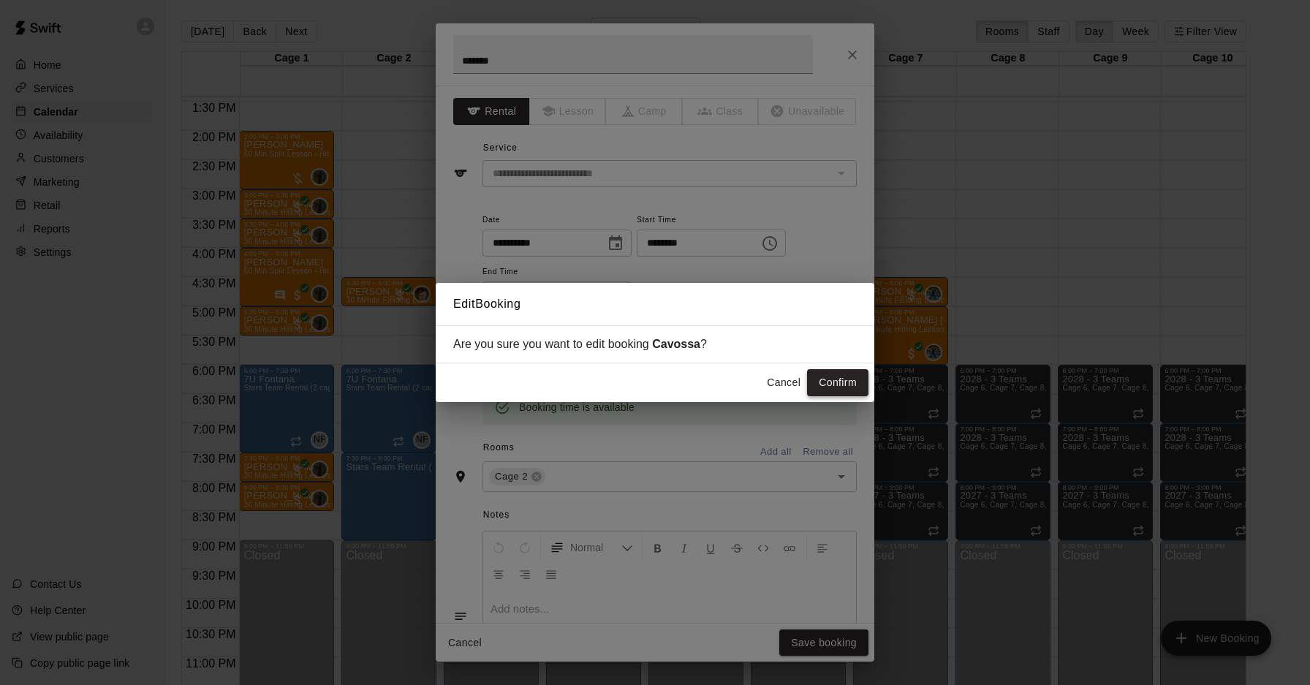
click at [833, 385] on button "Confirm" at bounding box center [837, 382] width 61 height 27
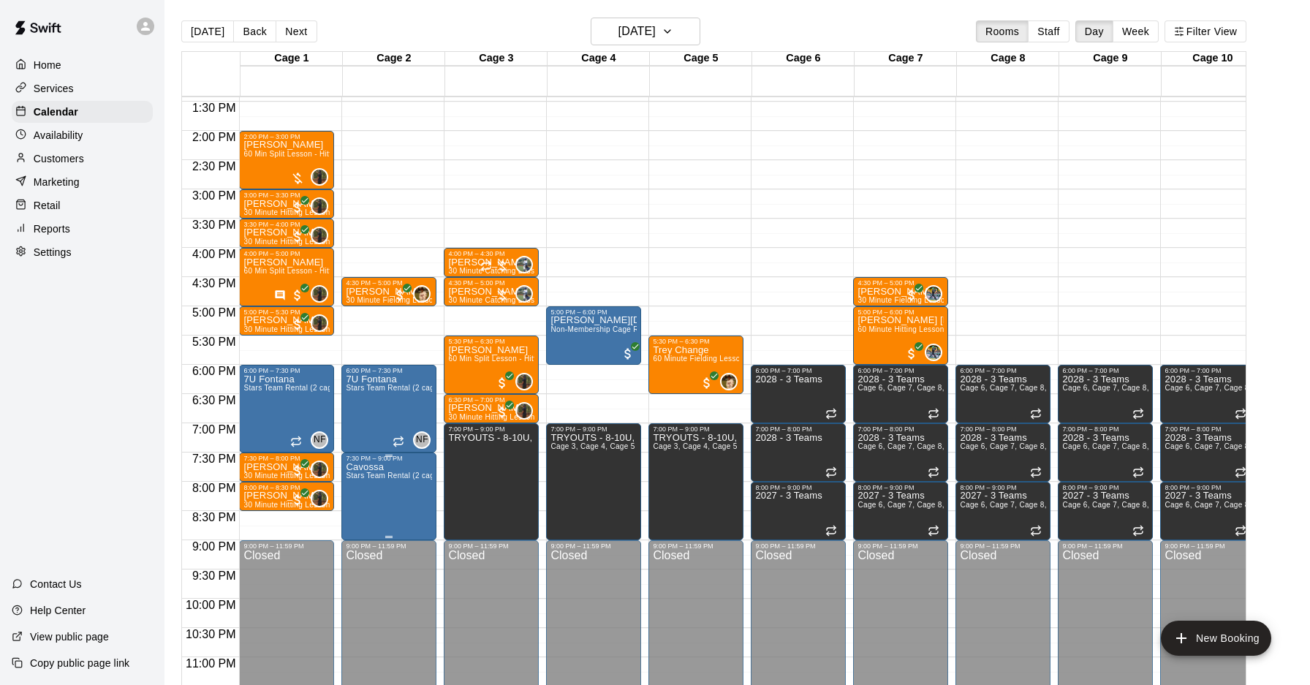
click at [358, 511] on img "edit" at bounding box center [361, 512] width 17 height 17
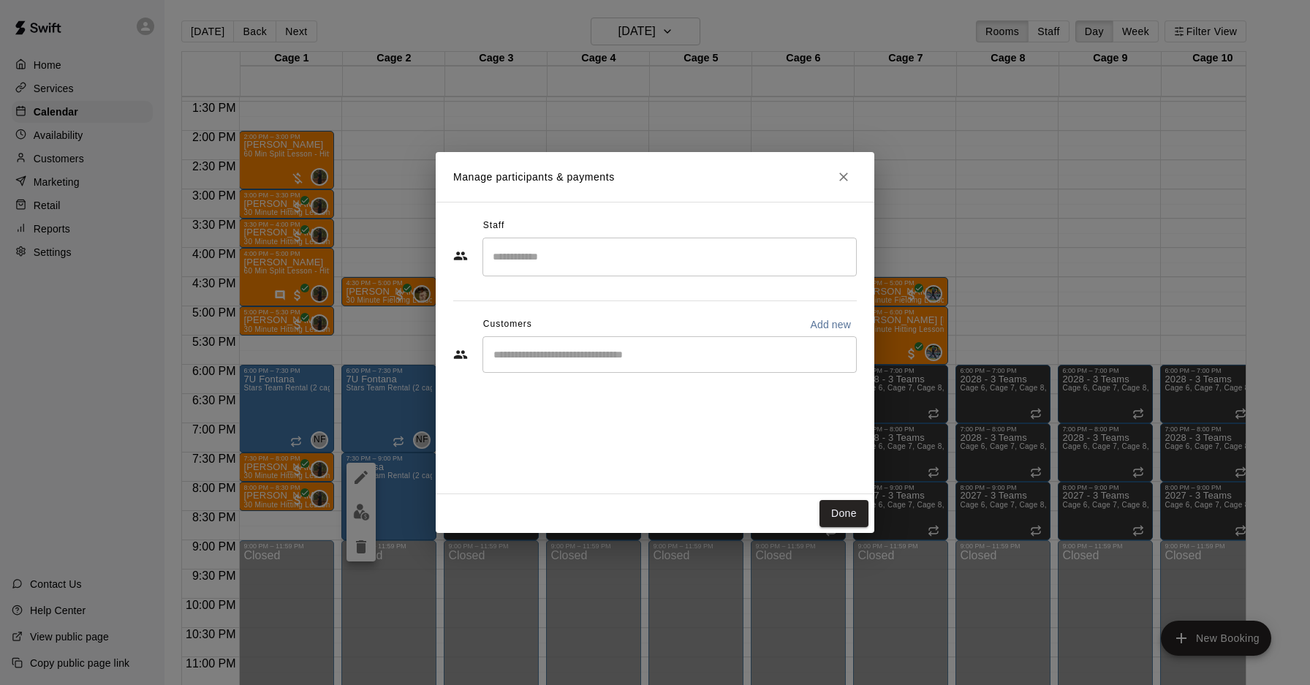
click at [600, 362] on div "​" at bounding box center [670, 354] width 374 height 37
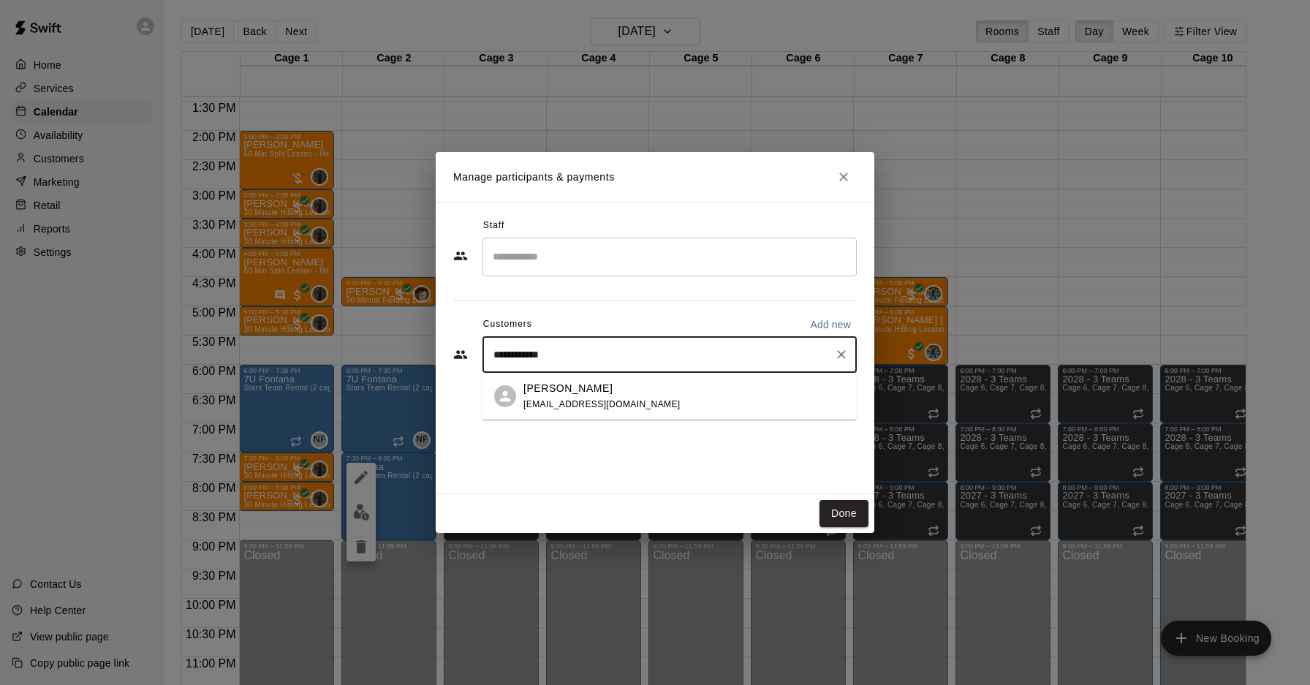
type input "**********"
click at [582, 397] on div "[PERSON_NAME] [EMAIL_ADDRESS][DOMAIN_NAME]" at bounding box center [602, 396] width 157 height 31
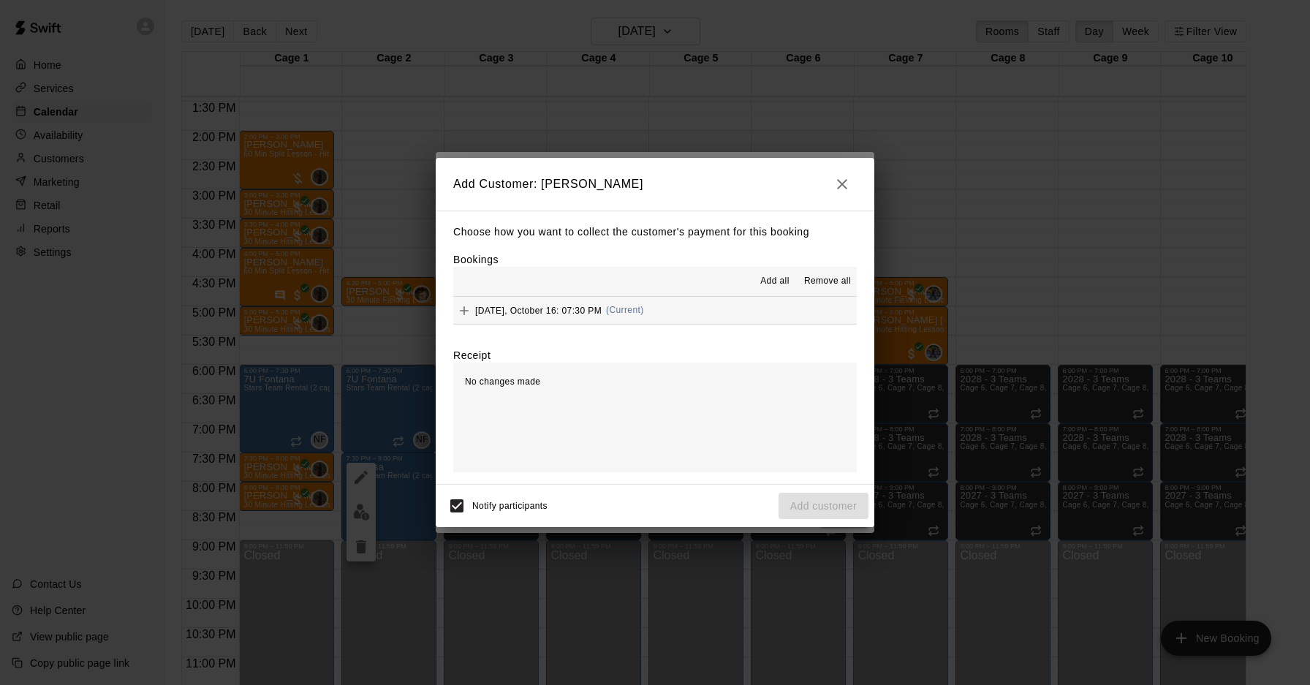
click at [628, 308] on span "(Current)" at bounding box center [625, 310] width 38 height 10
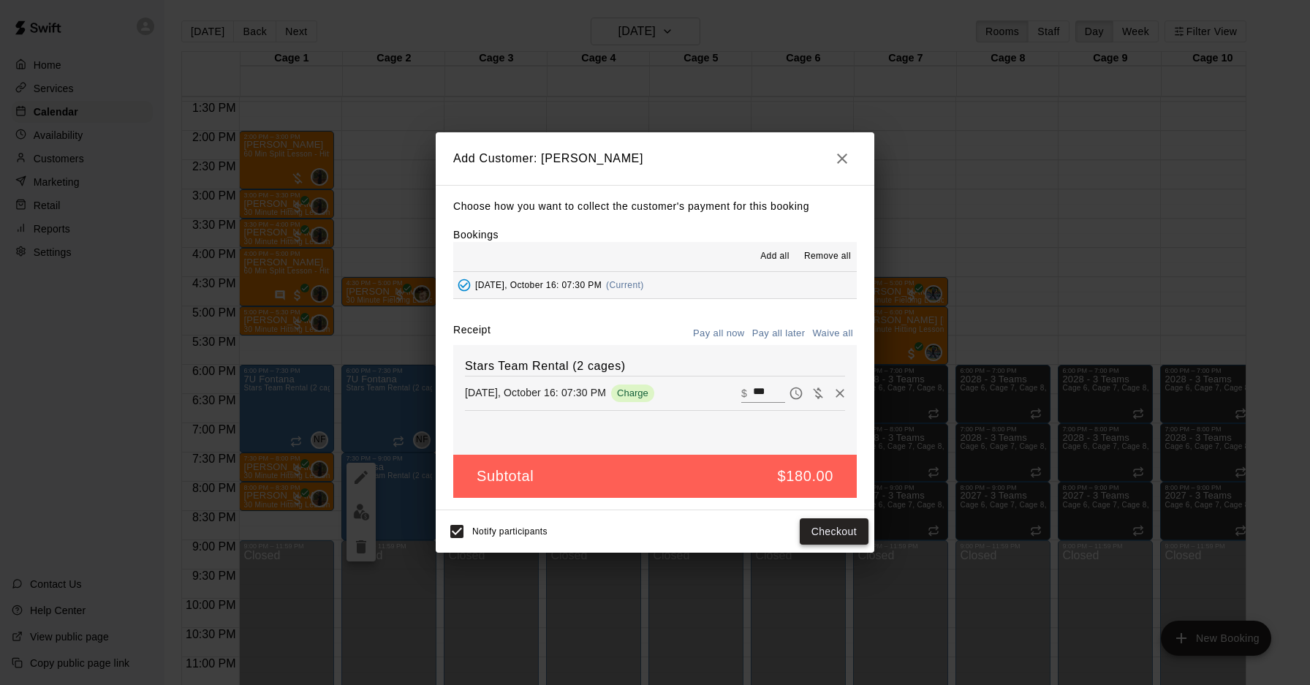
click at [836, 532] on button "Checkout" at bounding box center [834, 531] width 69 height 27
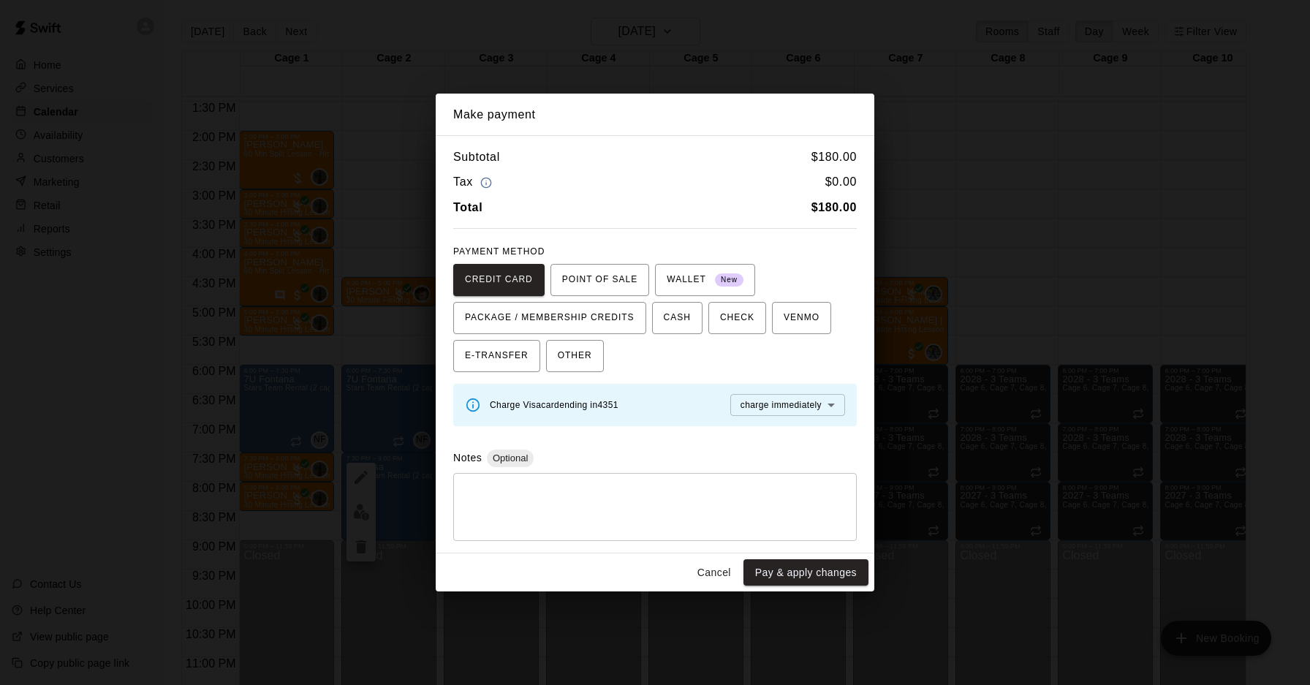
click at [565, 404] on span "Charge Visa card ending in 4351" at bounding box center [554, 405] width 129 height 10
click at [615, 407] on span "Charge Visa card ending in 4351" at bounding box center [554, 405] width 129 height 10
click at [706, 569] on button "Cancel" at bounding box center [714, 572] width 47 height 27
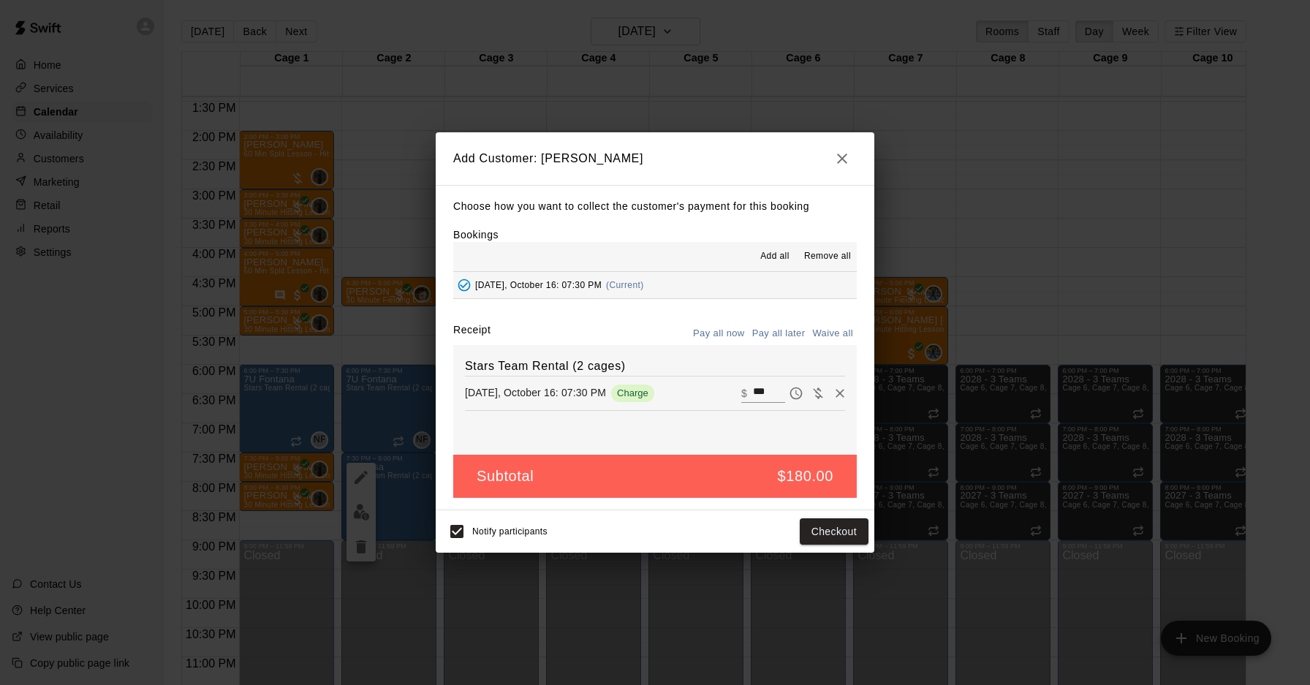
click at [834, 170] on h2 "Add Customer: [PERSON_NAME]" at bounding box center [655, 158] width 439 height 53
click at [834, 167] on button "button" at bounding box center [842, 158] width 29 height 29
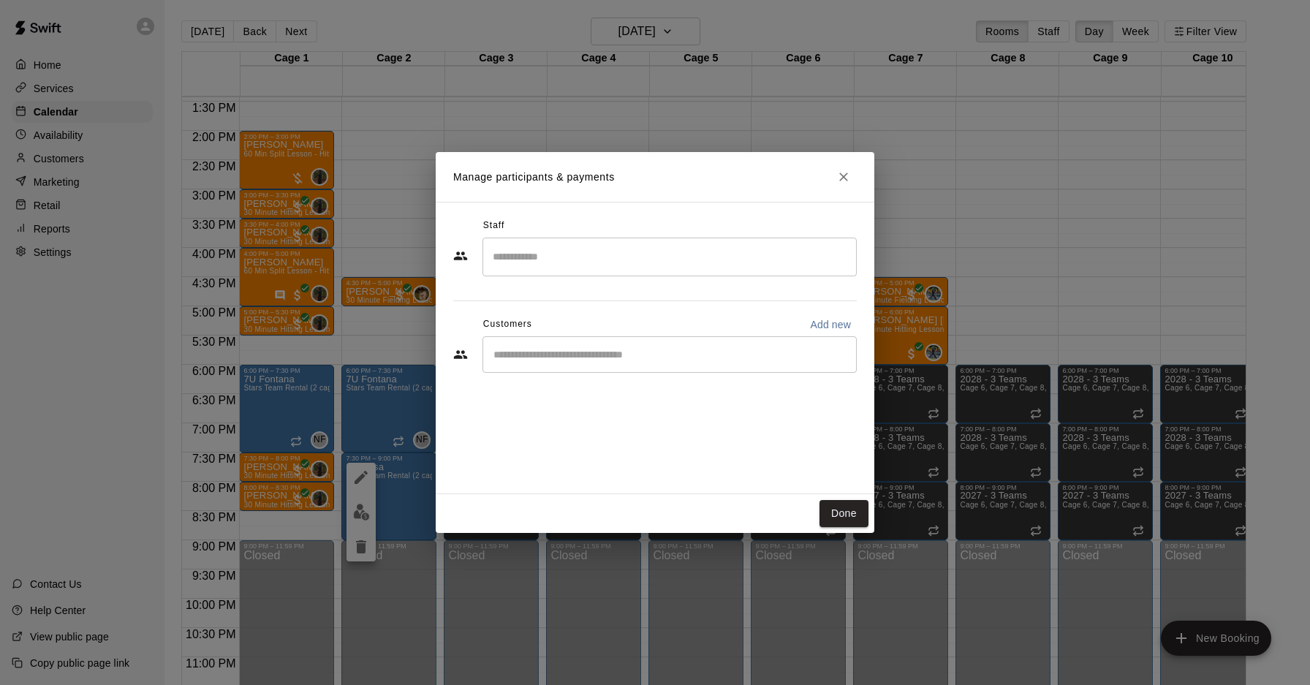
click at [844, 171] on icon "Close" at bounding box center [843, 177] width 15 height 15
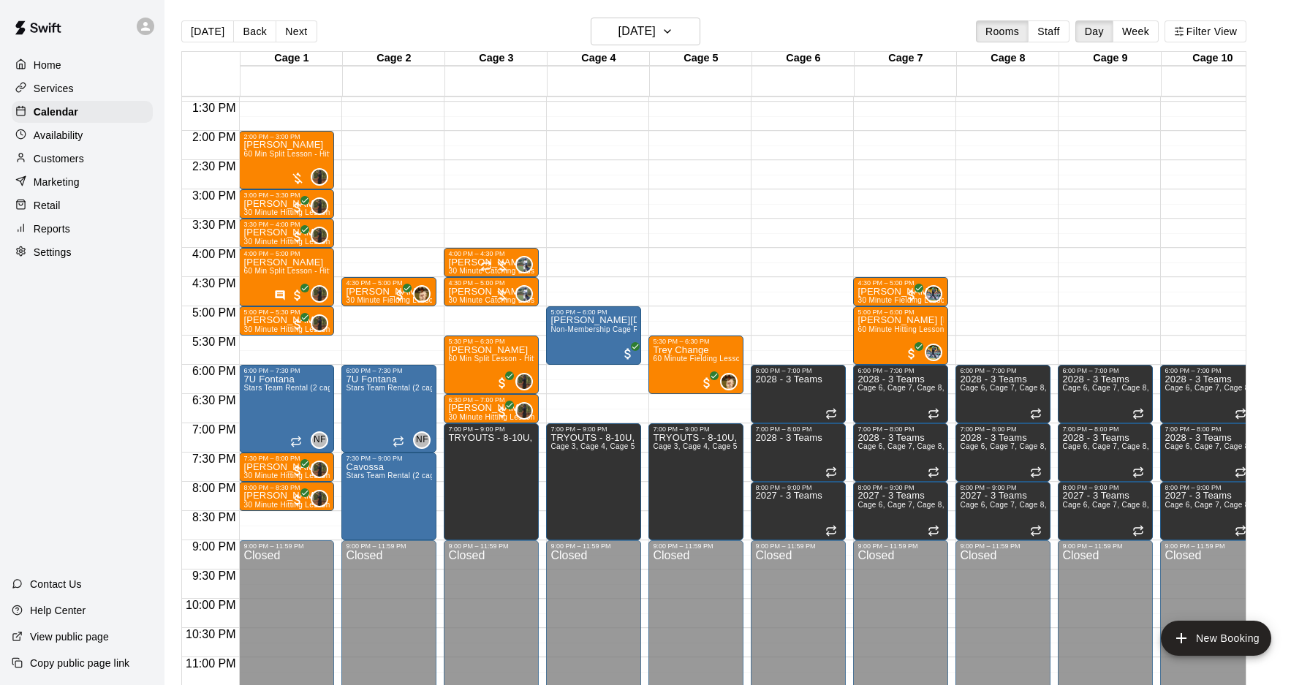
click at [71, 150] on div "Customers" at bounding box center [82, 159] width 141 height 22
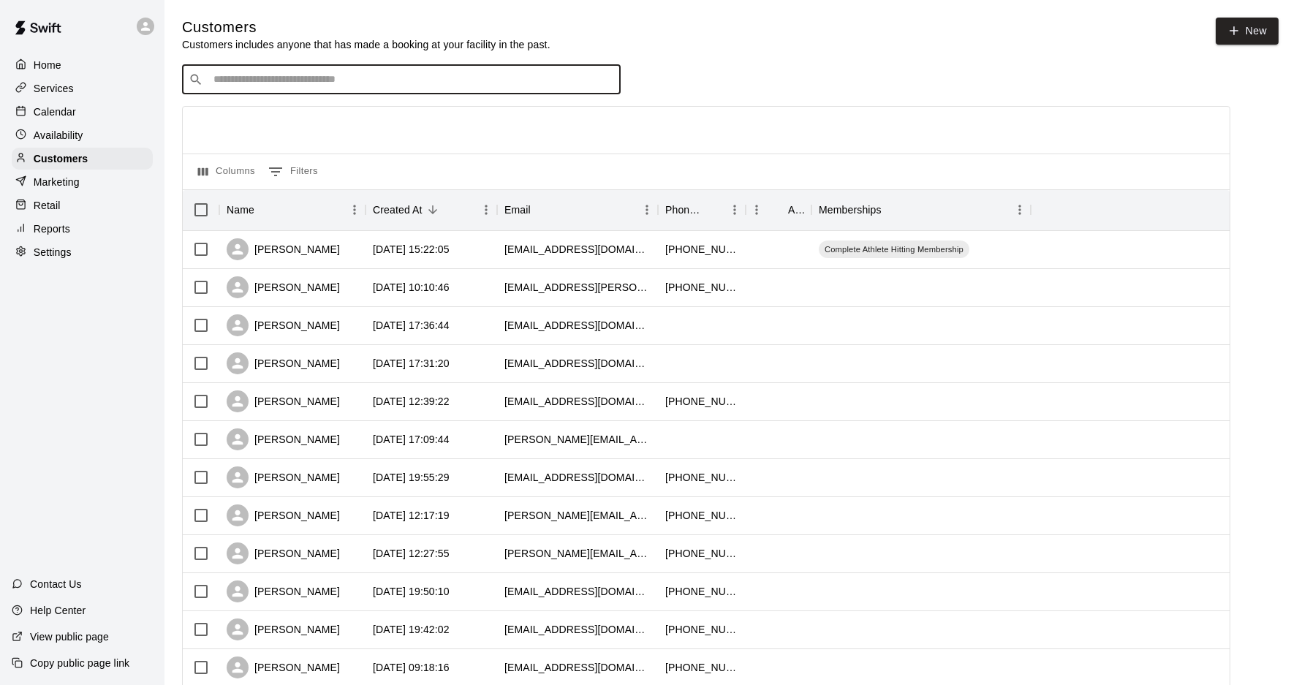
click at [242, 87] on input "Search customers by name or email" at bounding box center [411, 79] width 405 height 15
type input "**********"
click at [252, 107] on p "[PERSON_NAME]" at bounding box center [267, 109] width 89 height 15
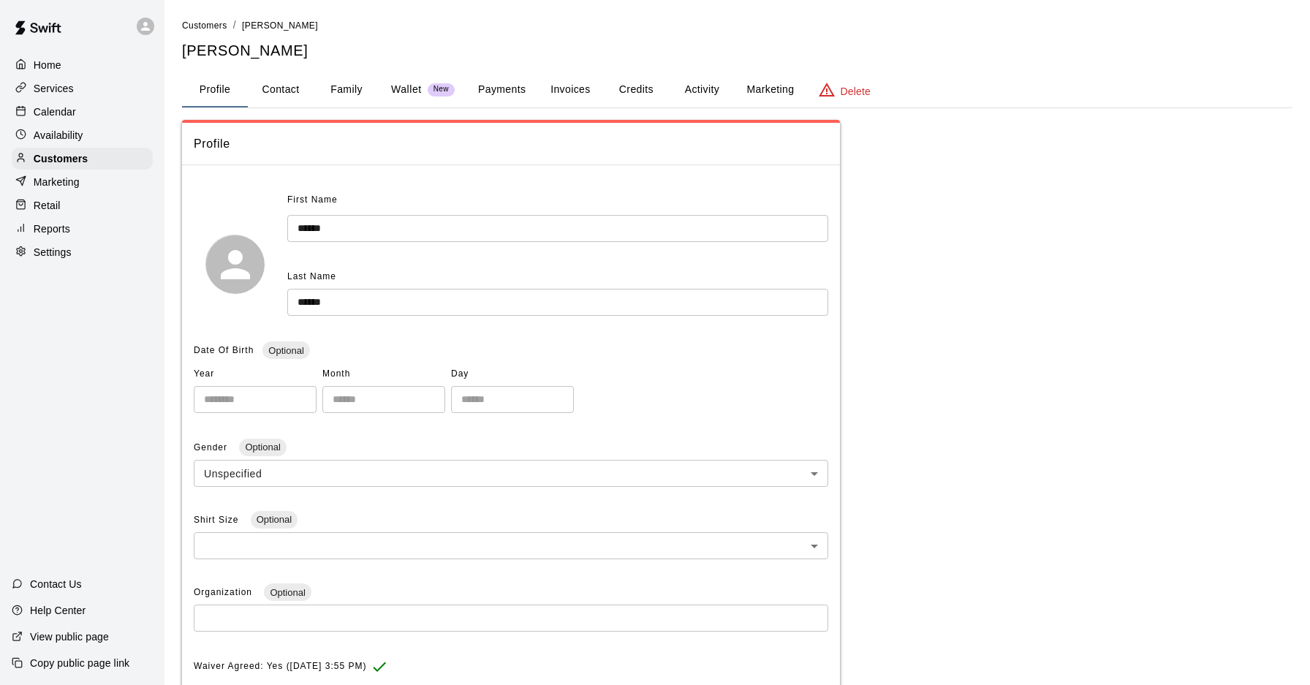
click at [521, 90] on button "Payments" at bounding box center [501, 89] width 71 height 35
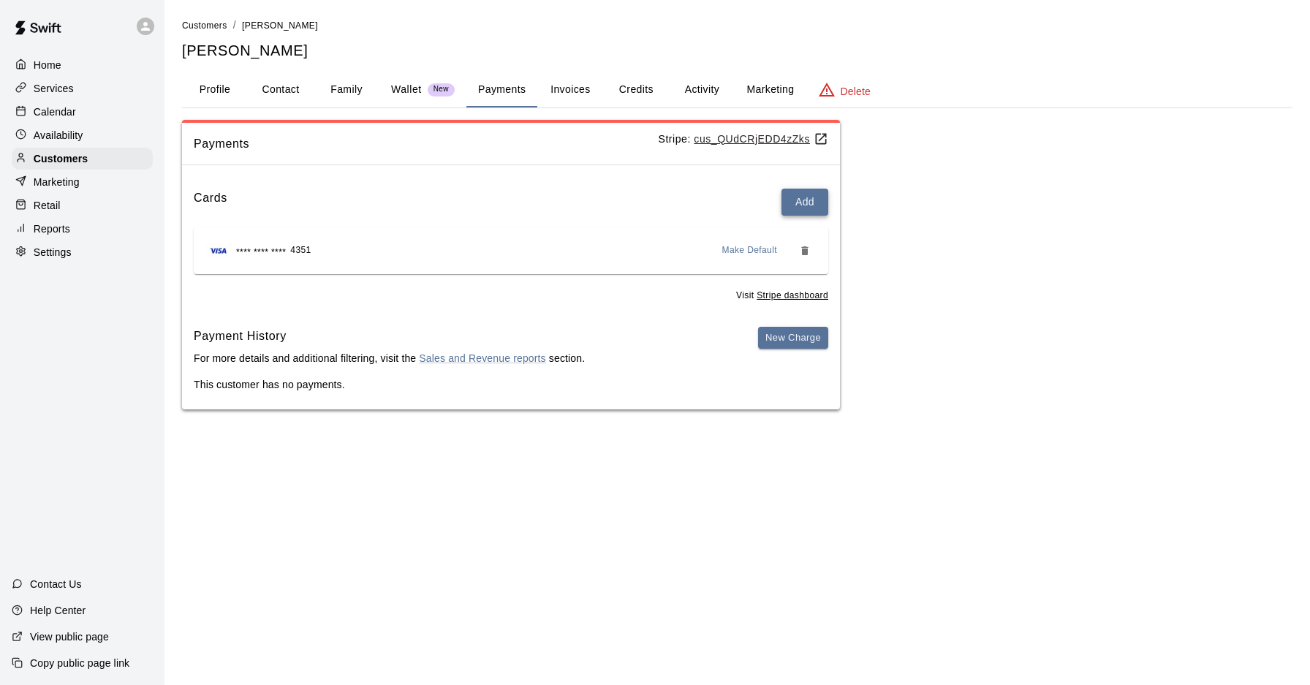
click at [804, 197] on button "Add" at bounding box center [805, 202] width 47 height 27
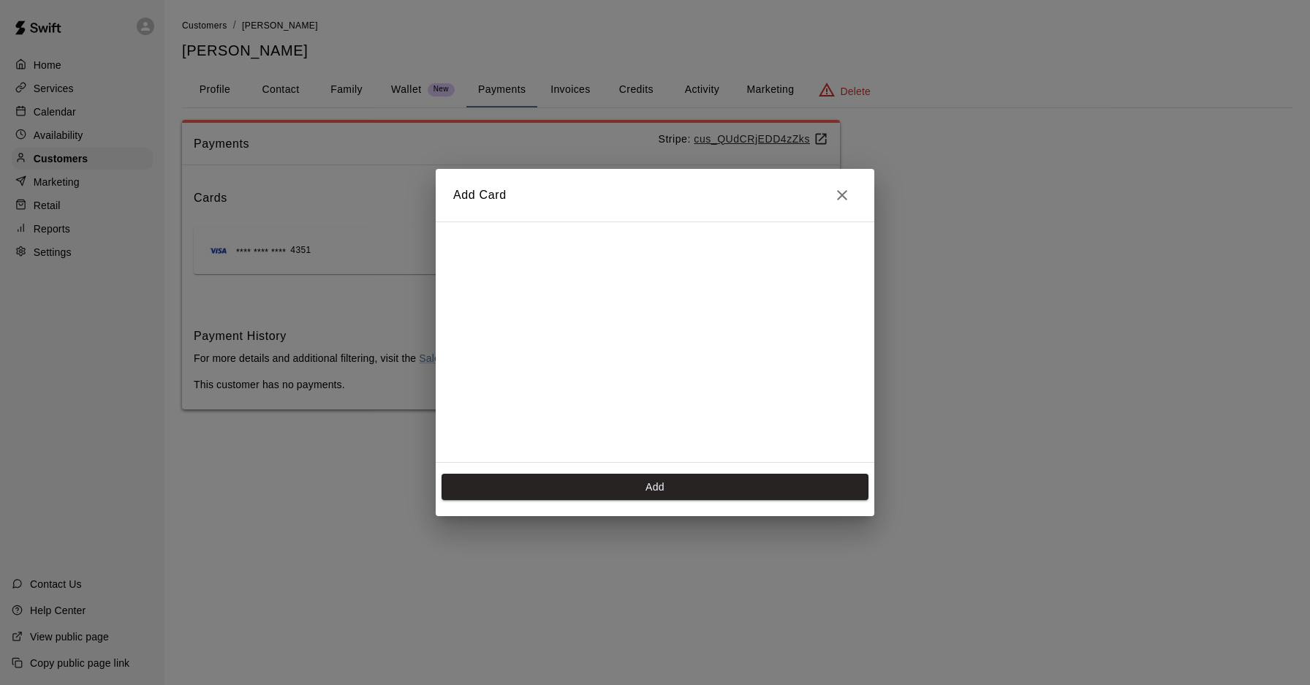
scroll to position [290, 0]
click at [532, 488] on button "Add" at bounding box center [655, 487] width 427 height 27
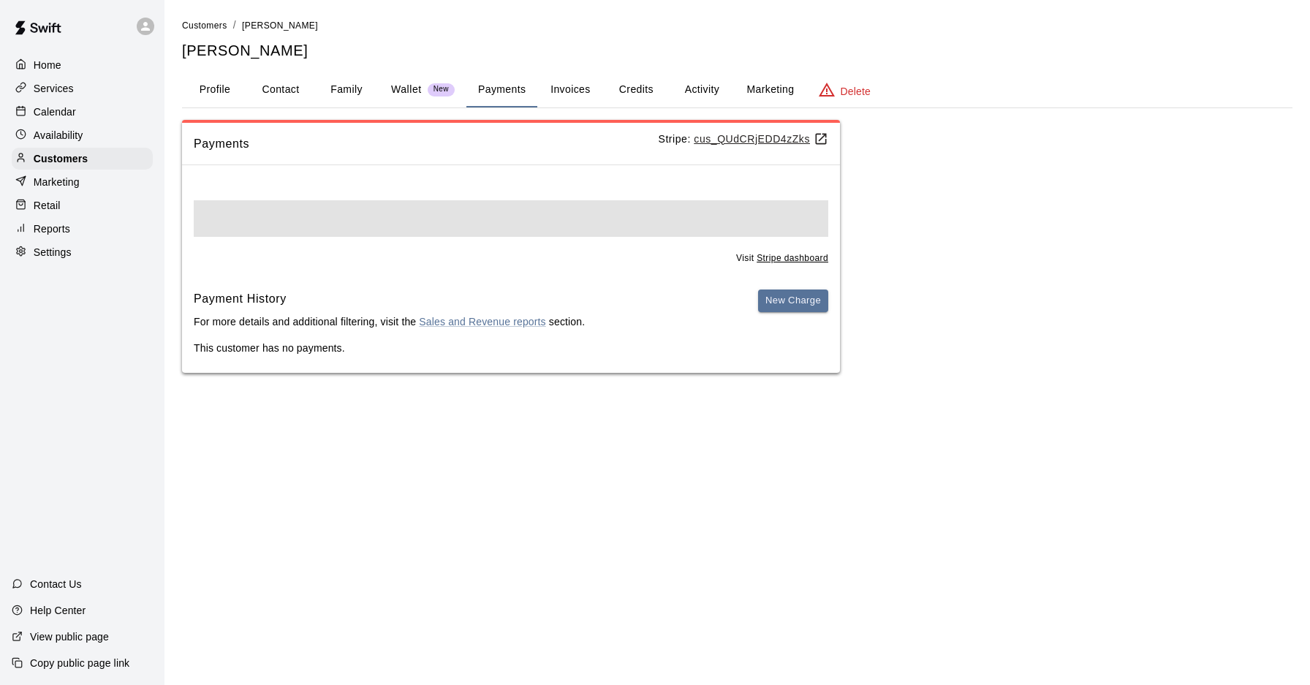
scroll to position [0, 0]
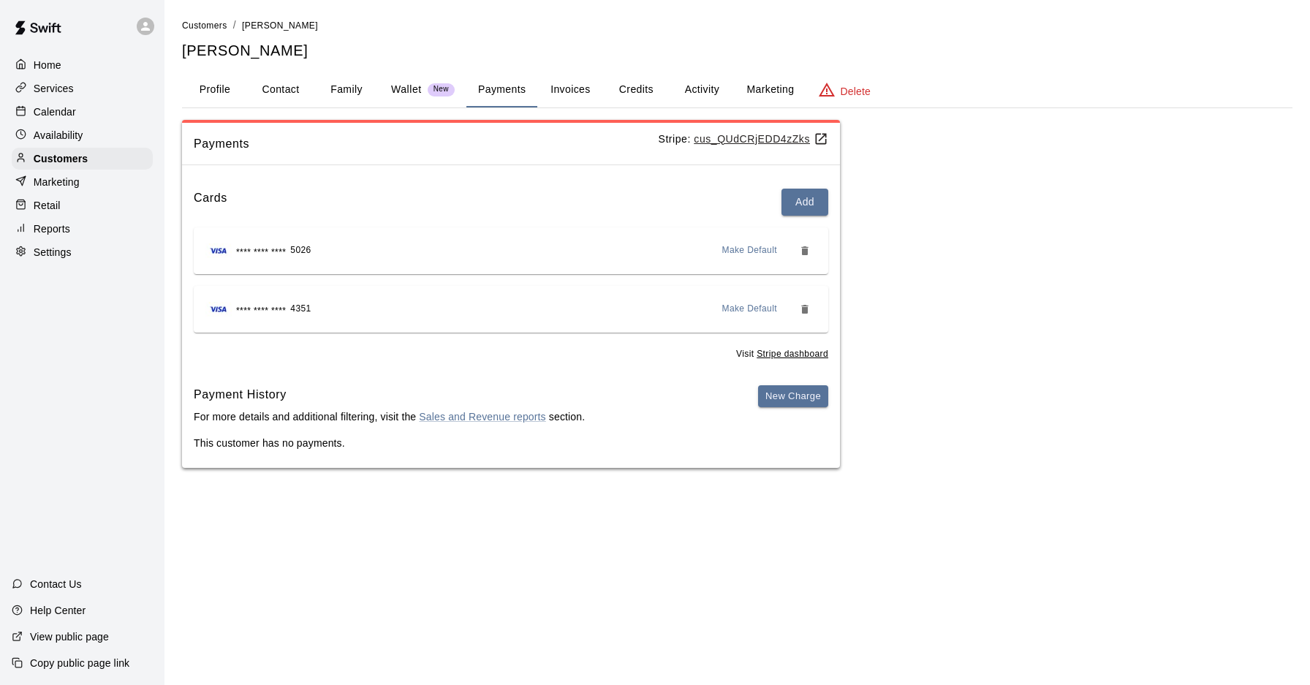
click at [42, 110] on p "Calendar" at bounding box center [55, 112] width 42 height 15
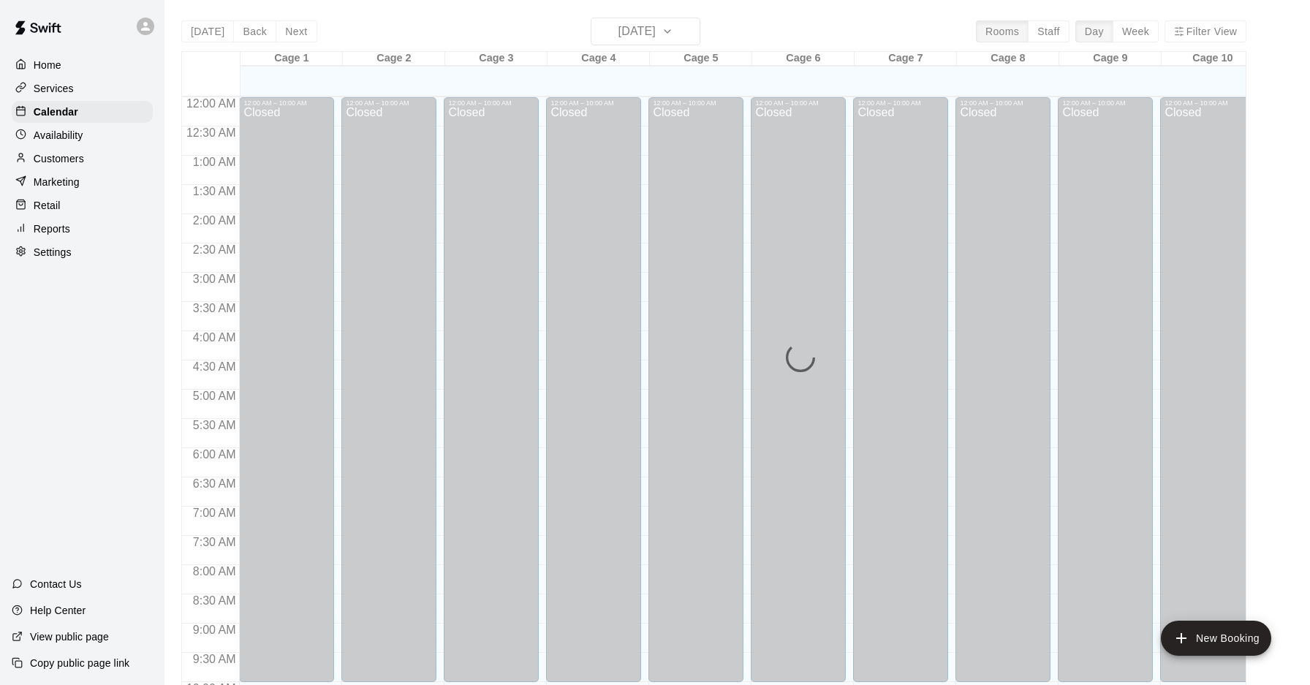
scroll to position [755, 0]
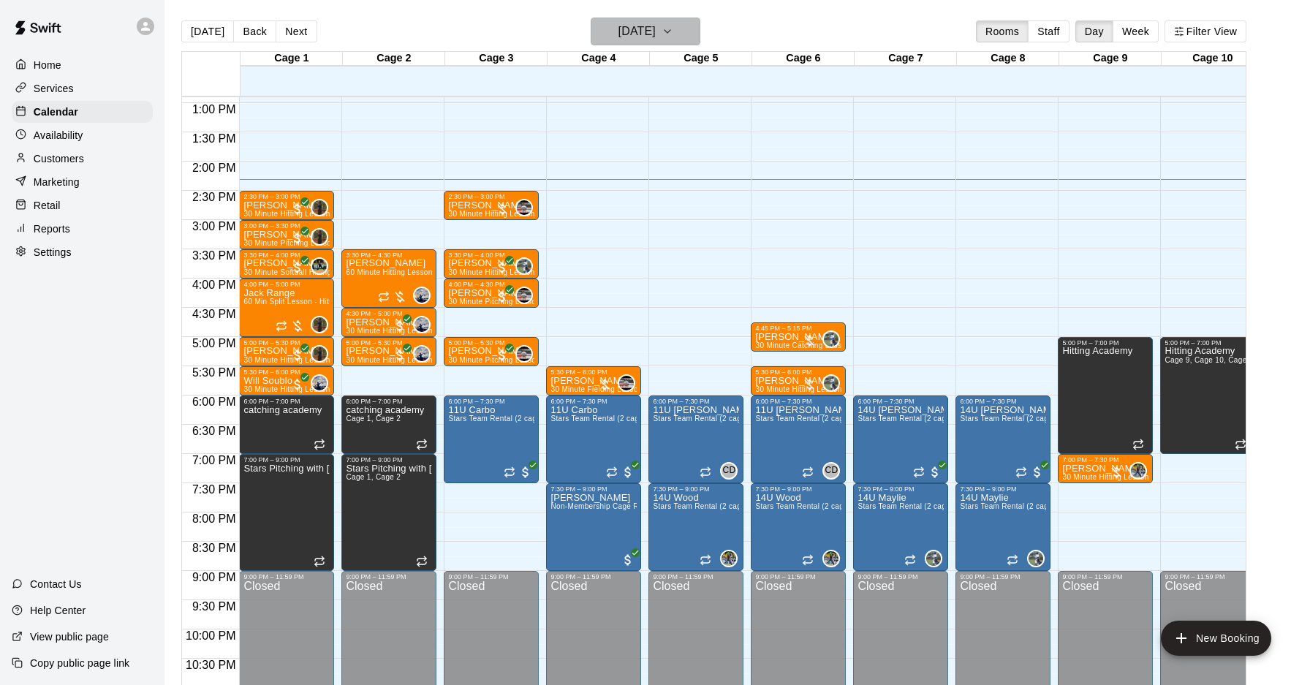
click at [619, 28] on h6 "[DATE]" at bounding box center [637, 31] width 37 height 20
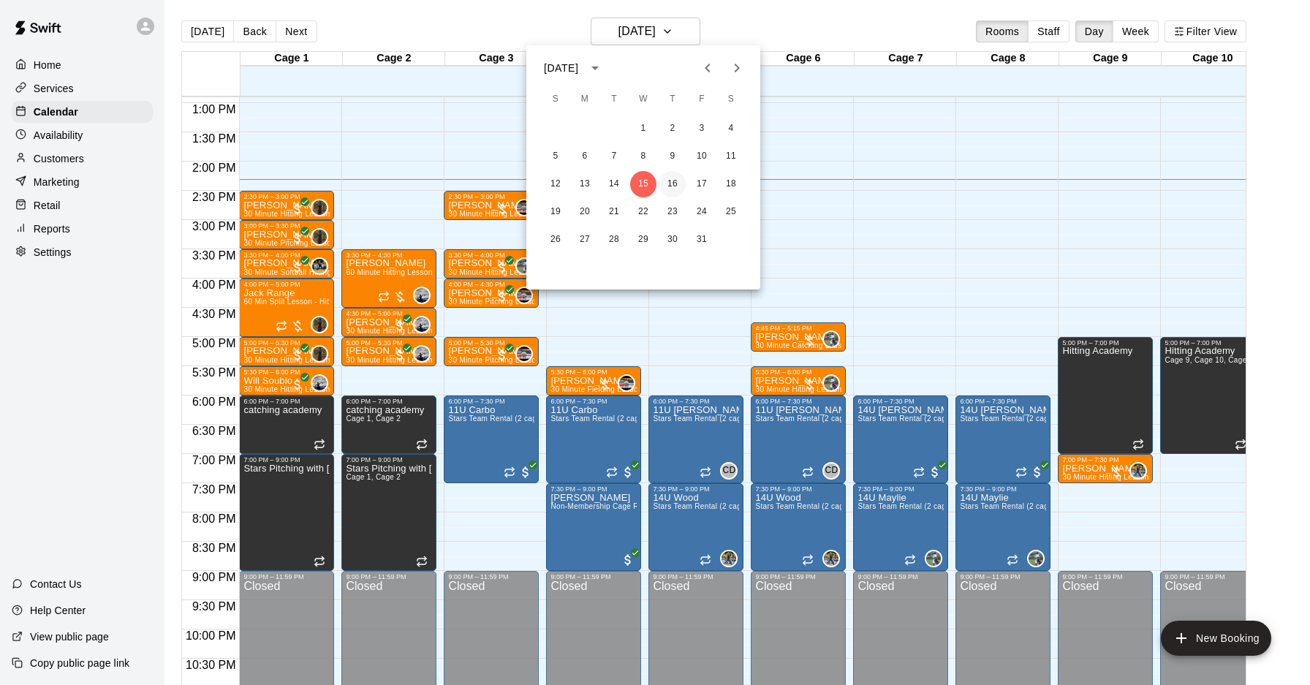
click at [677, 184] on button "16" at bounding box center [673, 184] width 26 height 26
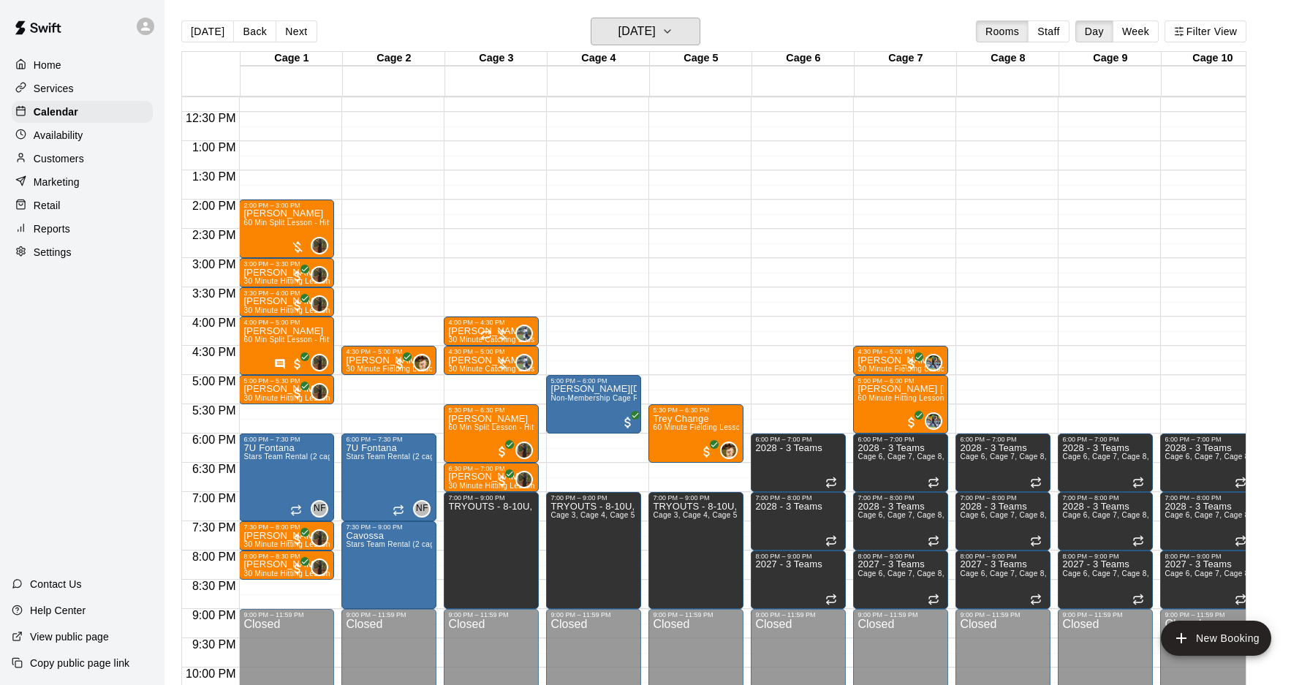
scroll to position [695, 0]
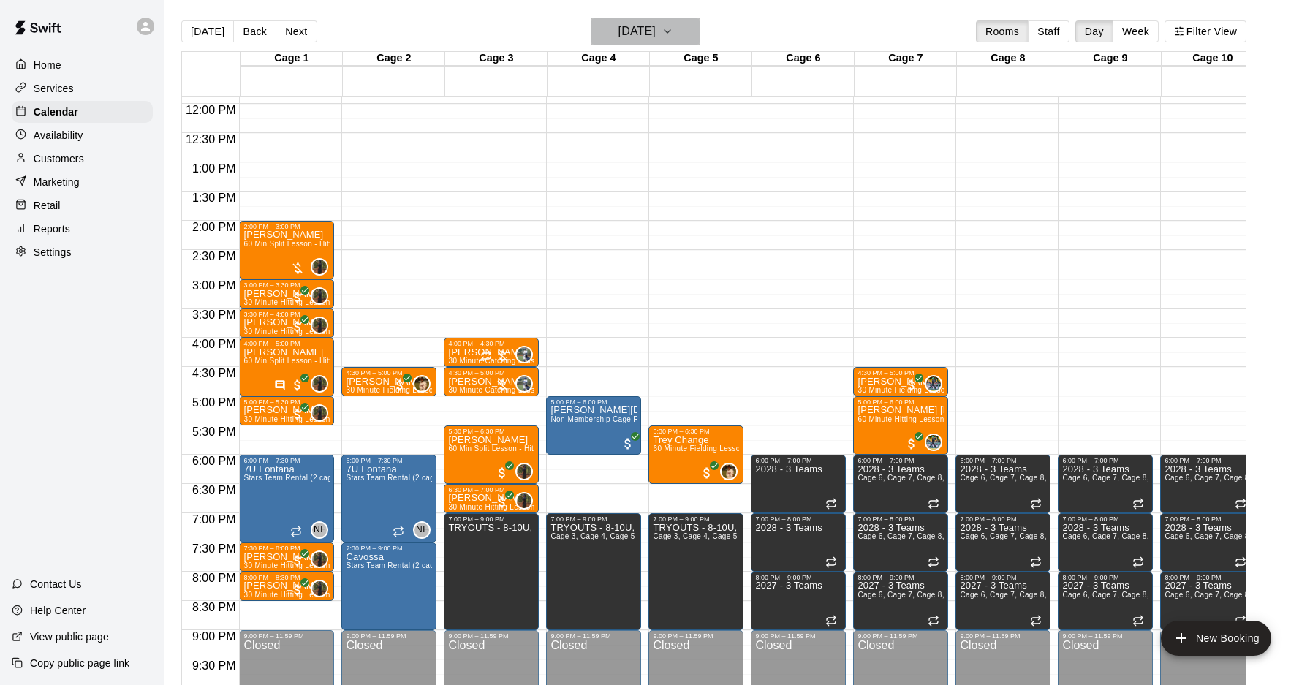
click at [630, 43] on button "[DATE]" at bounding box center [646, 32] width 110 height 28
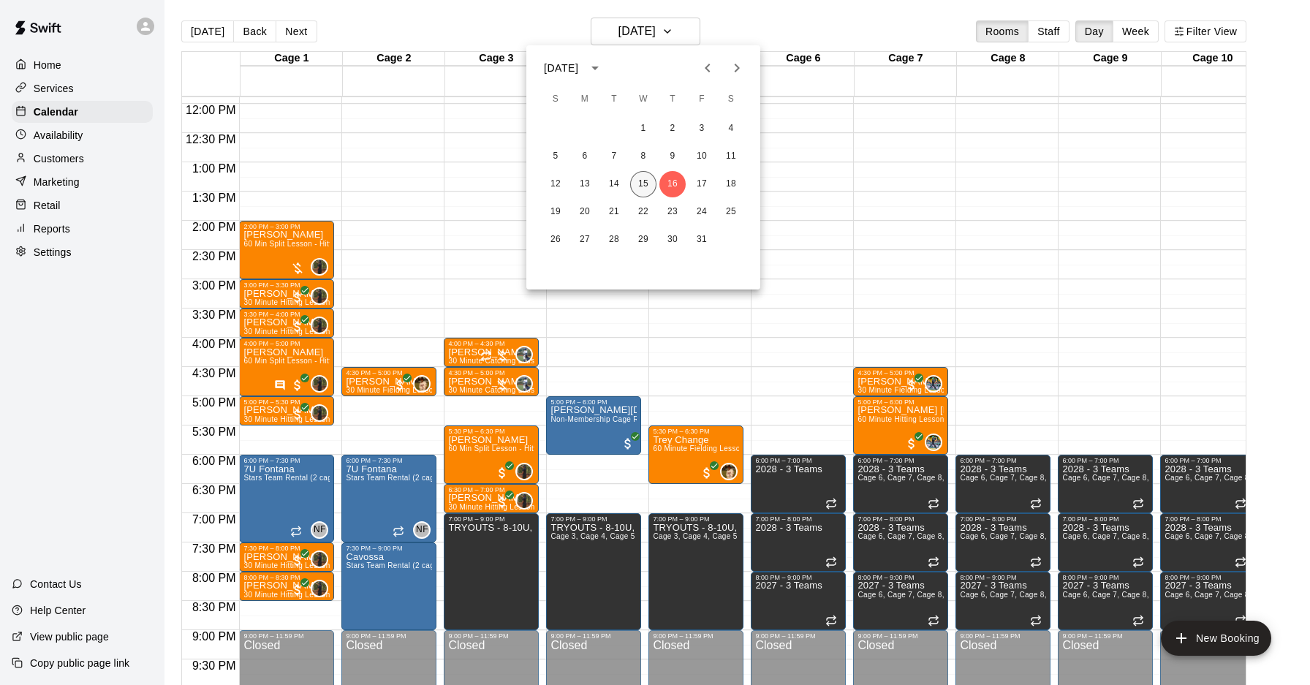
click at [640, 182] on button "15" at bounding box center [643, 184] width 26 height 26
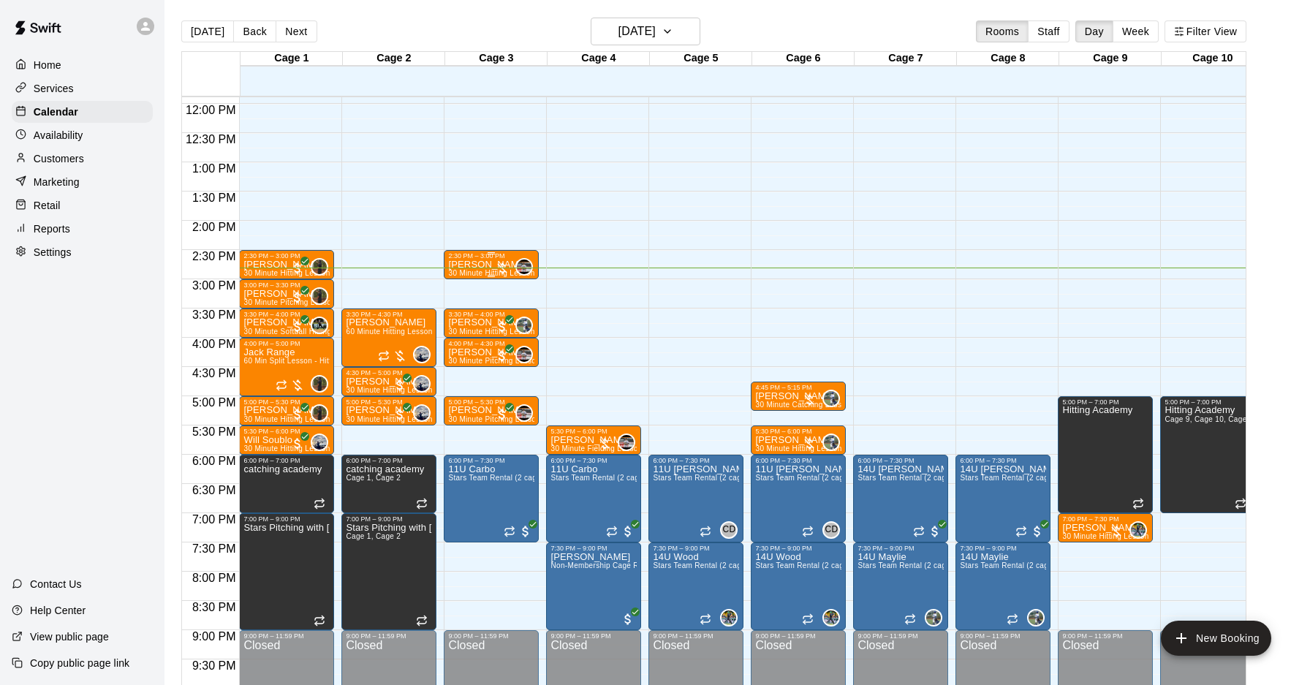
click at [500, 268] on div at bounding box center [502, 268] width 15 height 15
click at [516, 314] on img "edit" at bounding box center [510, 310] width 17 height 17
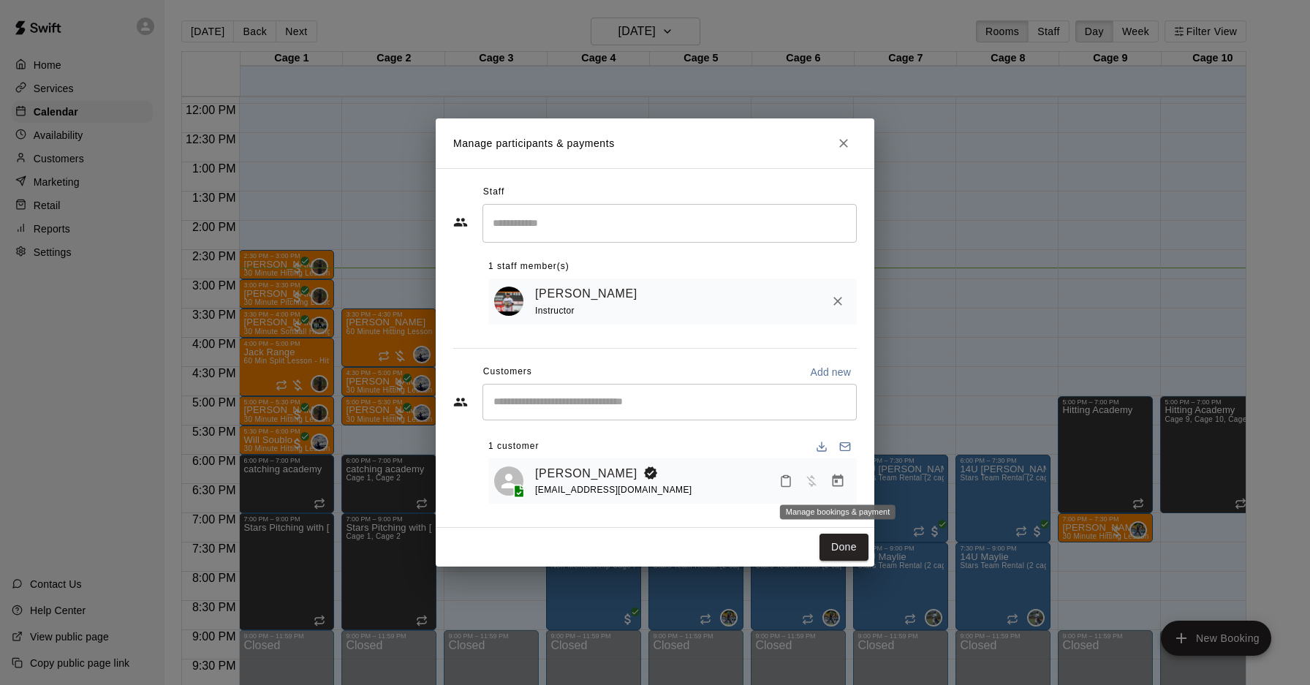
click at [840, 483] on icon "Manage bookings & payment" at bounding box center [838, 481] width 15 height 15
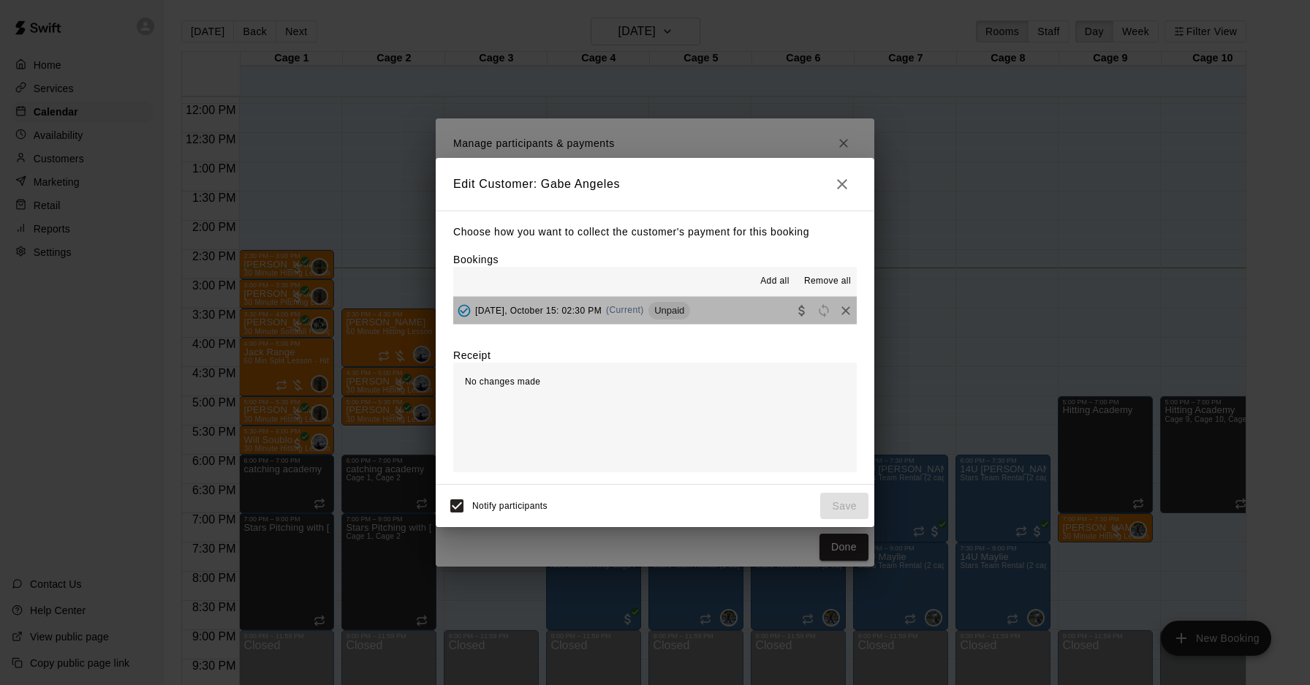
click at [644, 306] on span "(Current)" at bounding box center [625, 310] width 38 height 10
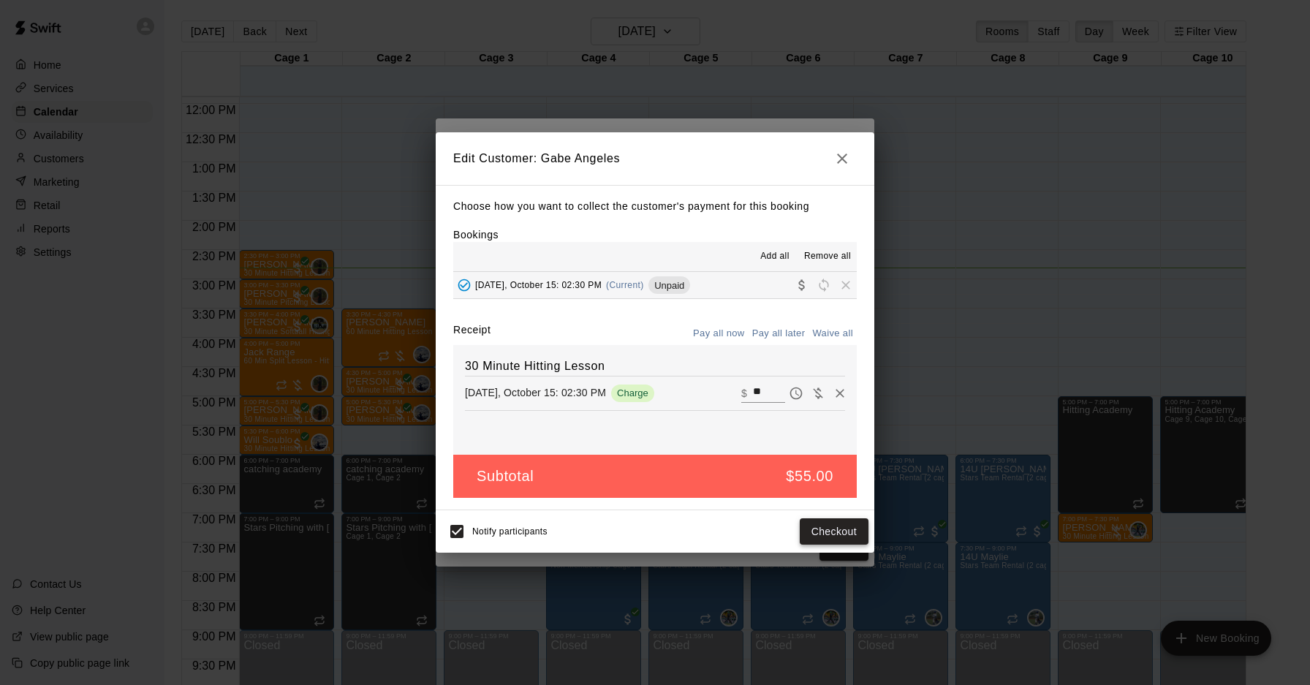
click at [837, 542] on button "Checkout" at bounding box center [834, 531] width 69 height 27
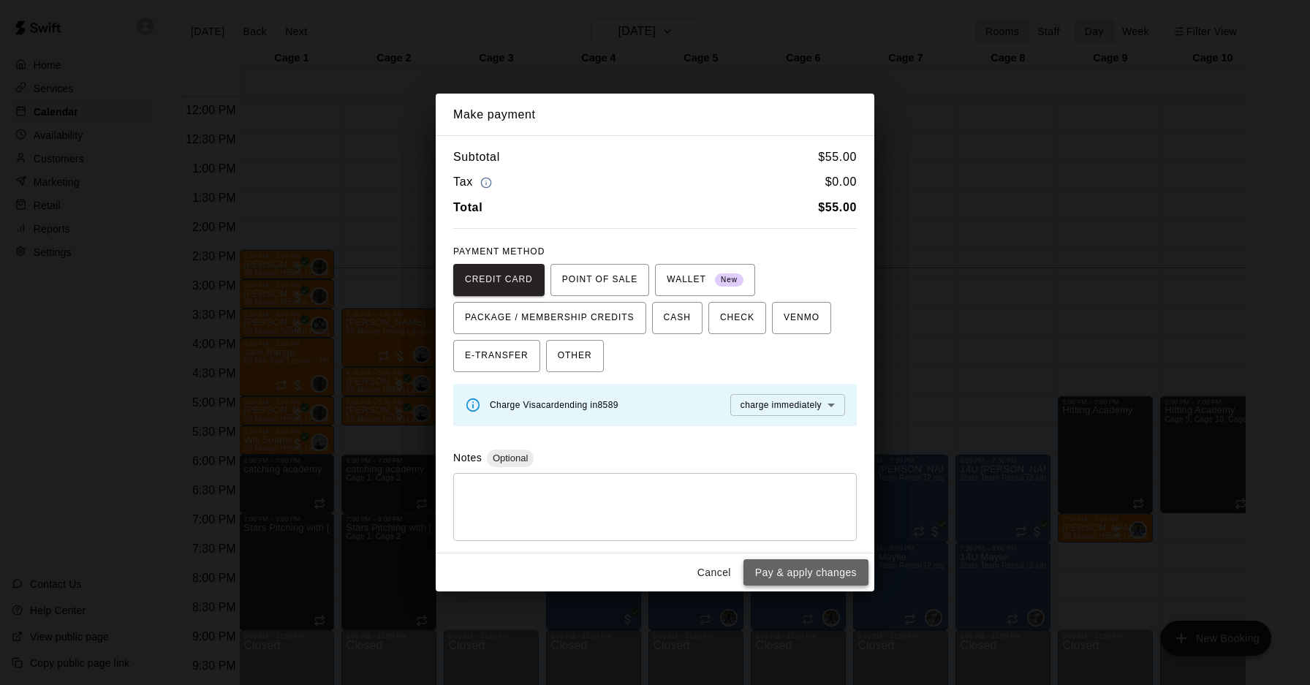
click at [821, 583] on button "Pay & apply changes" at bounding box center [806, 572] width 125 height 27
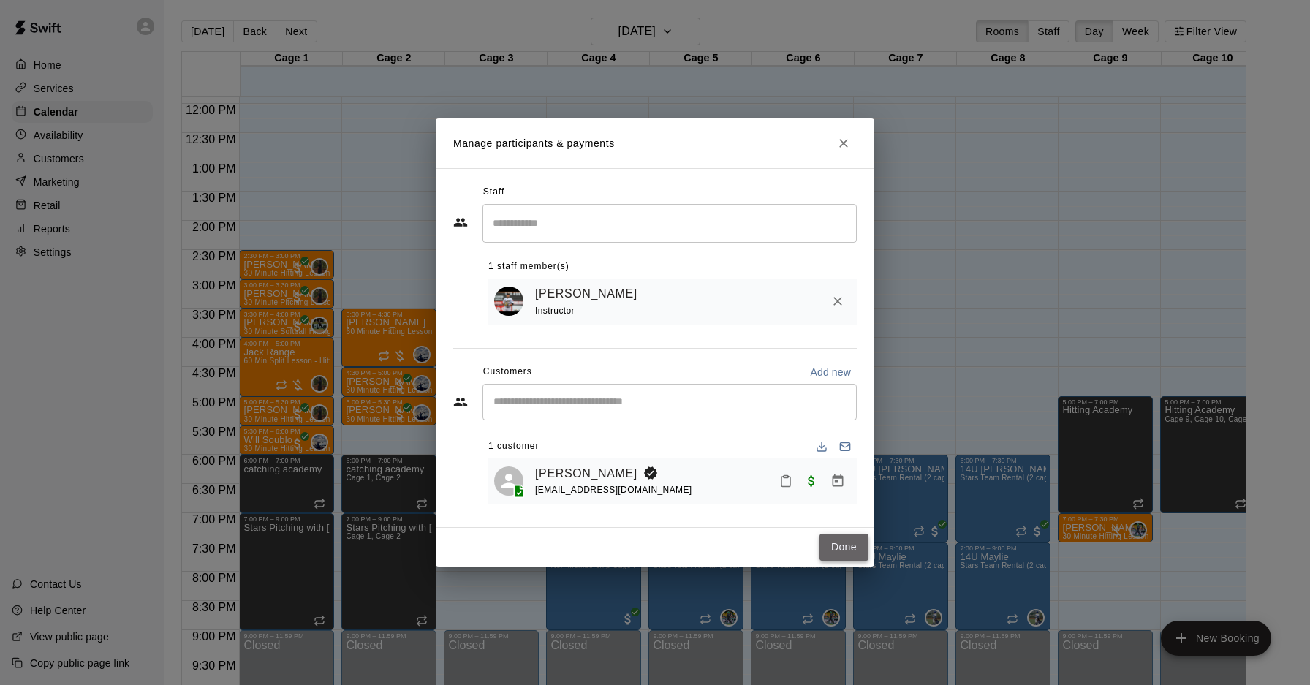
click at [842, 545] on button "Done" at bounding box center [844, 547] width 49 height 27
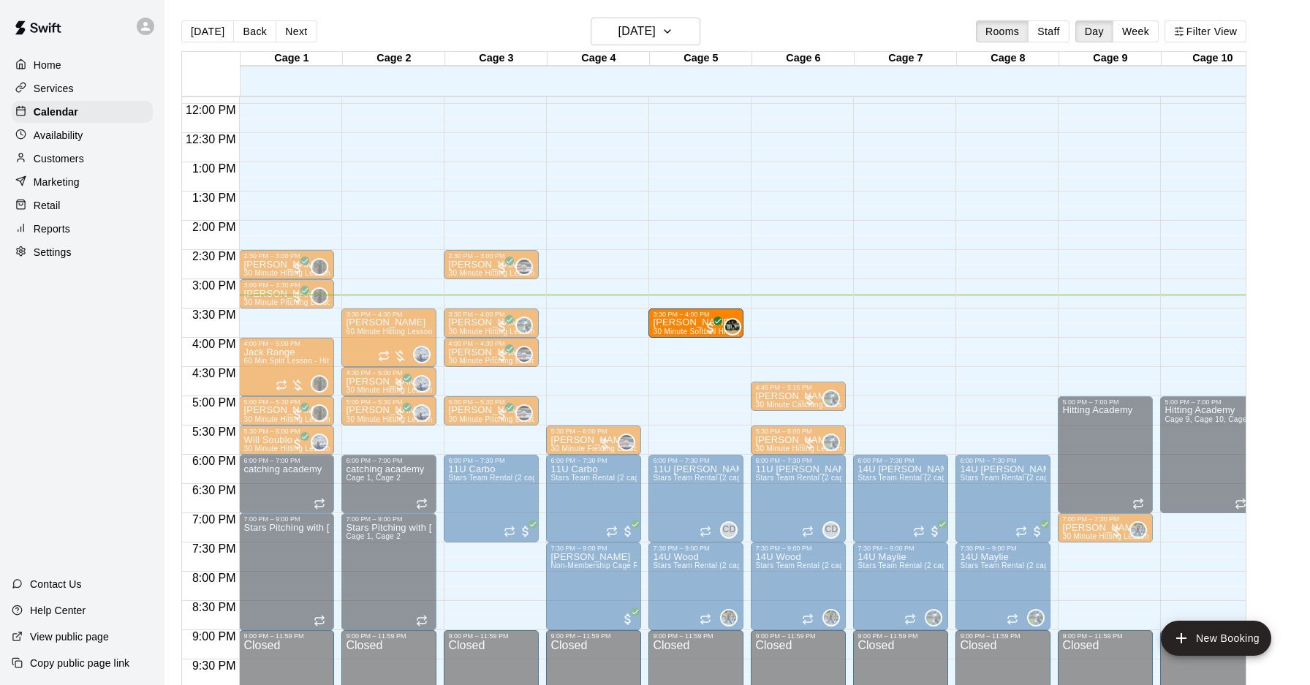
drag, startPoint x: 252, startPoint y: 325, endPoint x: 667, endPoint y: 333, distance: 415.4
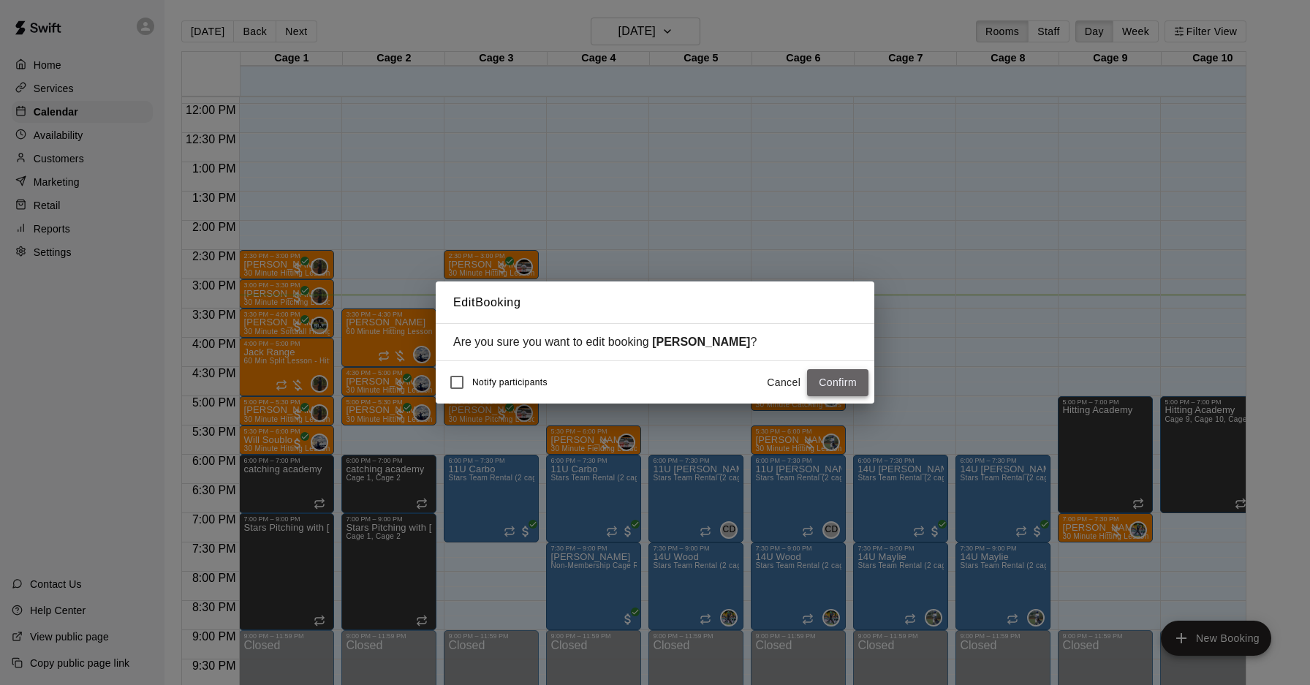
click at [829, 377] on button "Confirm" at bounding box center [837, 382] width 61 height 27
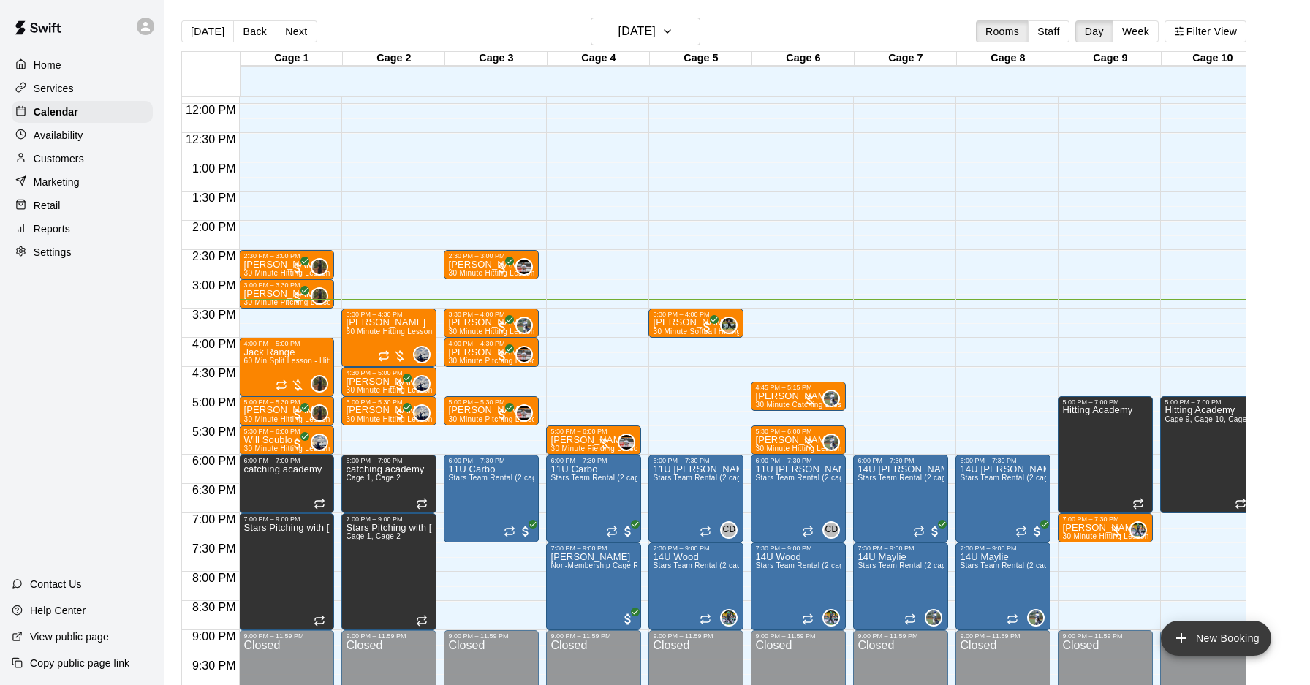
click at [1199, 634] on button "New Booking" at bounding box center [1216, 638] width 110 height 35
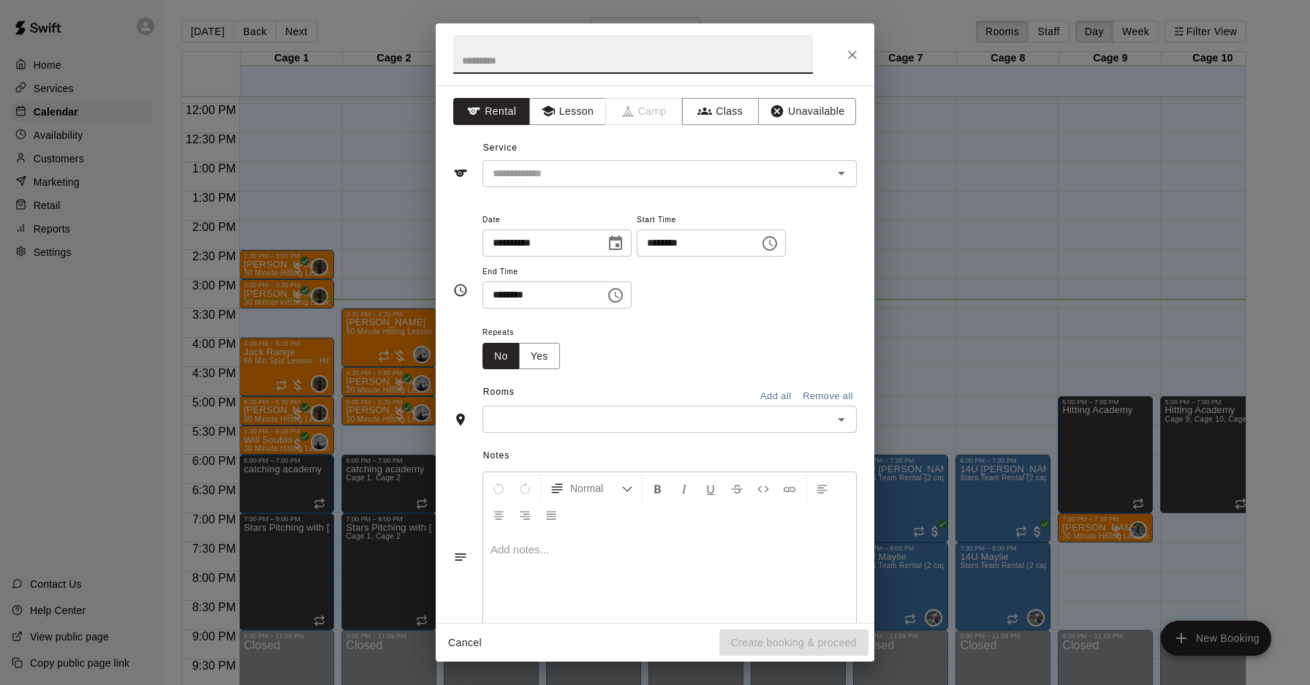
click at [663, 249] on input "********" at bounding box center [693, 243] width 113 height 27
type input "********"
click at [497, 298] on input "********" at bounding box center [539, 294] width 113 height 27
type input "********"
drag, startPoint x: 589, startPoint y: 116, endPoint x: 597, endPoint y: 147, distance: 31.7
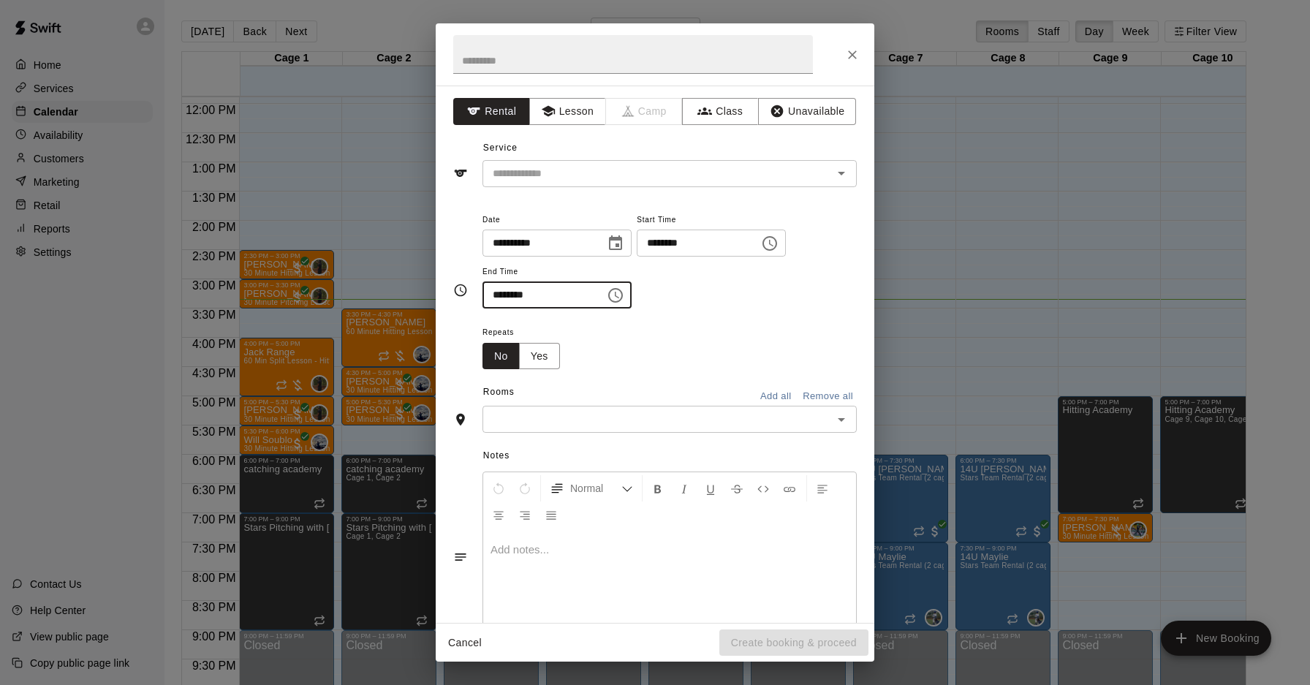
click at [589, 116] on button "Lesson" at bounding box center [567, 111] width 77 height 27
drag, startPoint x: 606, startPoint y: 170, endPoint x: 616, endPoint y: 186, distance: 19.1
click at [606, 170] on input "text" at bounding box center [648, 174] width 322 height 18
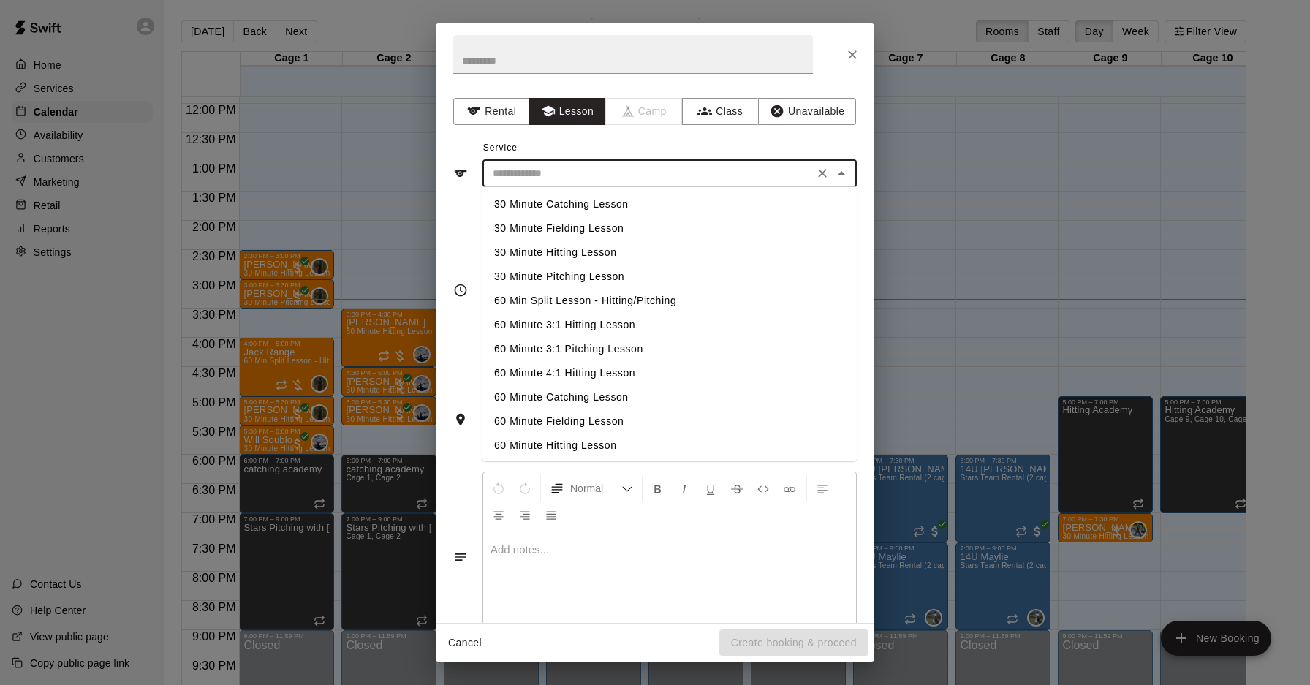
click at [599, 252] on li "30 Minute Hitting Lesson" at bounding box center [670, 253] width 374 height 24
type input "**********"
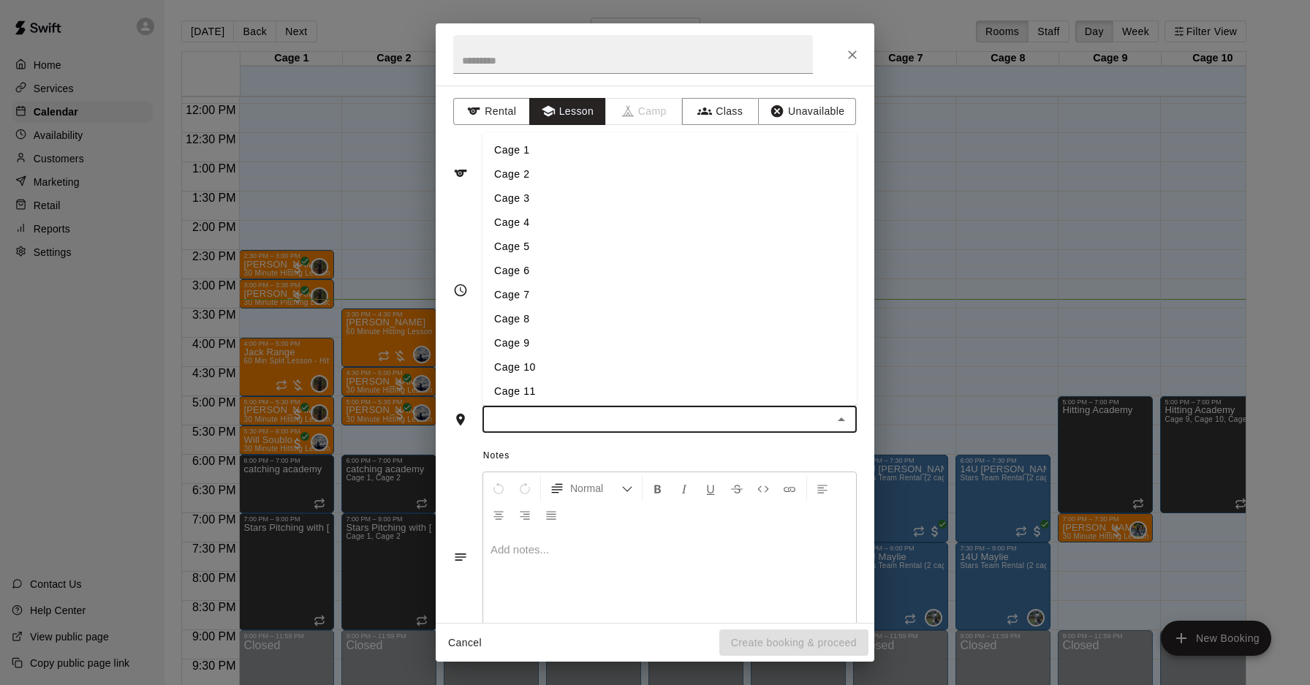
click at [623, 425] on input "text" at bounding box center [657, 419] width 341 height 18
click at [534, 323] on li "Cage 8" at bounding box center [670, 318] width 374 height 24
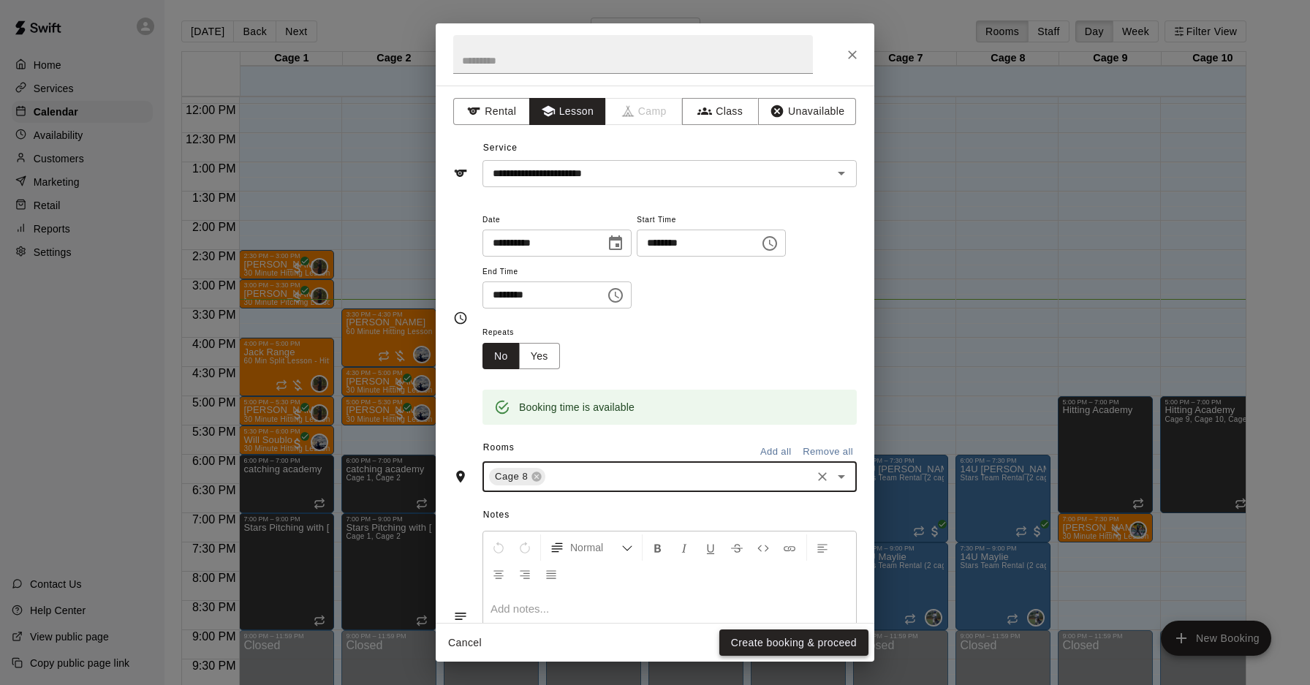
click at [803, 639] on button "Create booking & proceed" at bounding box center [793, 643] width 149 height 27
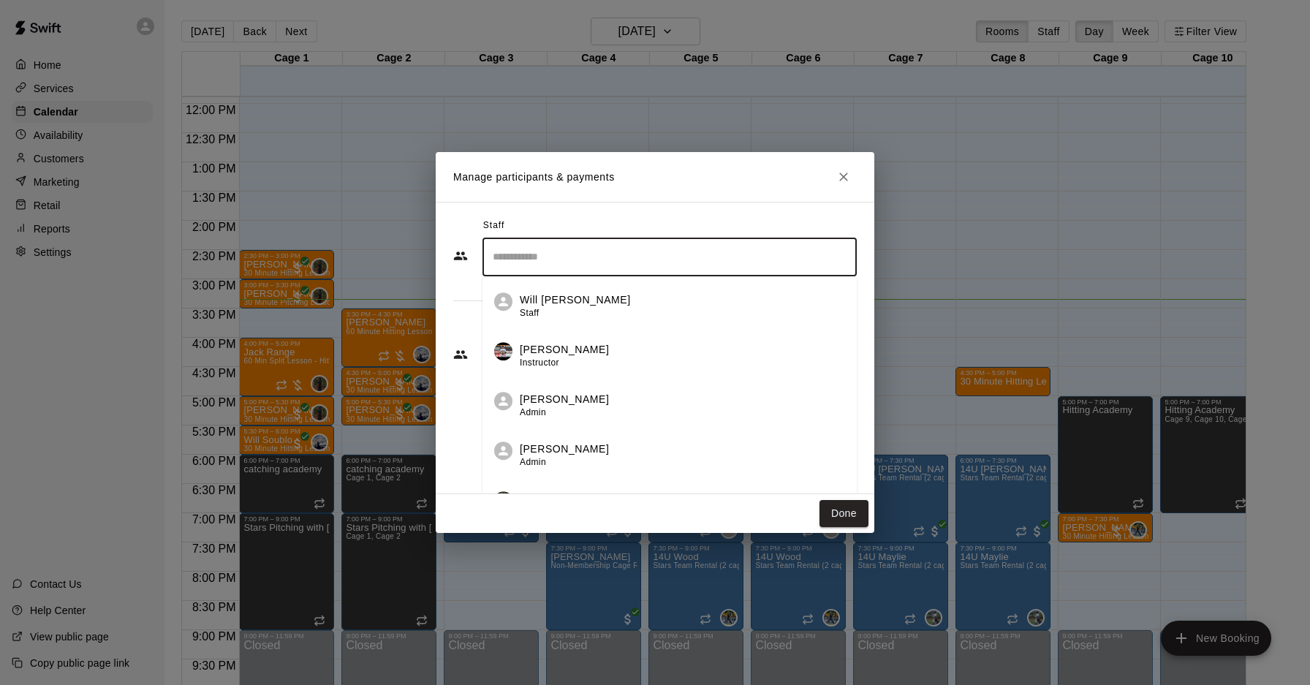
drag, startPoint x: 611, startPoint y: 262, endPoint x: 622, endPoint y: 272, distance: 15.1
click at [611, 263] on input "Search staff" at bounding box center [669, 257] width 361 height 26
click at [701, 315] on div "[PERSON_NAME] Staff" at bounding box center [682, 306] width 325 height 29
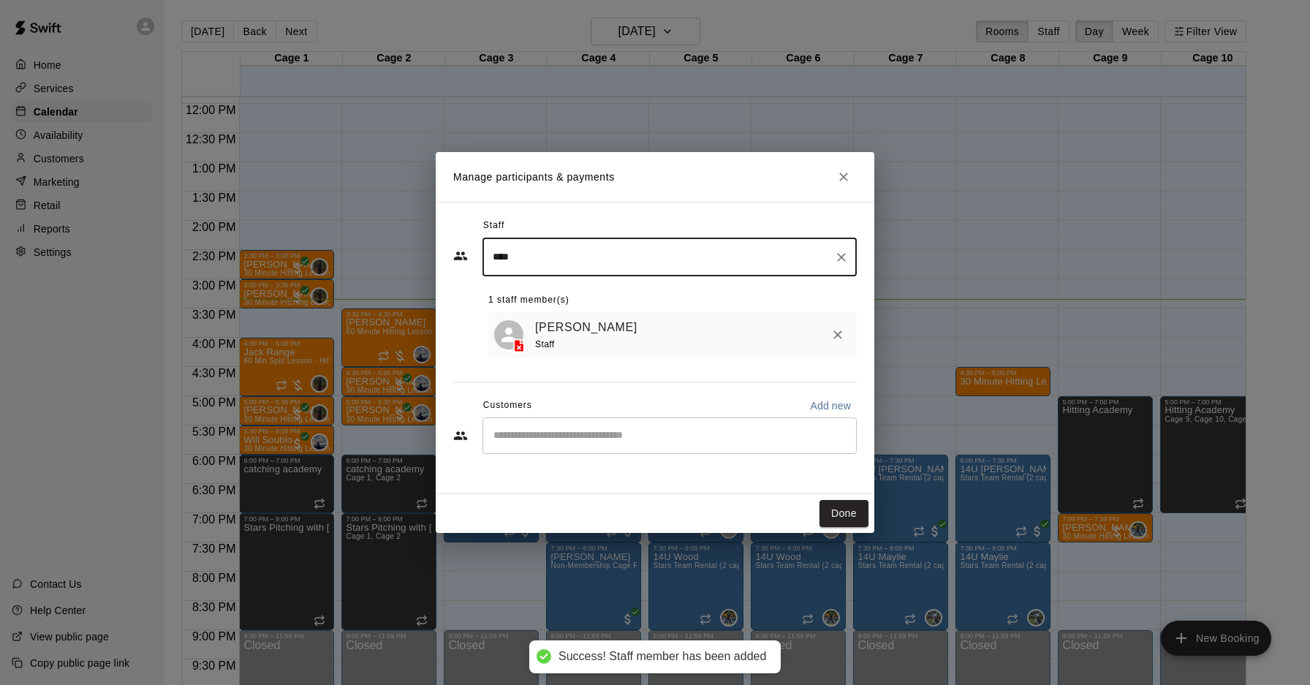
type input "****"
click at [640, 434] on input "Start typing to search customers..." at bounding box center [669, 435] width 361 height 15
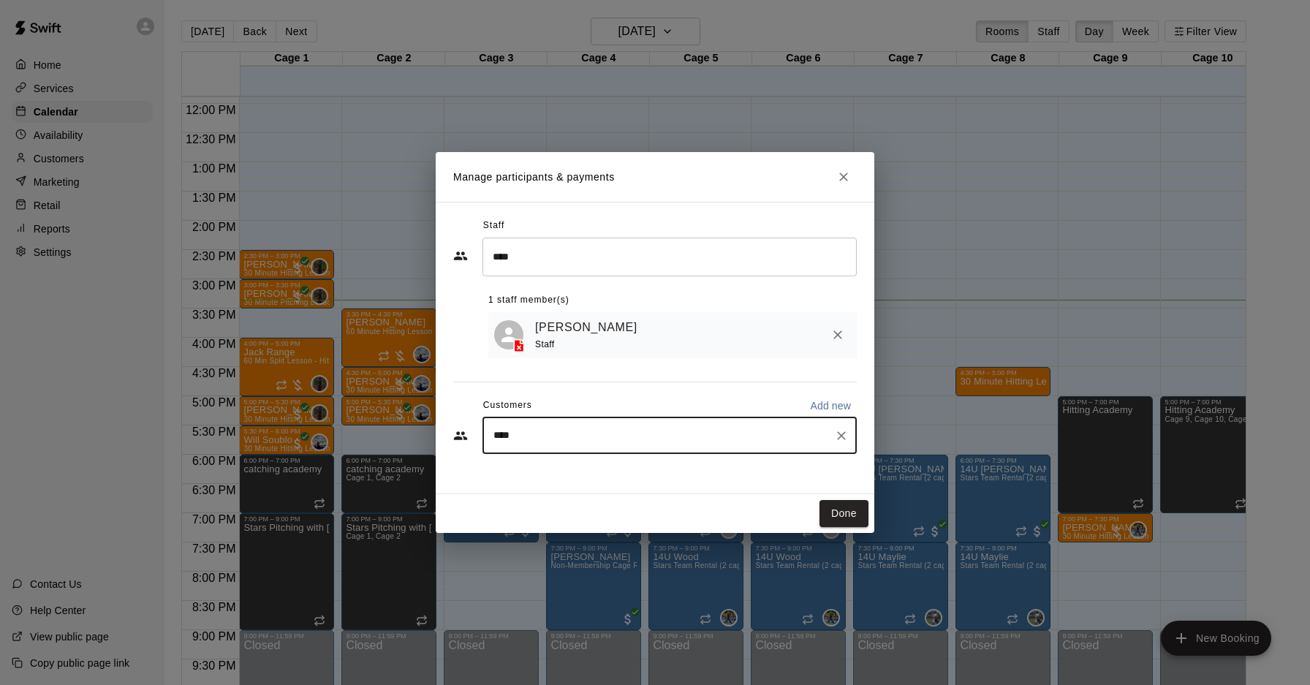
type input "*****"
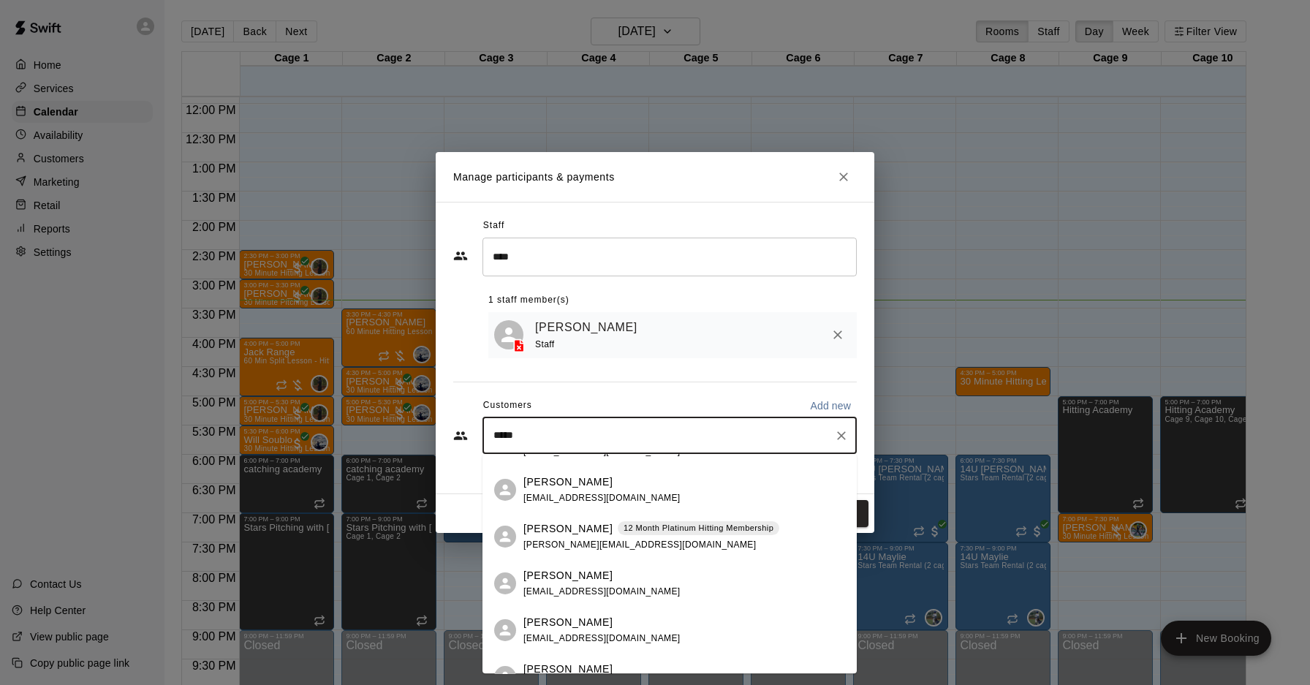
scroll to position [374, 0]
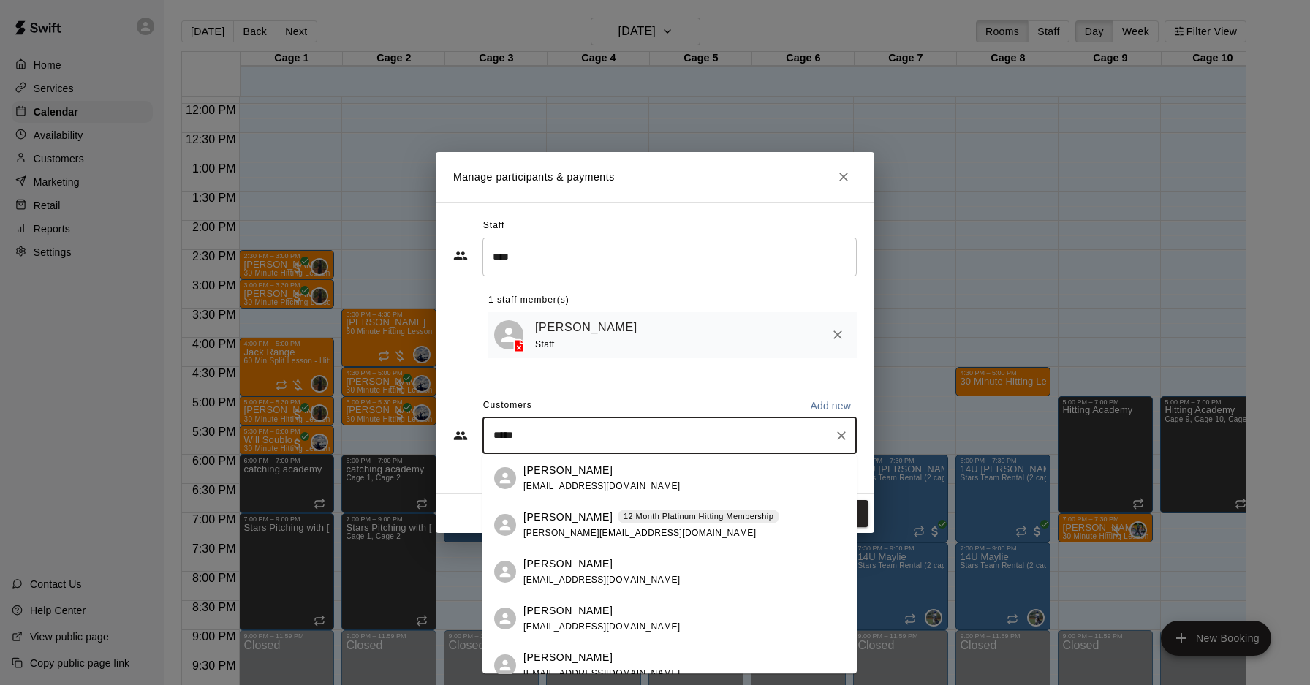
click at [752, 529] on div "[PERSON_NAME] 12 Month Platinum Hitting Membership [PERSON_NAME][EMAIL_ADDRESS]…" at bounding box center [652, 525] width 256 height 31
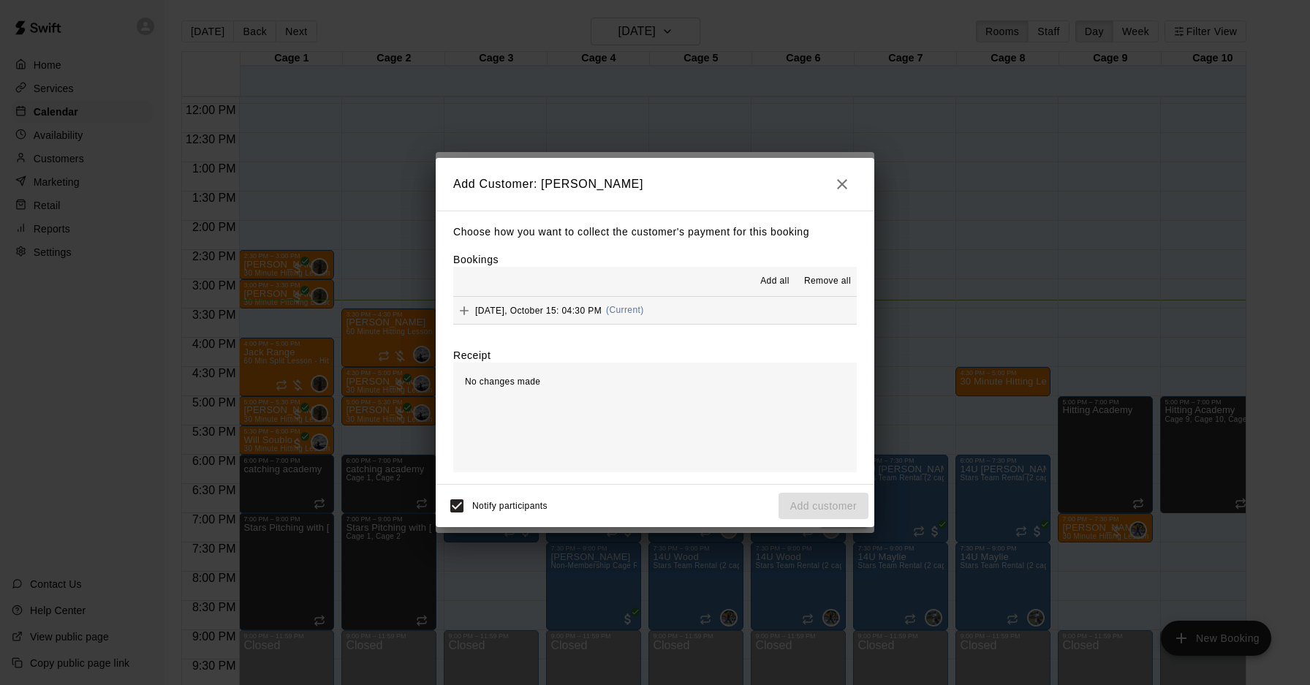
click at [716, 316] on button "[DATE], October 15: 04:30 PM (Current)" at bounding box center [655, 310] width 404 height 27
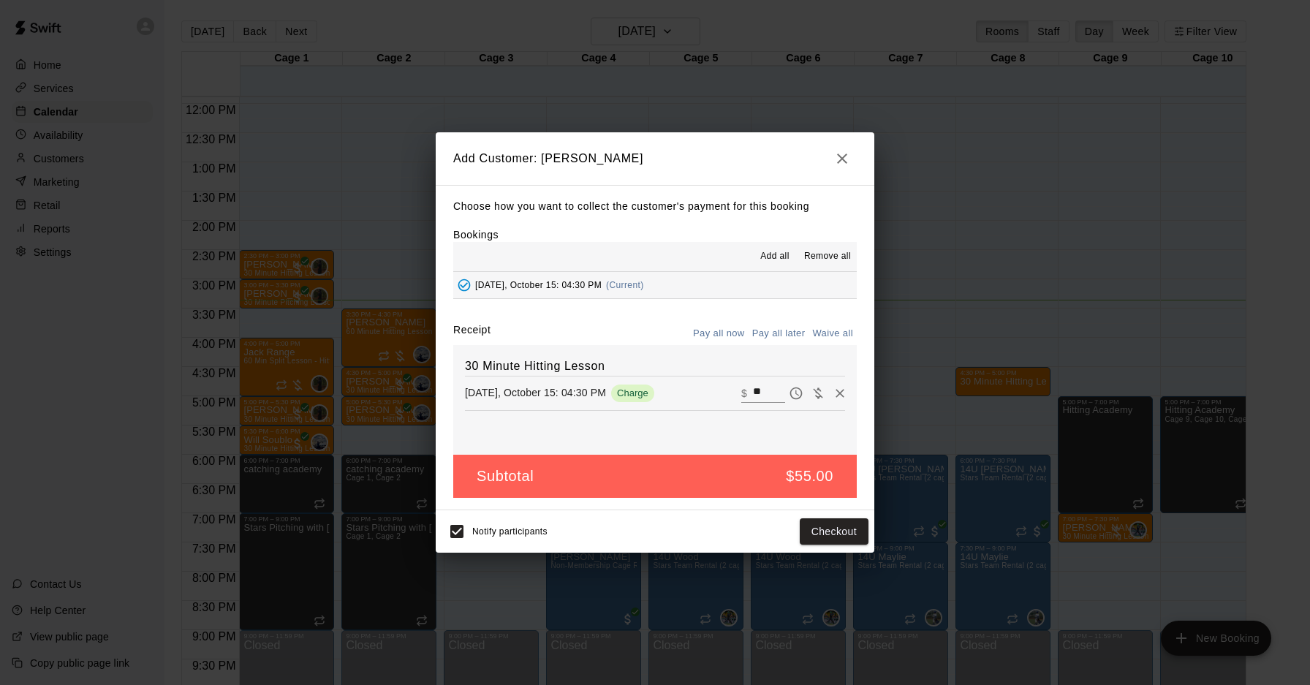
click at [773, 336] on button "Pay all later" at bounding box center [779, 333] width 61 height 23
click at [825, 532] on button "Add customer" at bounding box center [824, 531] width 90 height 27
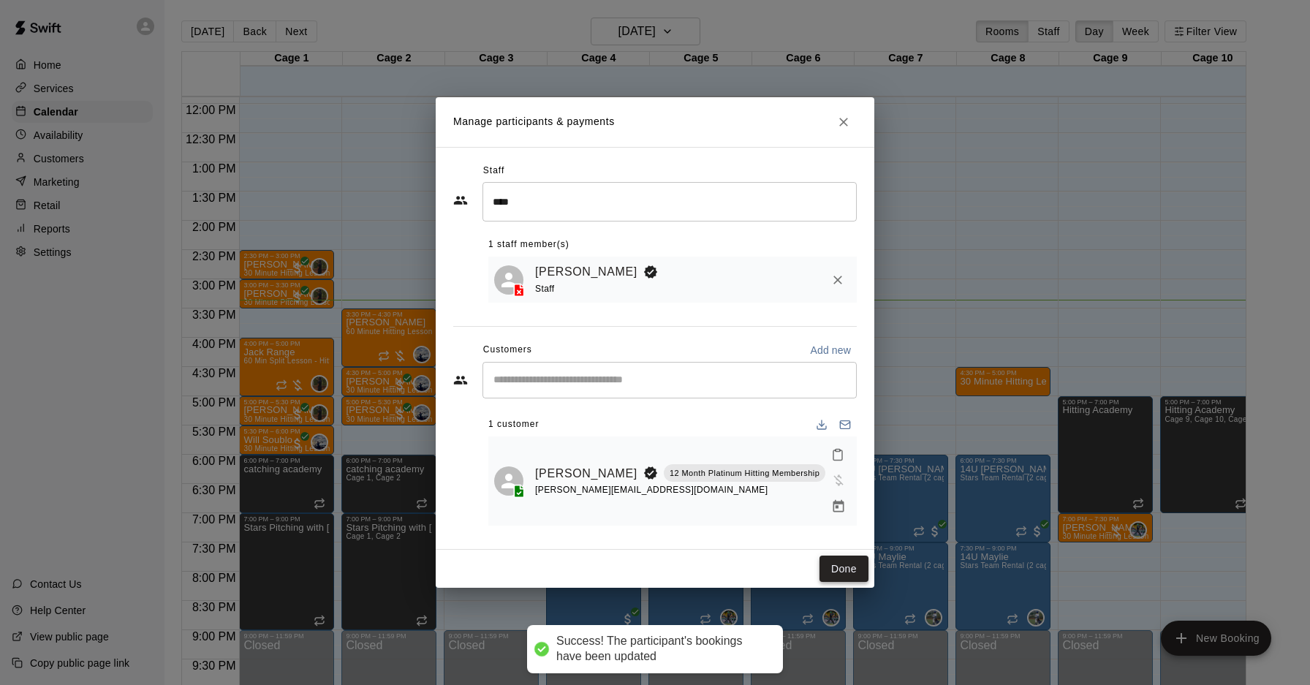
click at [830, 556] on button "Done" at bounding box center [844, 569] width 49 height 27
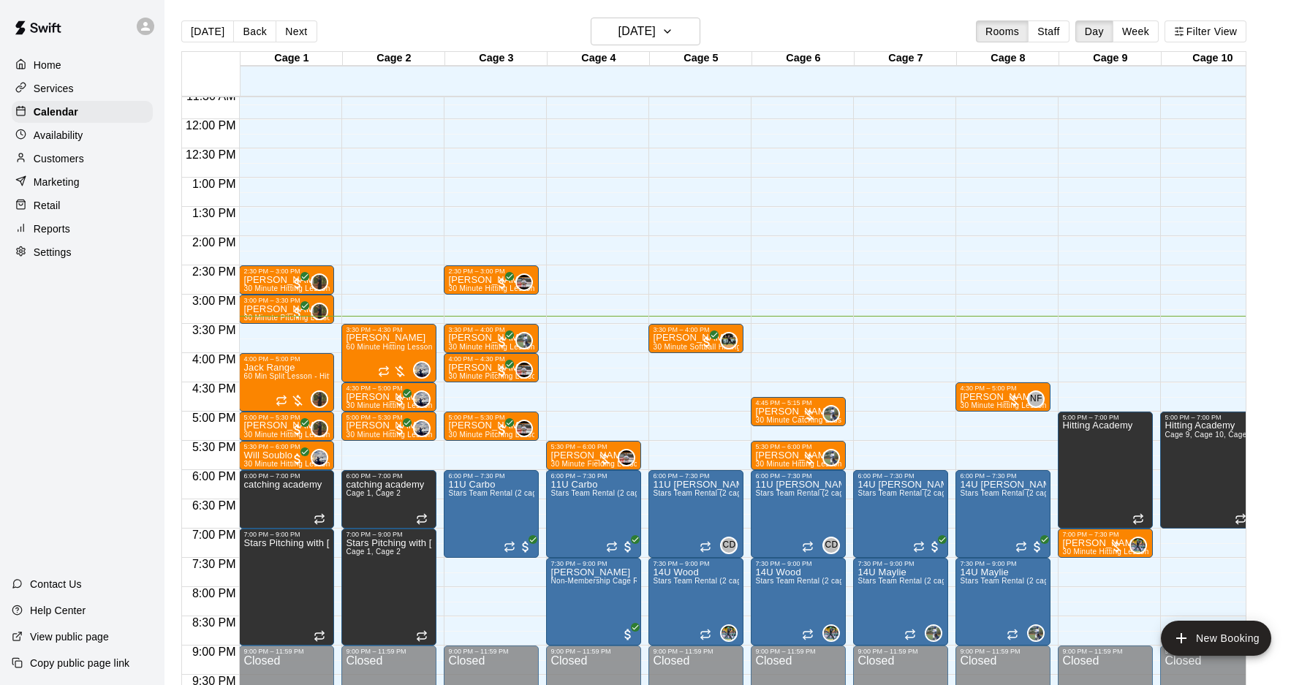
scroll to position [686, 0]
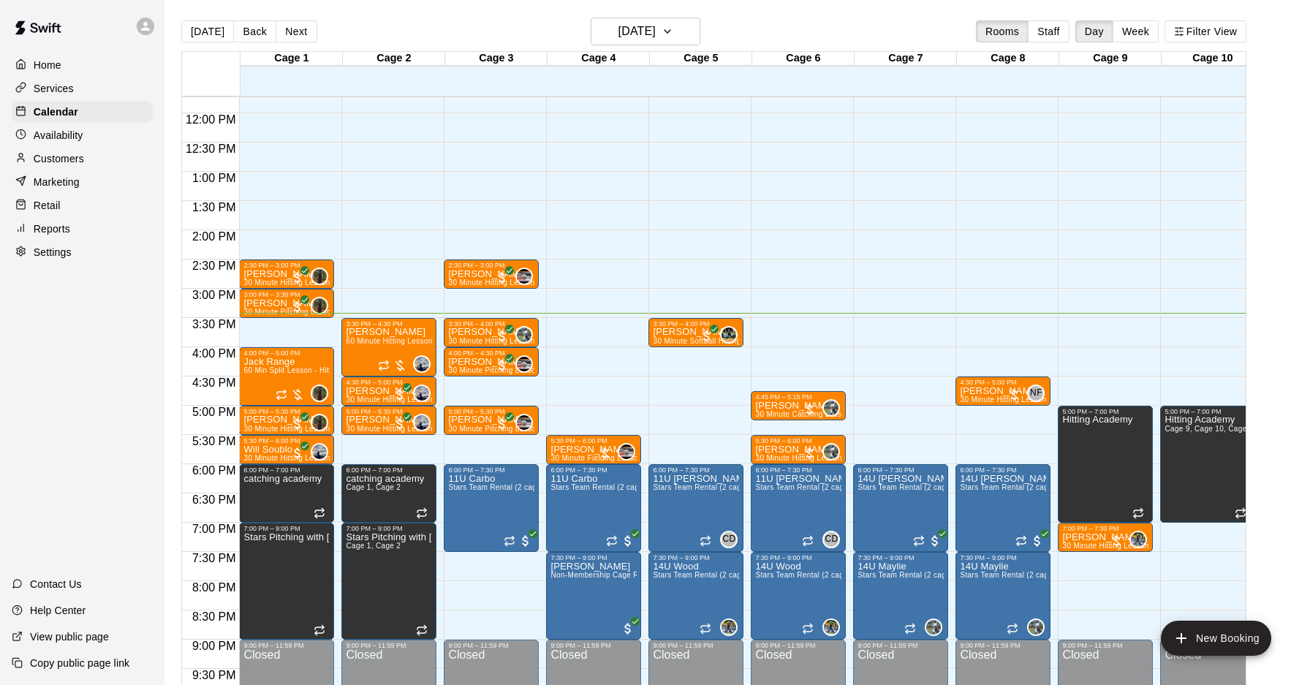
click at [682, 406] on div "12:00 AM – 10:00 AM Closed 3:30 PM – 4:00 PM Addison Bonneville 30 Minute Softb…" at bounding box center [696, 113] width 95 height 1404
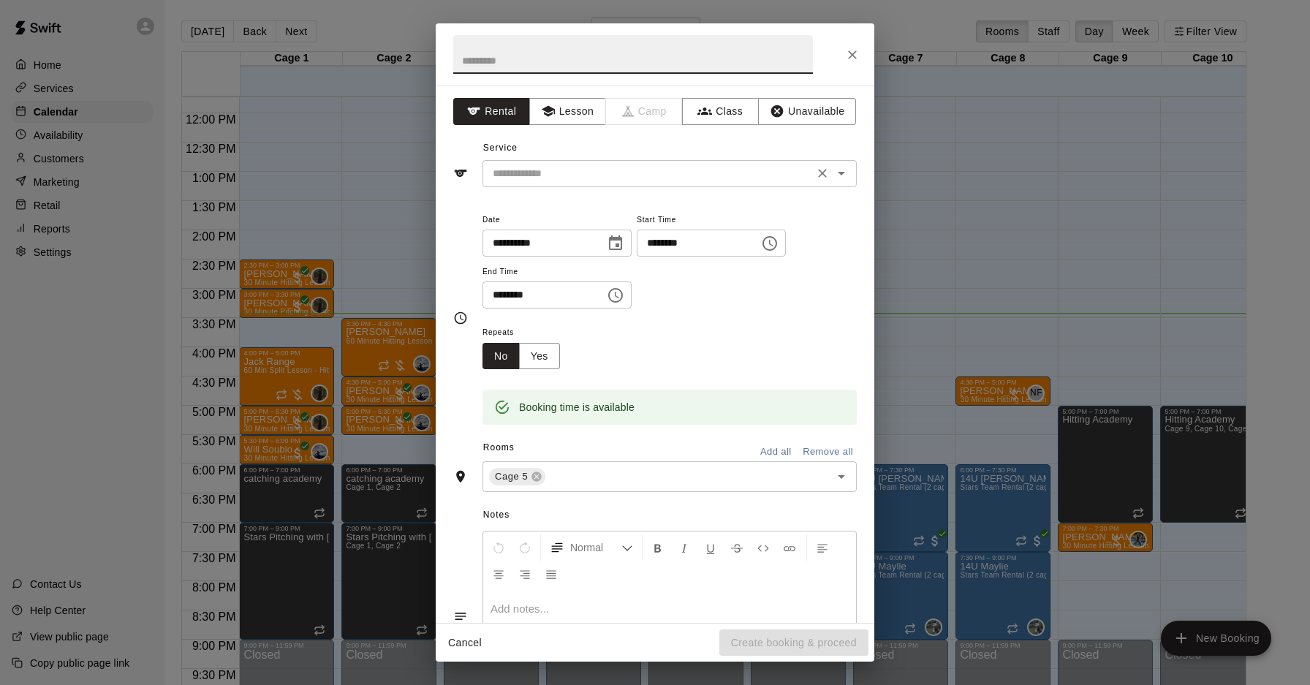
click at [605, 180] on input "text" at bounding box center [648, 174] width 322 height 18
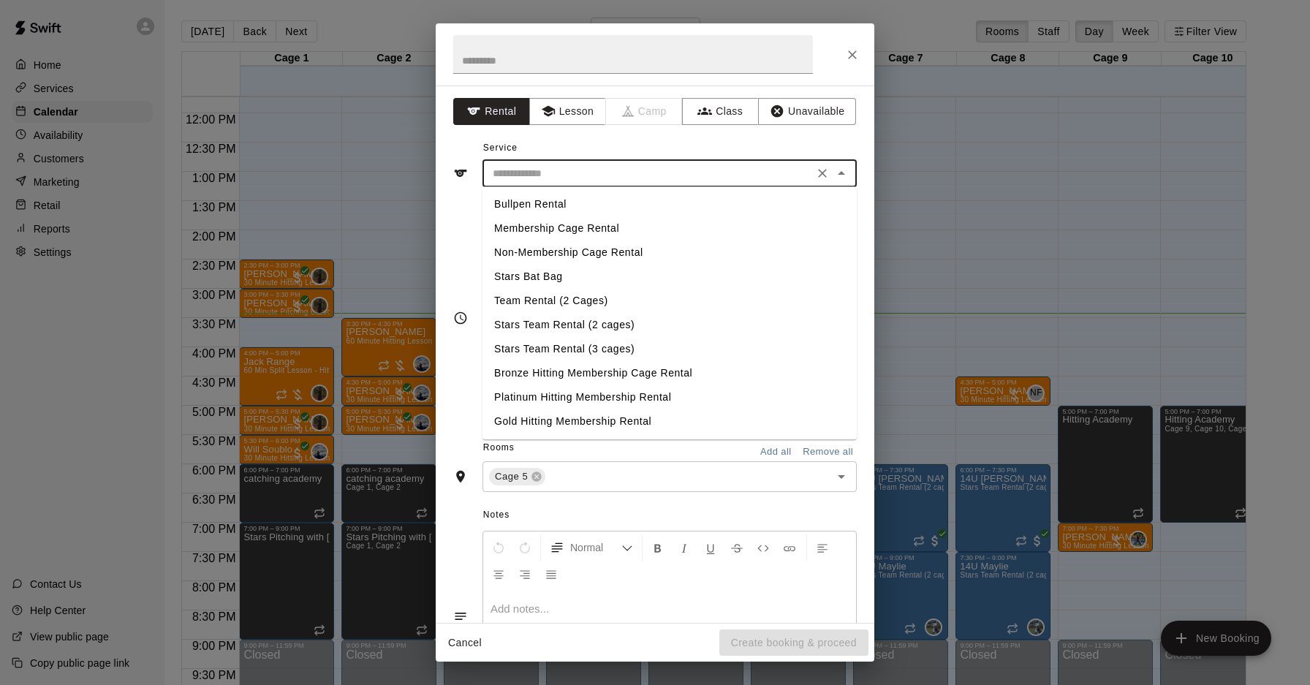
click at [627, 231] on li "Membership Cage Rental" at bounding box center [670, 228] width 374 height 24
type input "**********"
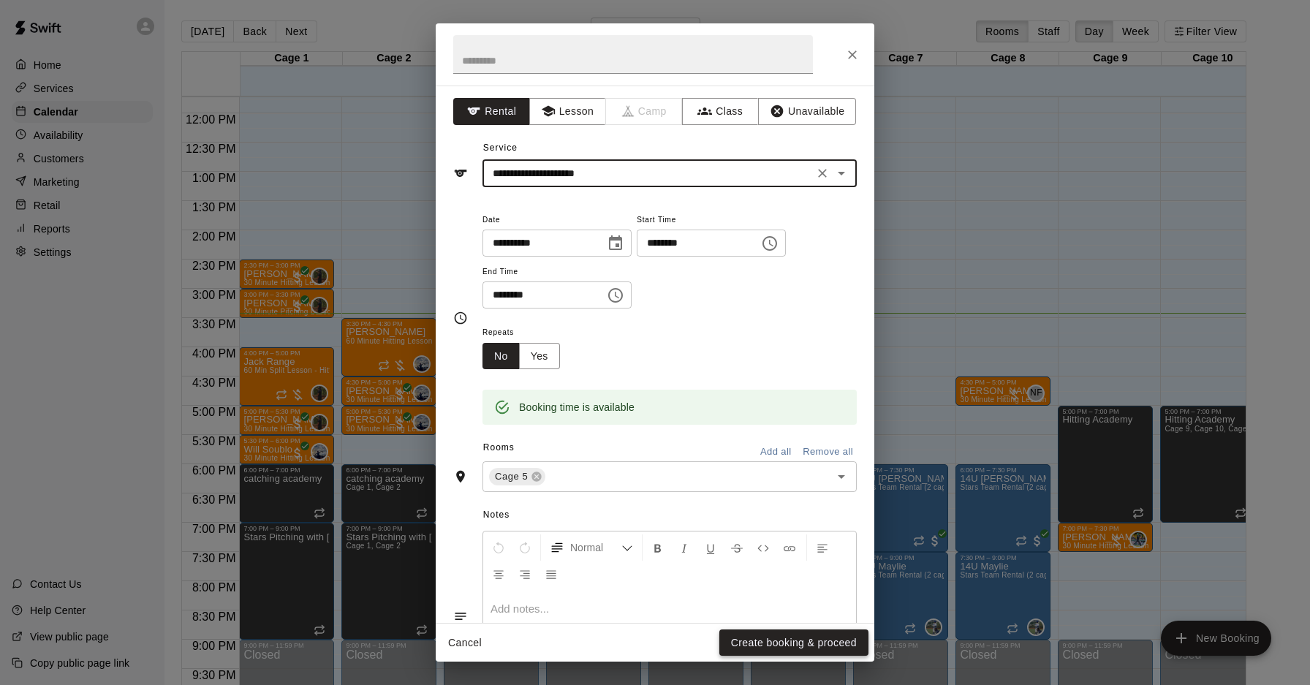
click at [773, 640] on button "Create booking & proceed" at bounding box center [793, 643] width 149 height 27
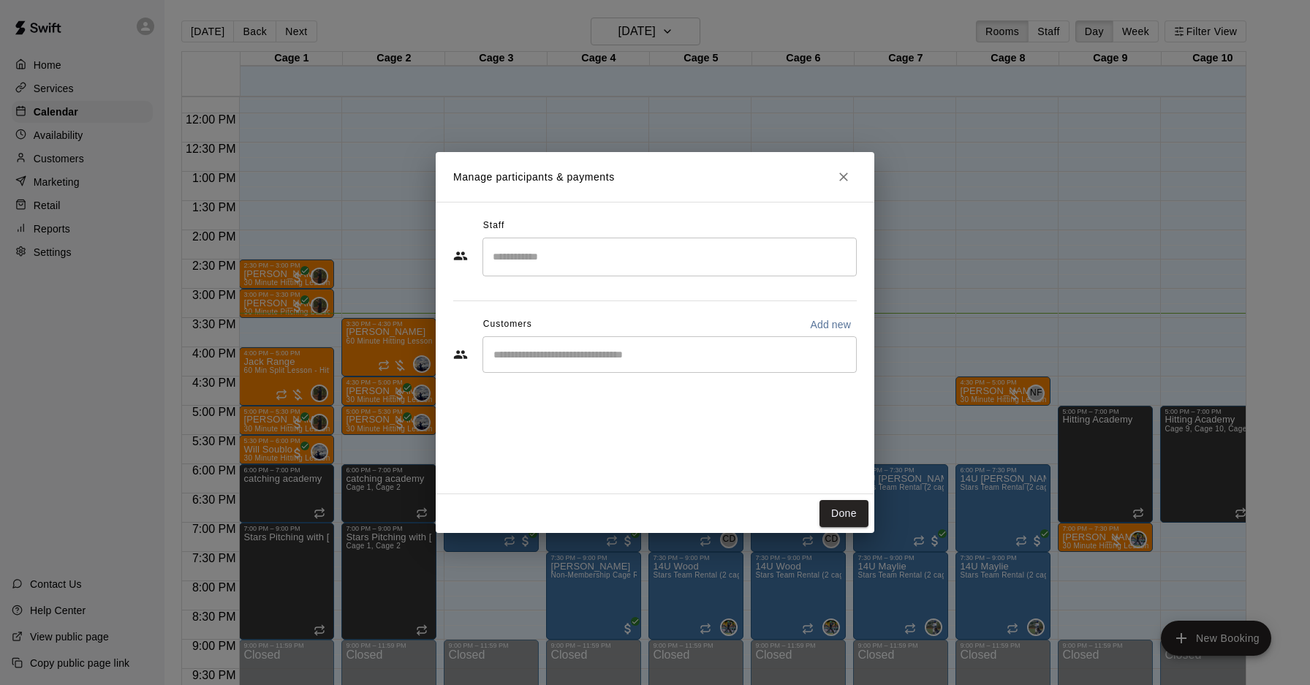
click at [602, 353] on input "Start typing to search customers..." at bounding box center [669, 354] width 361 height 15
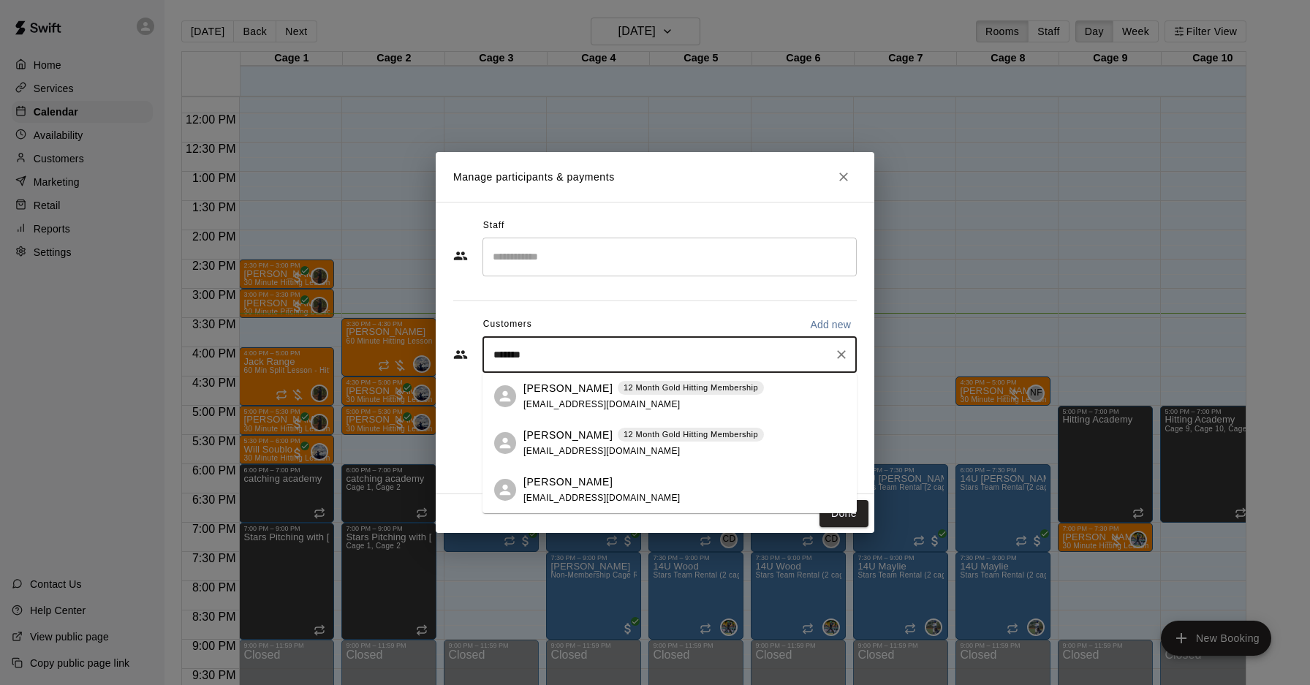
type input "********"
click at [667, 396] on div "[PERSON_NAME] 12 Month Gold Hitting Membership [EMAIL_ADDRESS][DOMAIN_NAME]" at bounding box center [644, 396] width 241 height 31
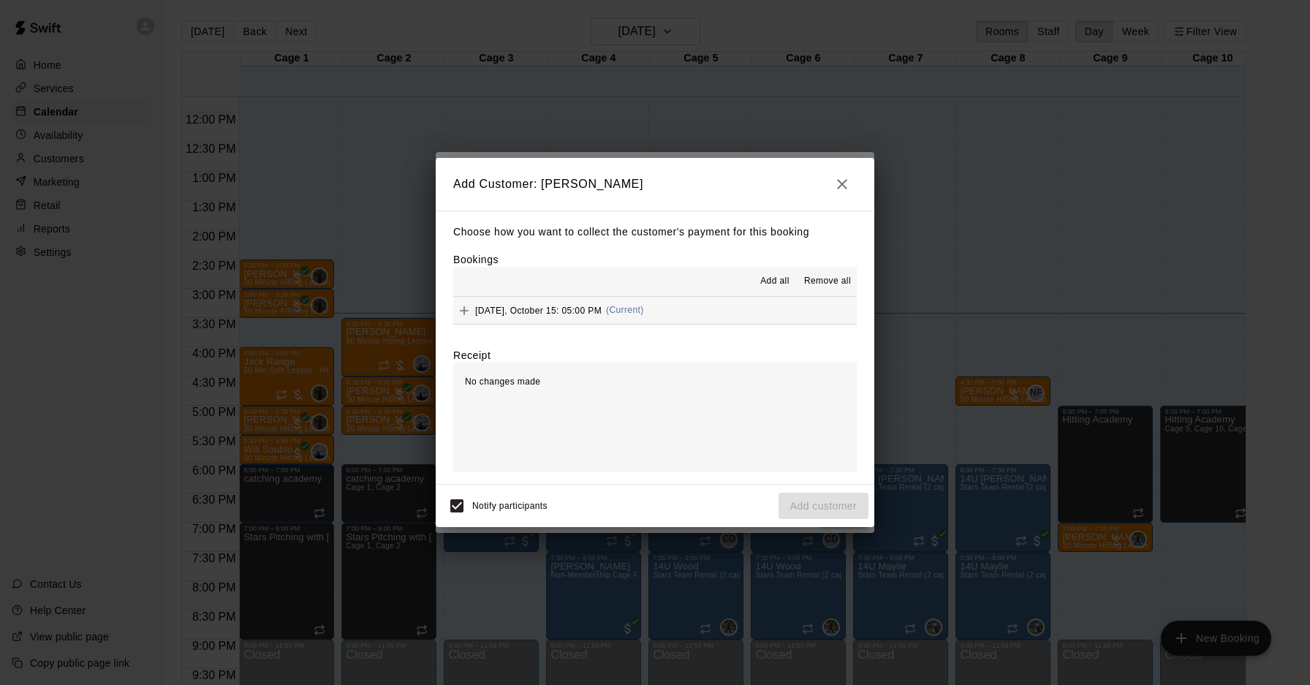
click at [708, 319] on button "[DATE], October 15: 05:00 PM (Current)" at bounding box center [655, 310] width 404 height 27
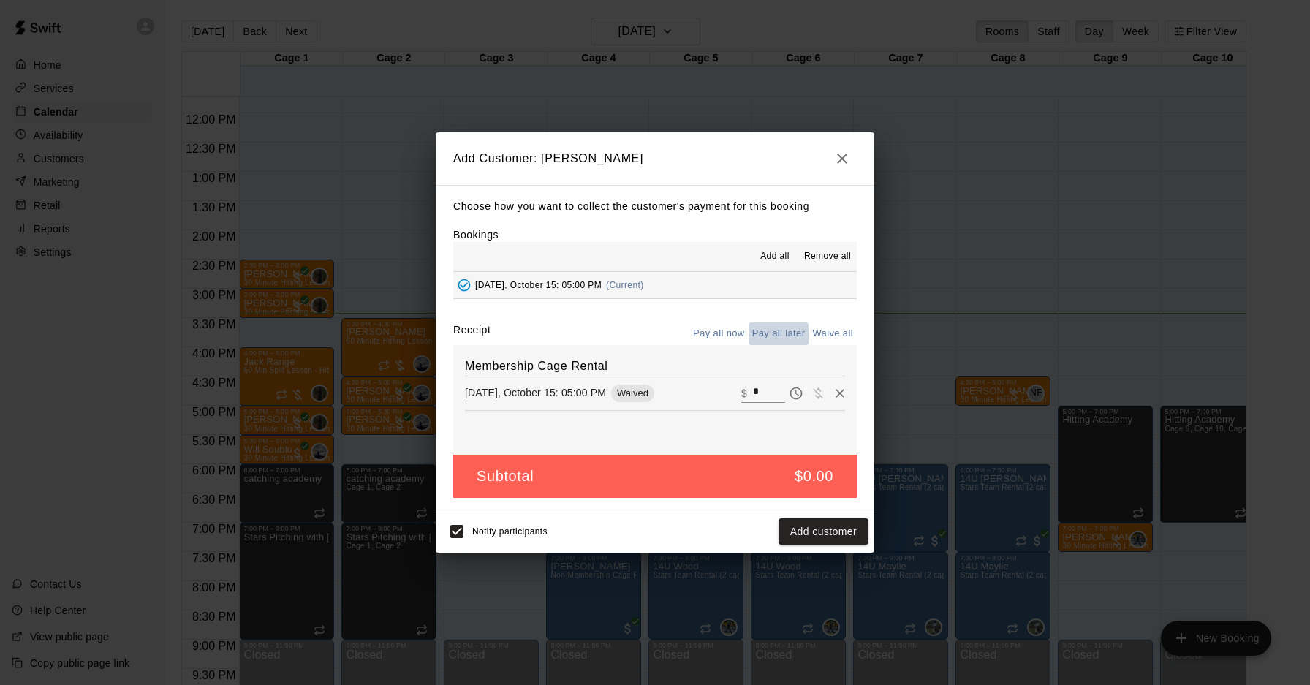
drag, startPoint x: 763, startPoint y: 338, endPoint x: 771, endPoint y: 374, distance: 37.3
click at [763, 338] on button "Pay all later" at bounding box center [779, 333] width 61 height 23
click at [778, 336] on button "Pay all later" at bounding box center [779, 333] width 61 height 23
click at [711, 332] on button "Pay all now" at bounding box center [718, 333] width 59 height 23
click at [827, 526] on button "Add customer" at bounding box center [824, 531] width 90 height 27
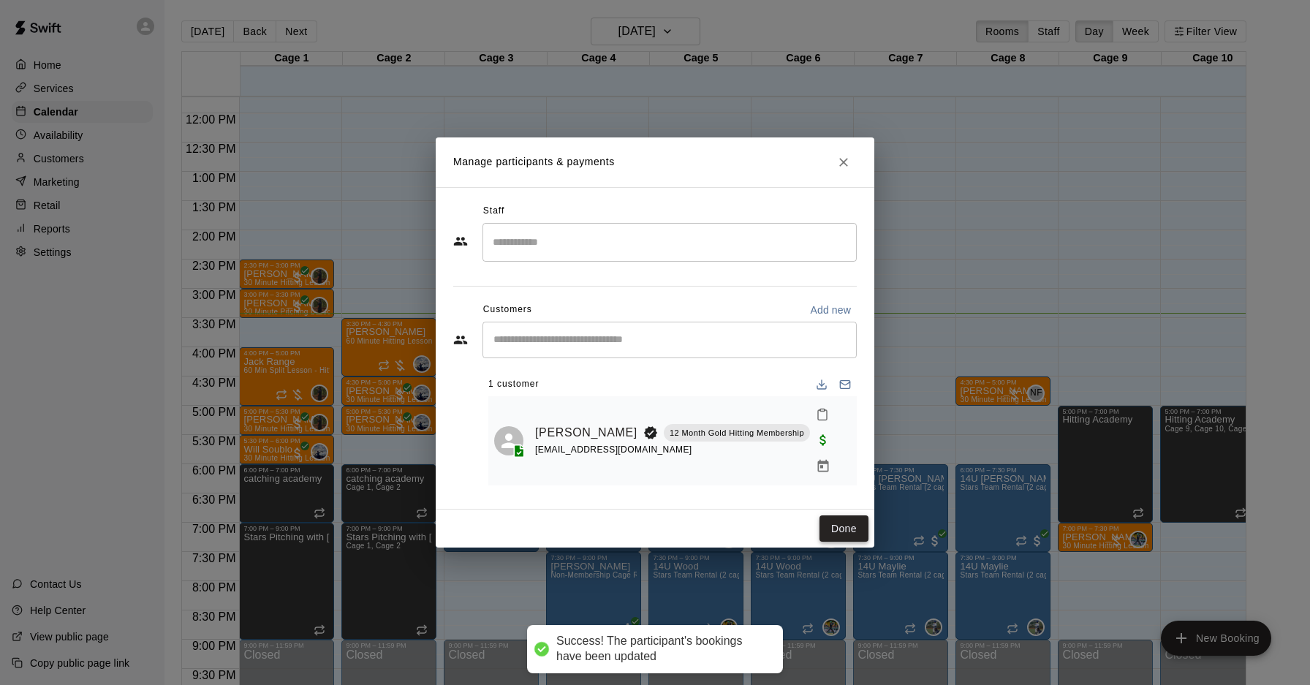
click at [842, 515] on button "Done" at bounding box center [844, 528] width 49 height 27
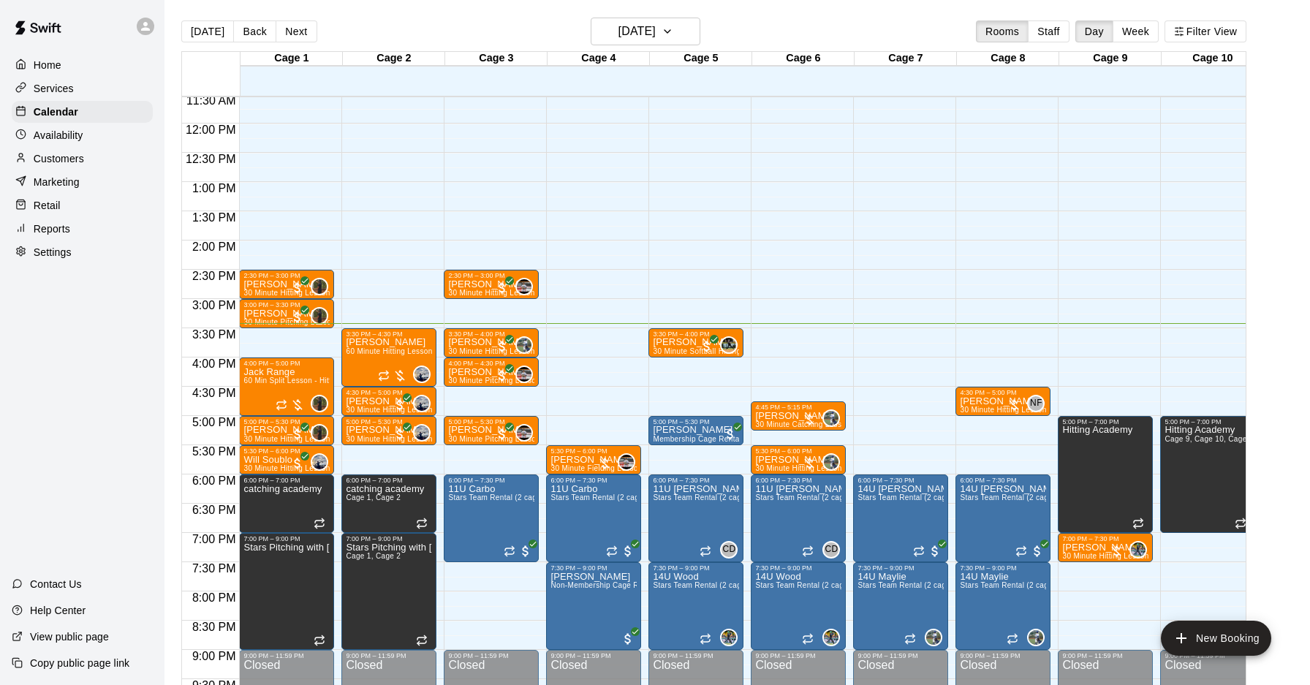
scroll to position [677, 0]
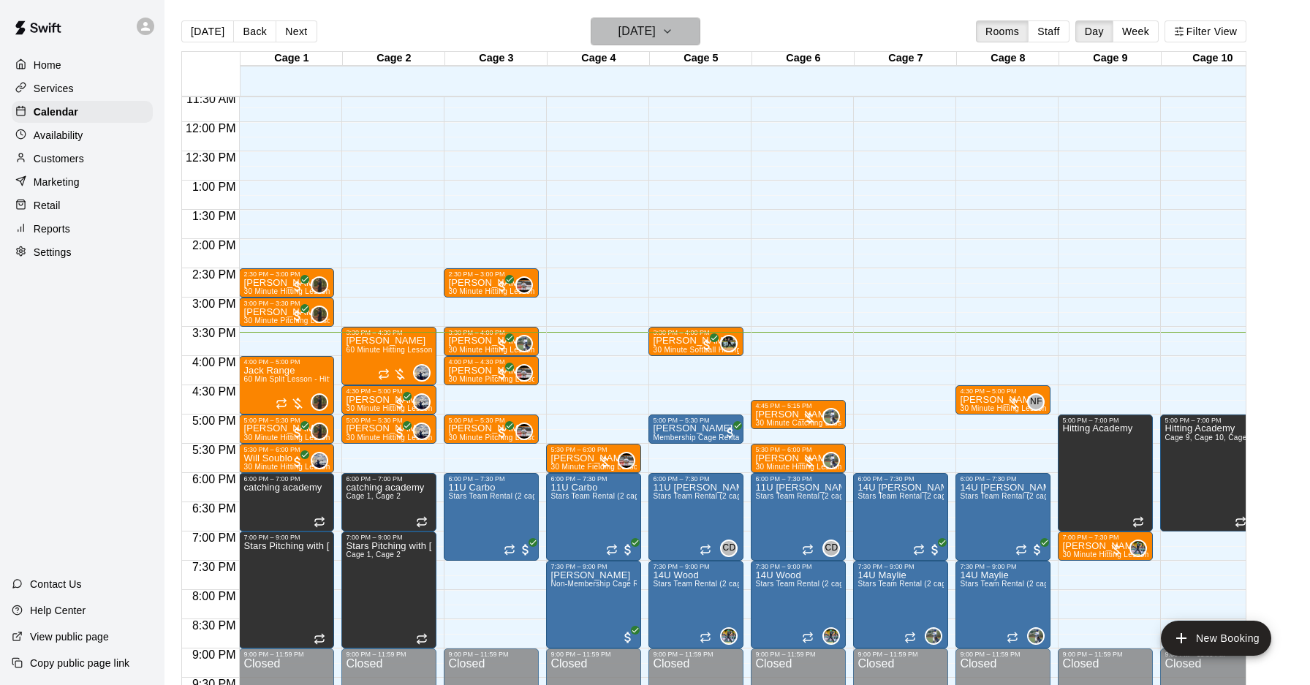
click at [635, 27] on h6 "[DATE]" at bounding box center [637, 31] width 37 height 20
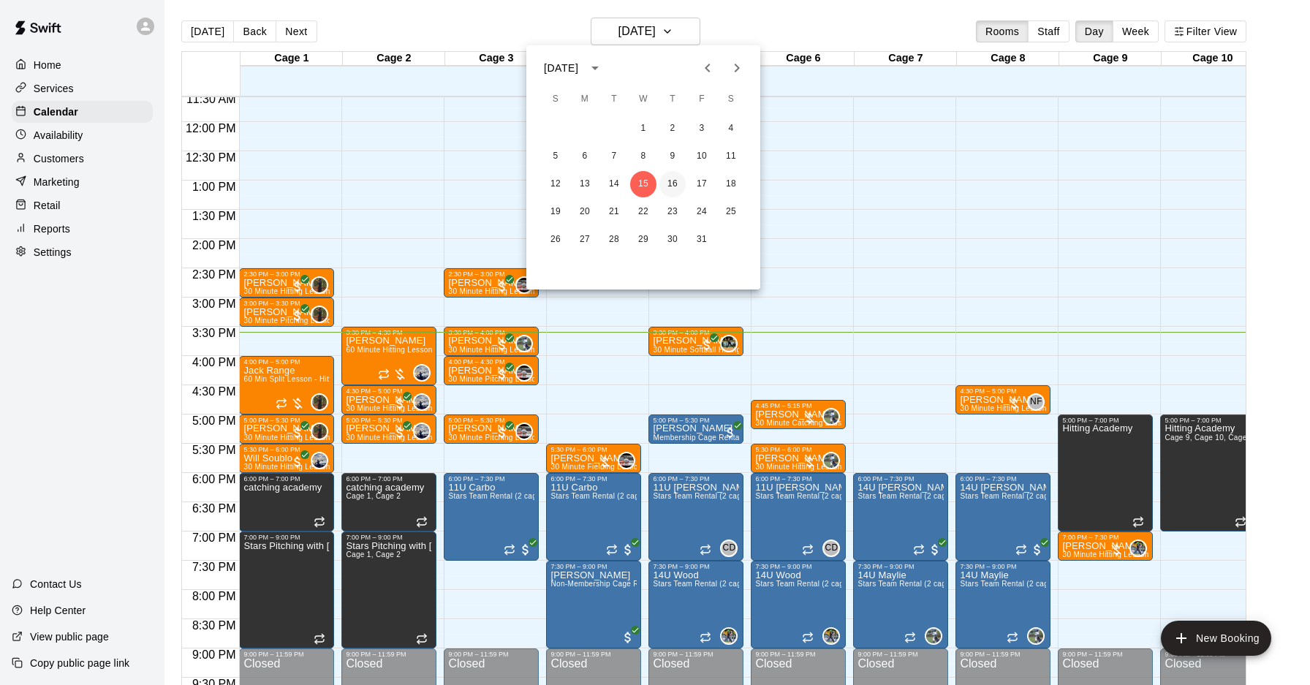
click at [679, 180] on button "16" at bounding box center [673, 184] width 26 height 26
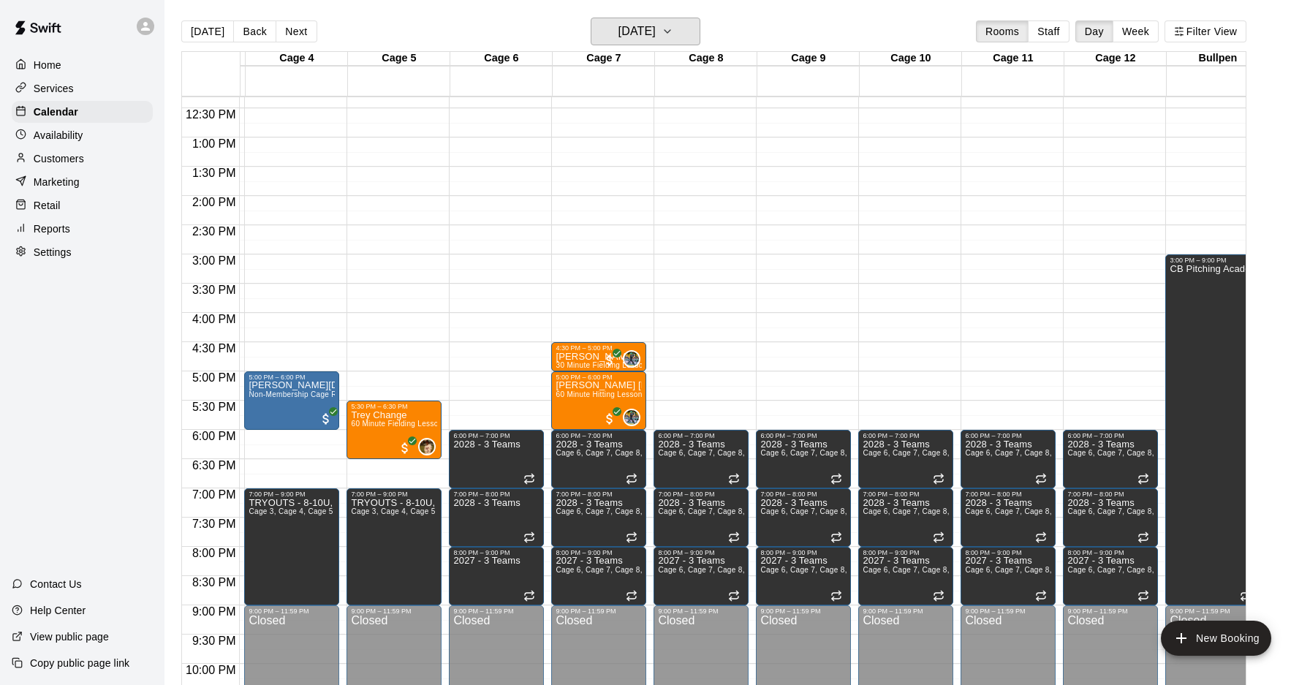
scroll to position [0, 322]
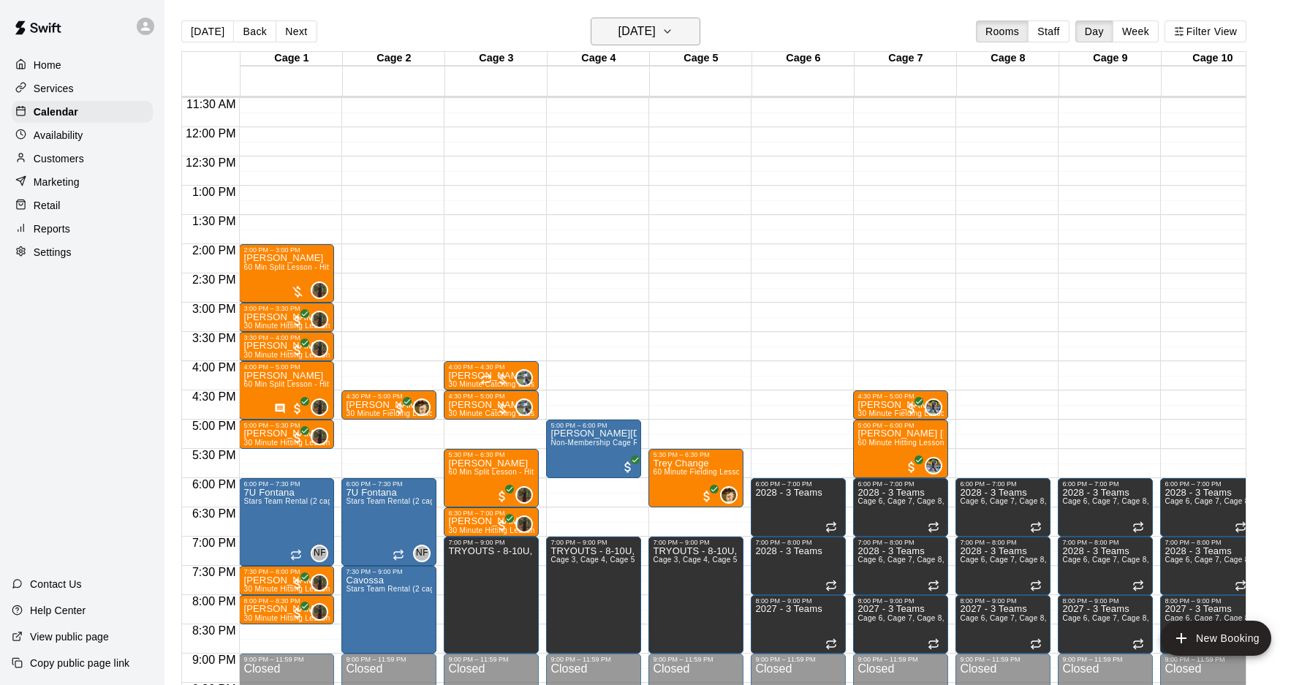
click at [642, 27] on h6 "[DATE]" at bounding box center [637, 31] width 37 height 20
click at [698, 180] on button "17" at bounding box center [702, 184] width 26 height 26
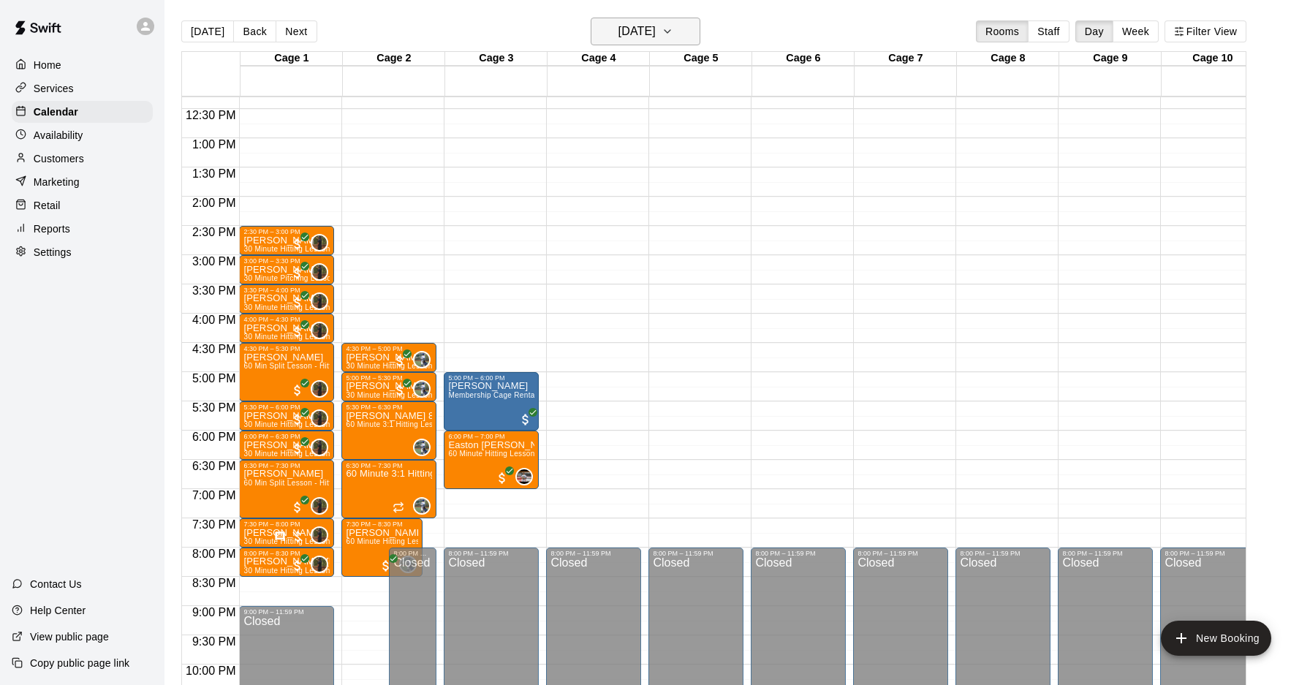
click at [656, 36] on h6 "[DATE]" at bounding box center [637, 31] width 37 height 20
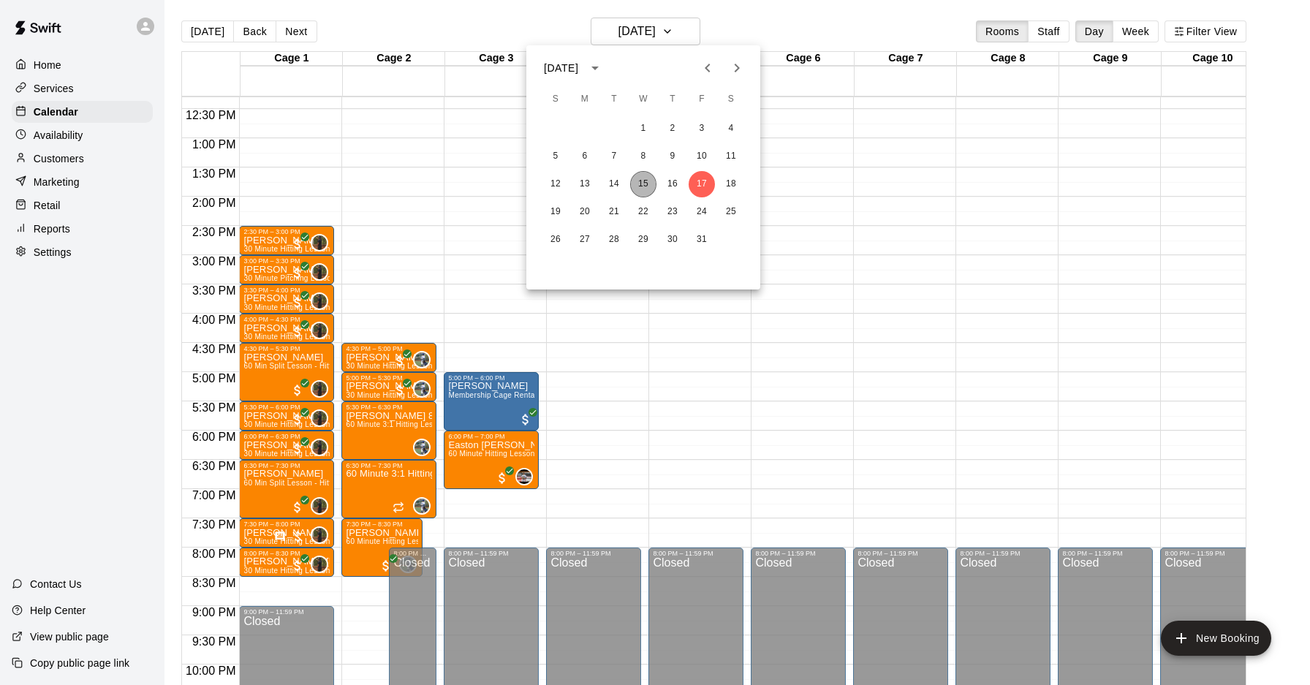
click at [646, 181] on button "15" at bounding box center [643, 184] width 26 height 26
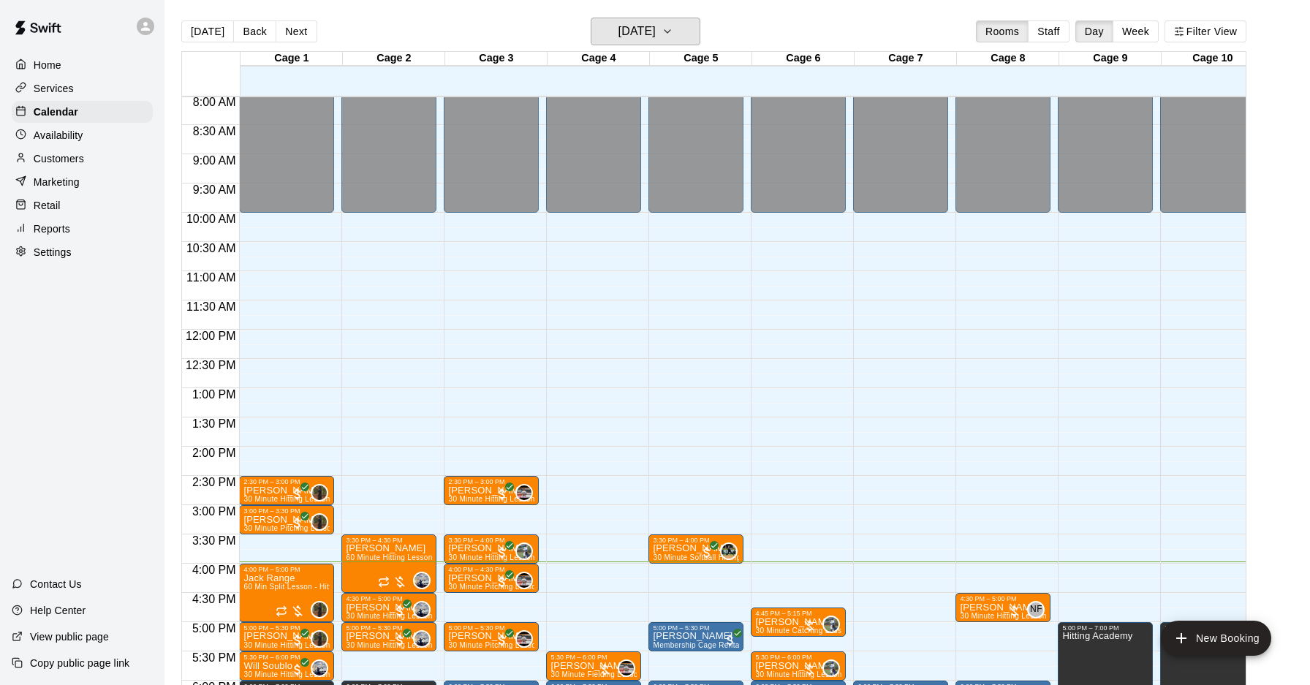
scroll to position [798, 0]
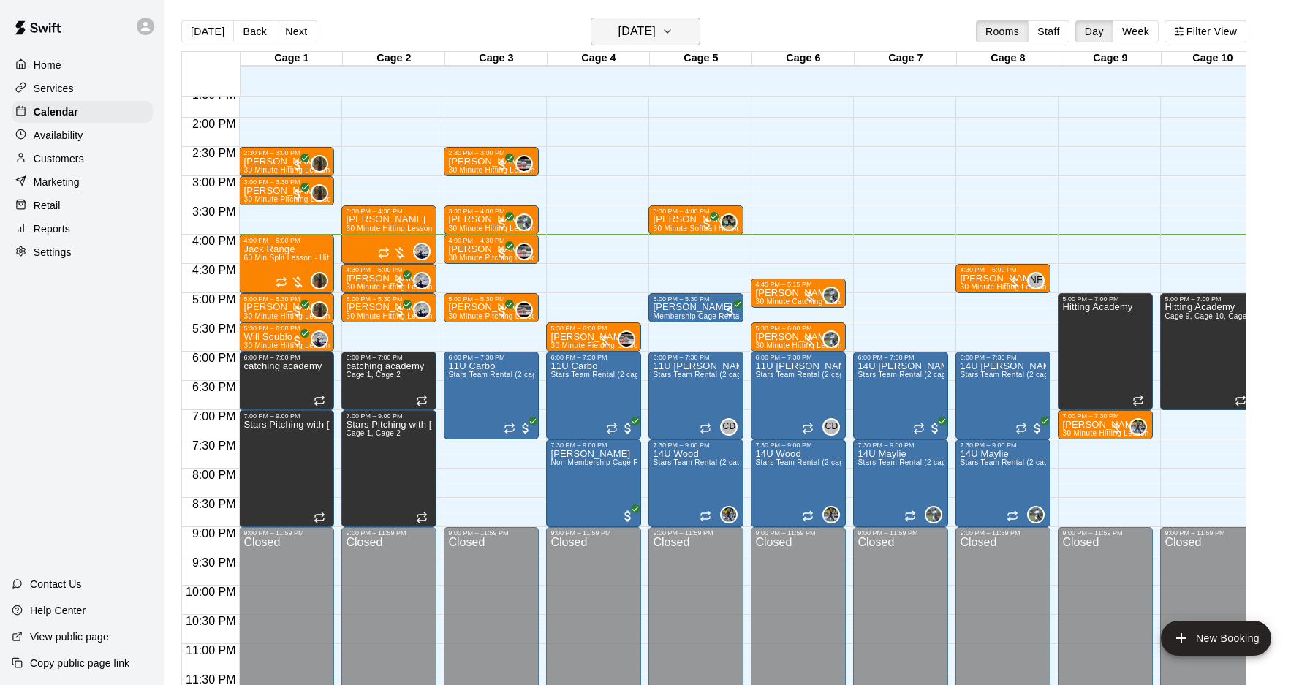
click at [684, 20] on button "[DATE]" at bounding box center [646, 32] width 110 height 28
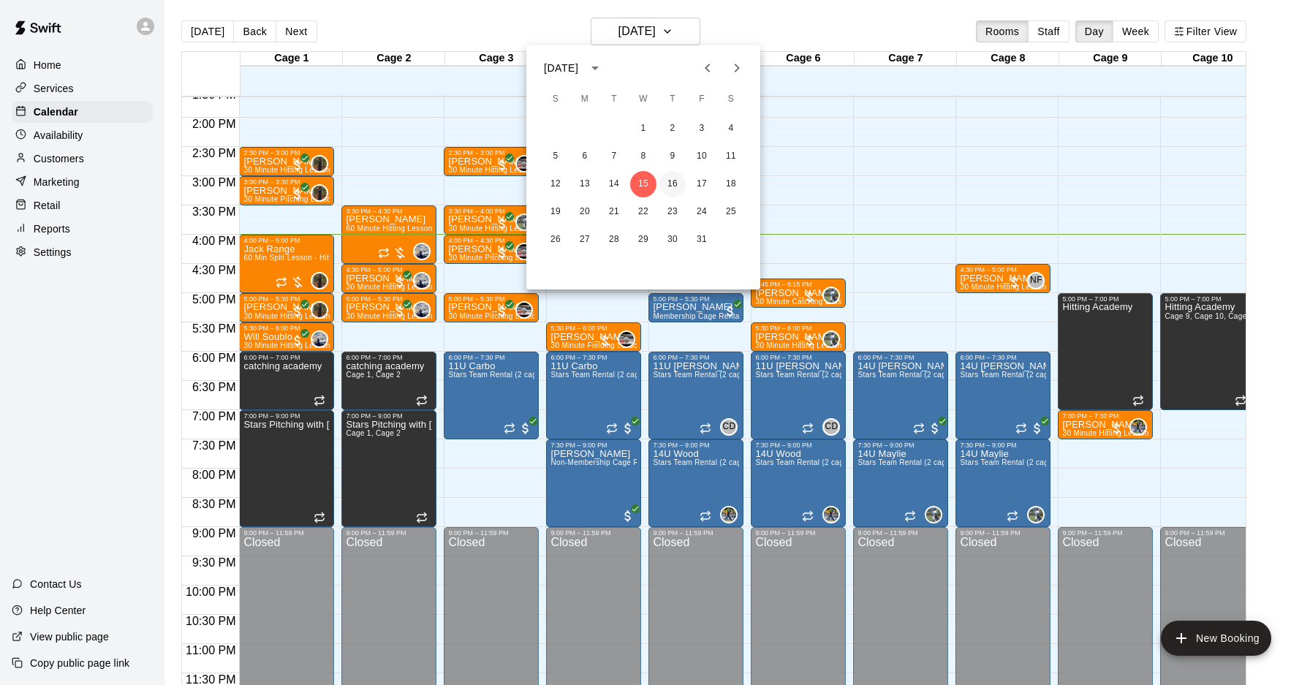
click at [674, 179] on button "16" at bounding box center [673, 184] width 26 height 26
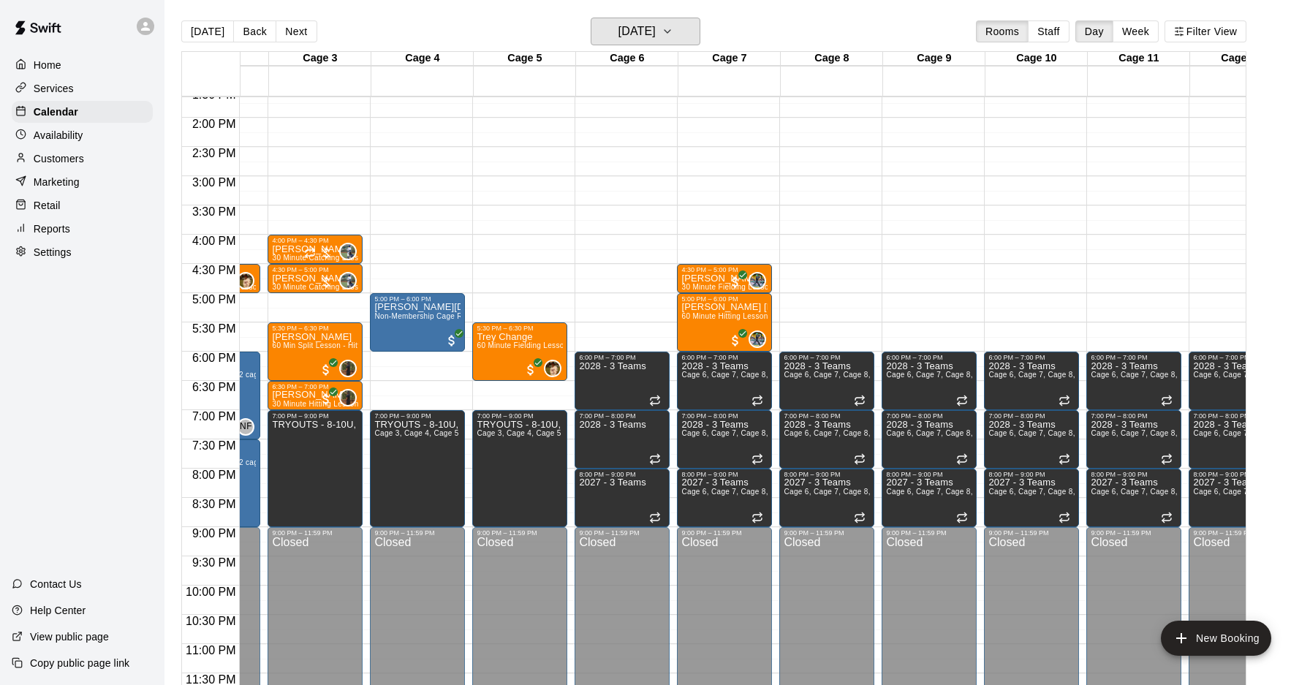
scroll to position [0, 197]
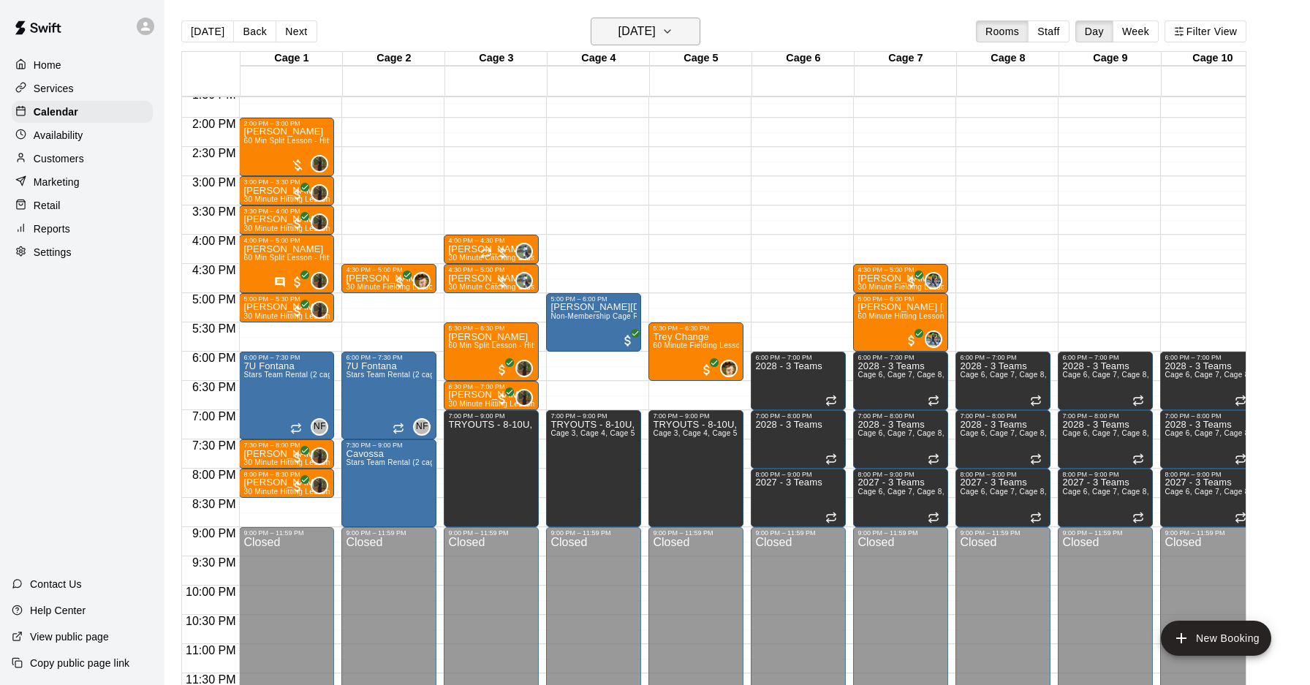
click at [714, 31] on div "[DATE] Back [DATE][DATE] Rooms Staff Day Week Filter View" at bounding box center [713, 35] width 1065 height 34
click at [673, 32] on icon "button" at bounding box center [668, 32] width 12 height 18
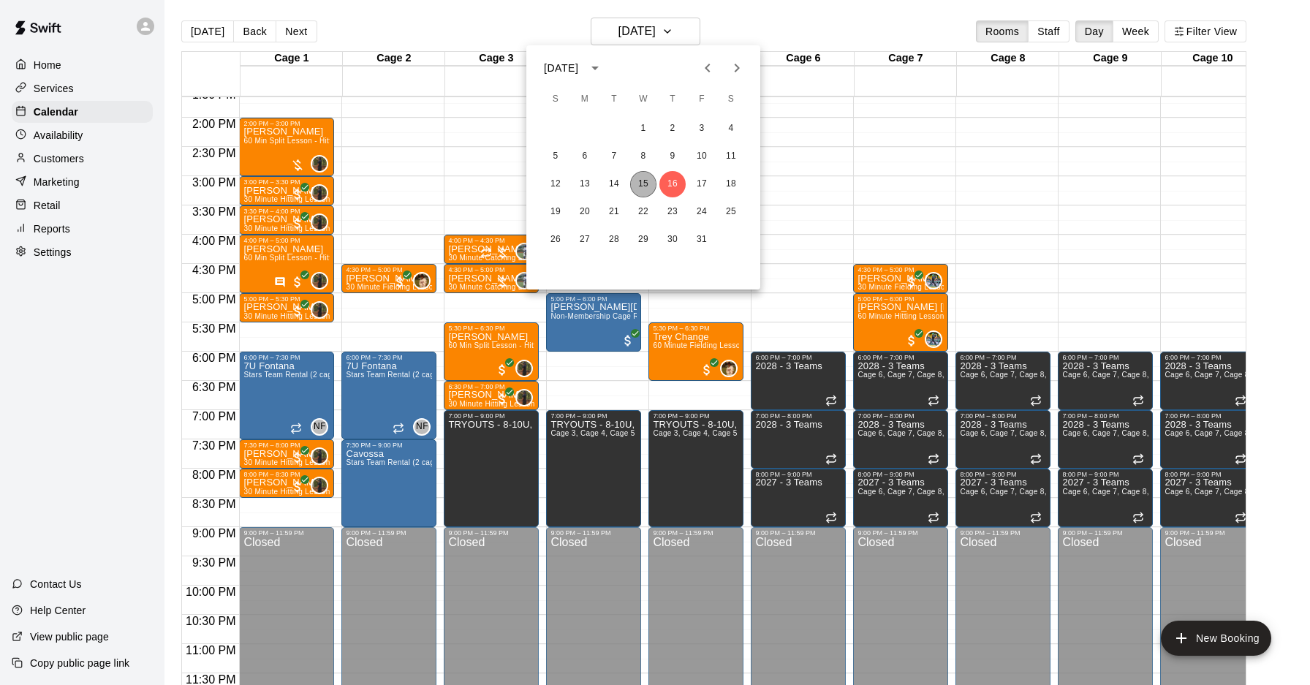
click at [649, 180] on button "15" at bounding box center [643, 184] width 26 height 26
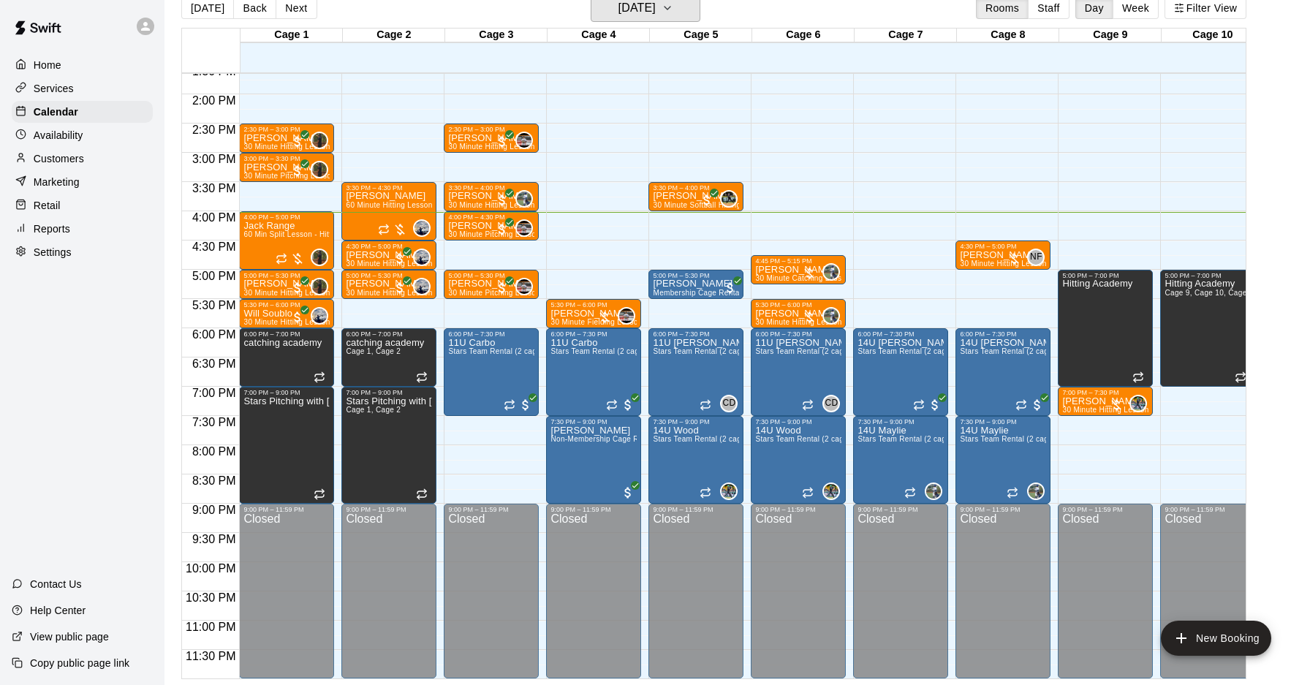
scroll to position [0, 0]
